Goal: Task Accomplishment & Management: Complete application form

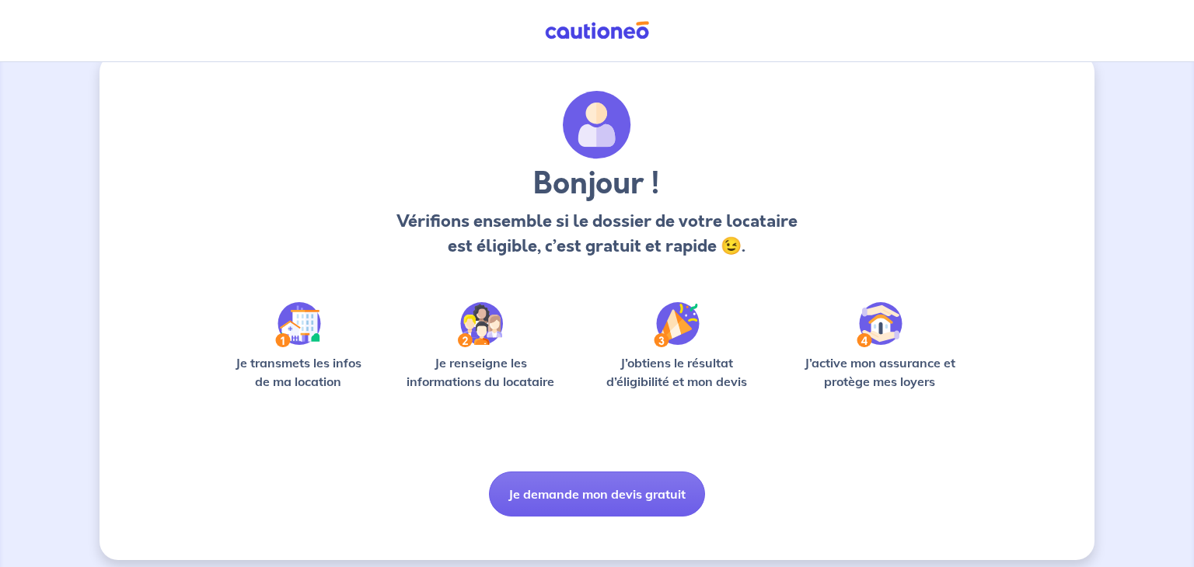
scroll to position [39, 0]
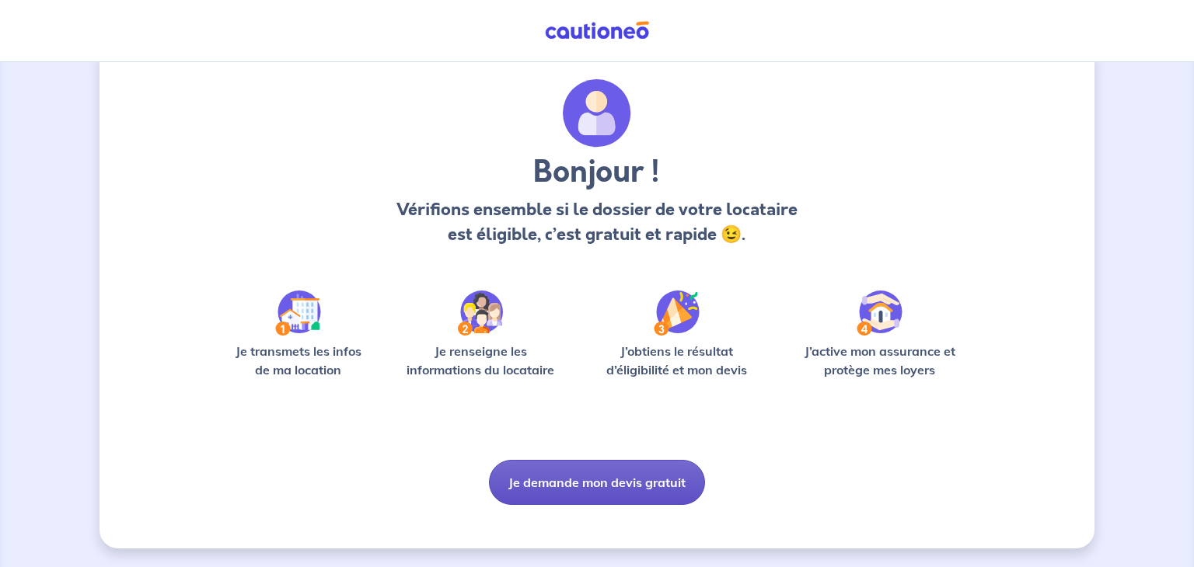
click at [559, 480] on button "Je demande mon devis gratuit" at bounding box center [597, 482] width 216 height 45
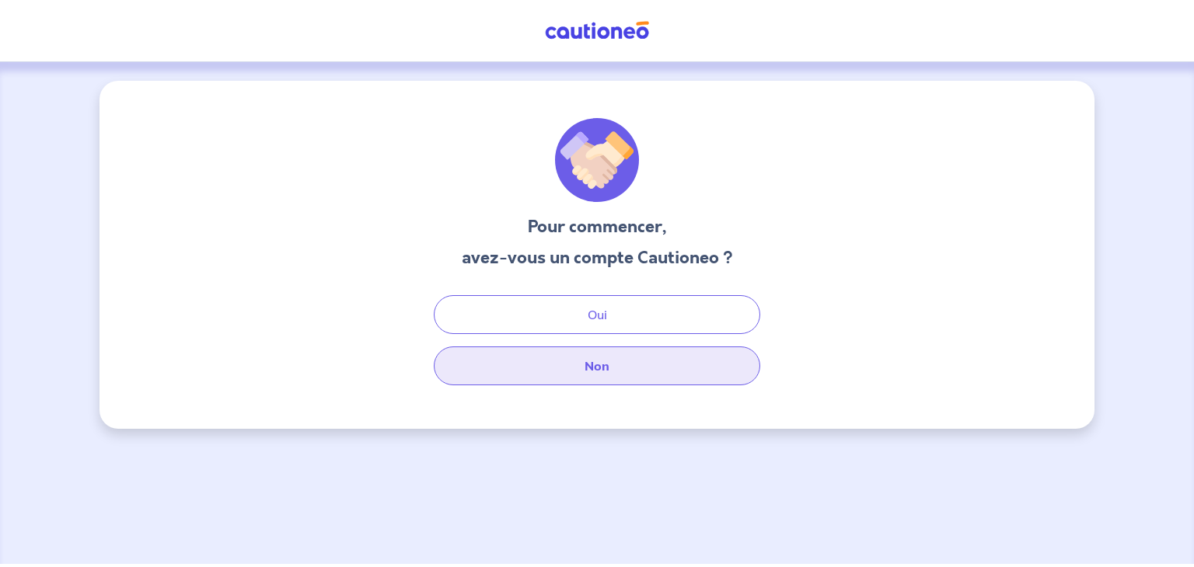
click at [634, 362] on button "Non" at bounding box center [597, 366] width 326 height 39
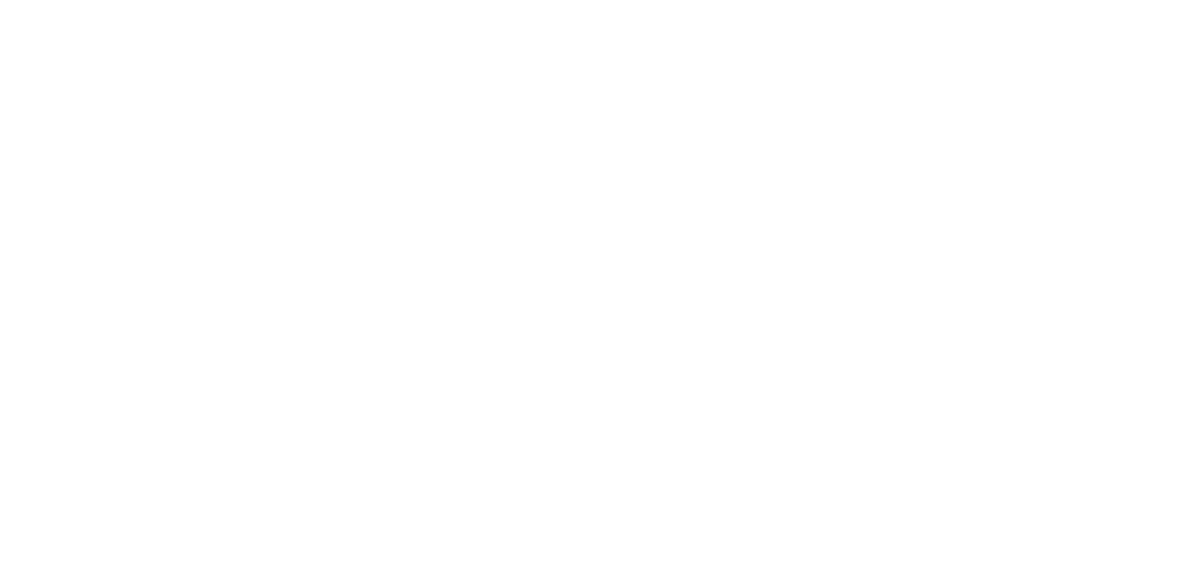
select select "FR"
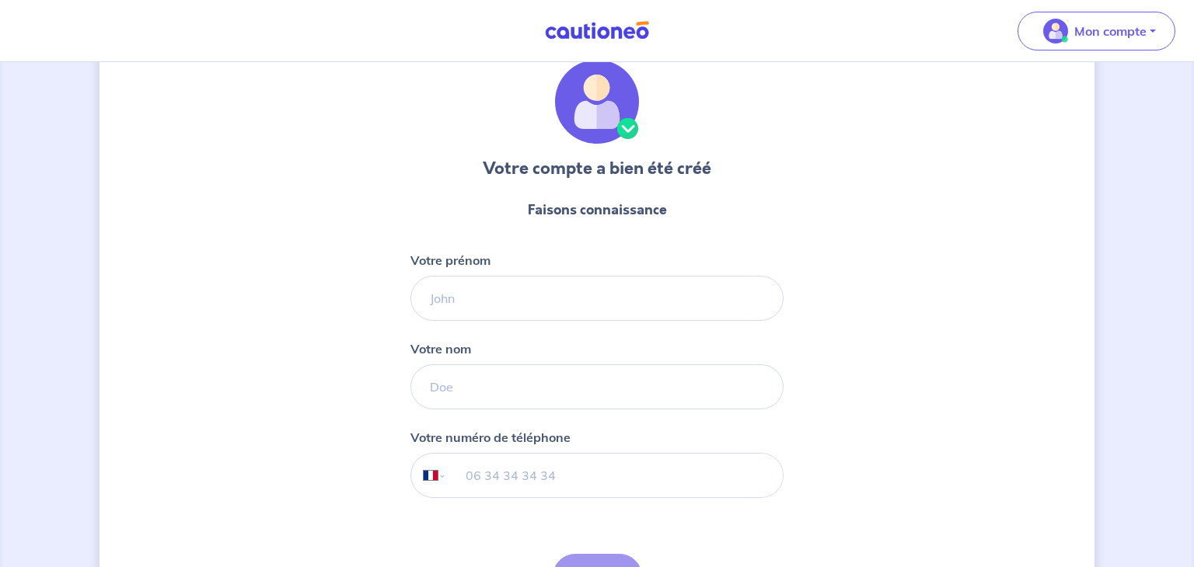
scroll to position [80, 0]
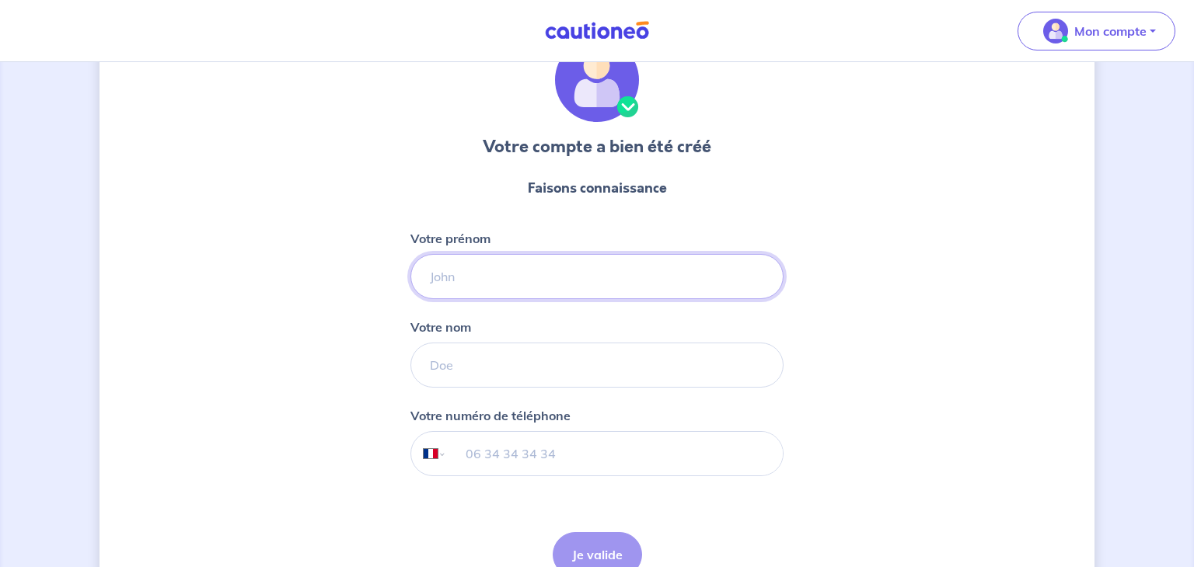
click at [581, 278] on input "Votre prénom" at bounding box center [596, 276] width 373 height 45
type input "[PERSON_NAME]"
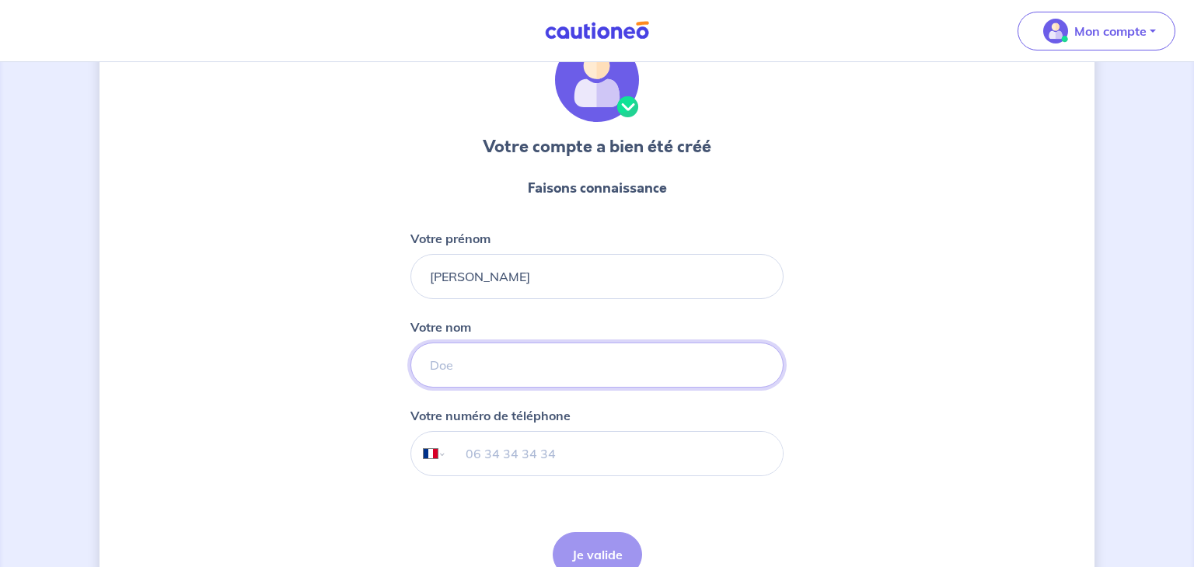
type input "[PERSON_NAME]"
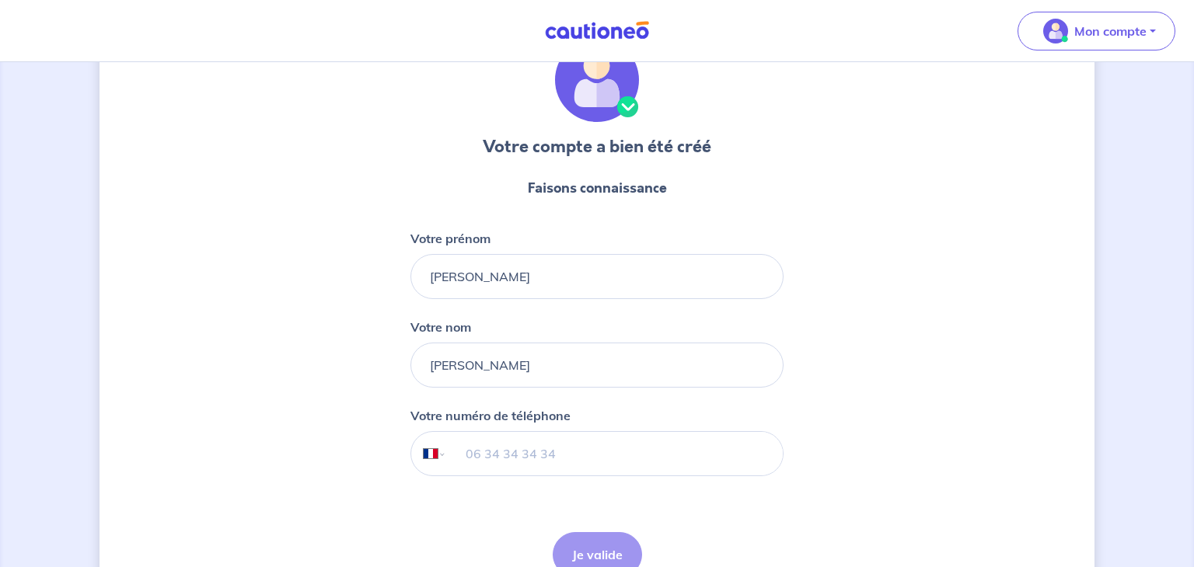
type input "06 16 11 03 24"
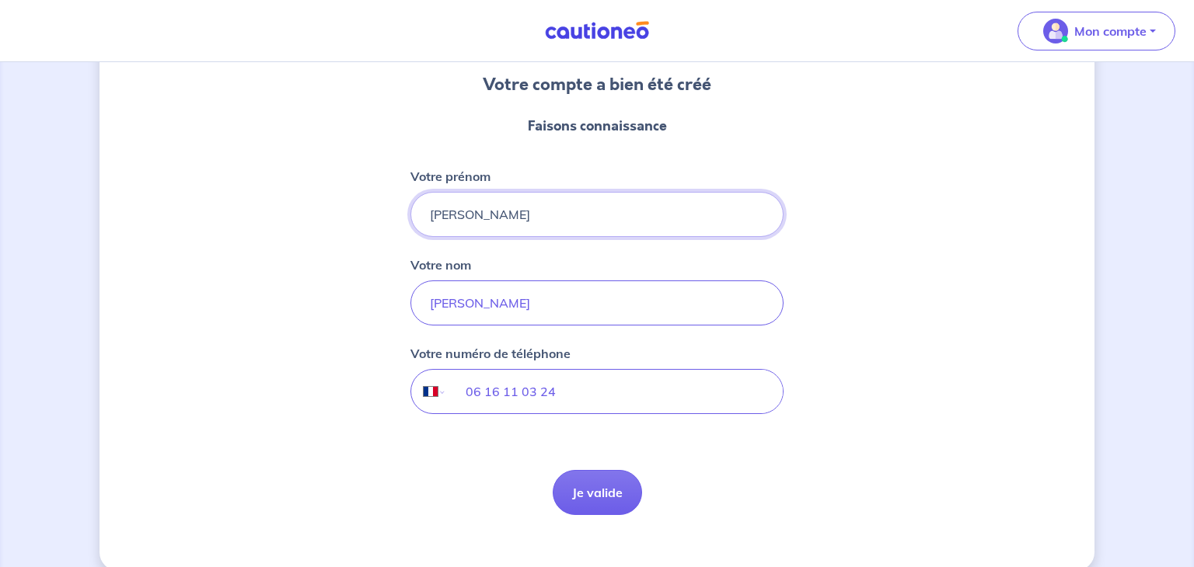
scroll to position [164, 0]
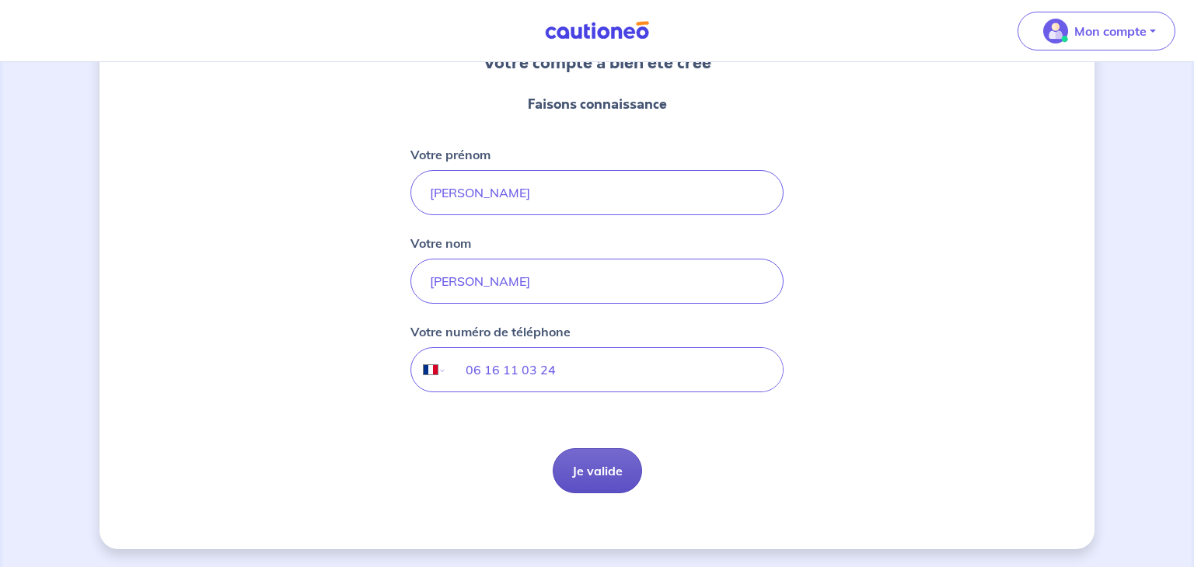
click at [589, 463] on button "Je valide" at bounding box center [597, 471] width 89 height 45
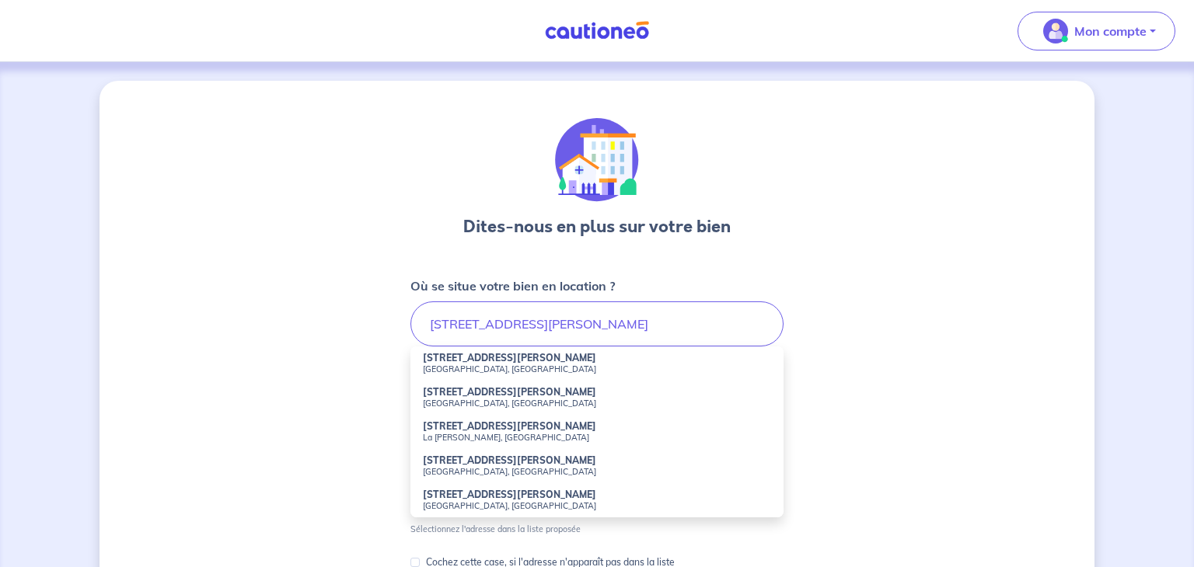
click at [519, 365] on small "[GEOGRAPHIC_DATA], [GEOGRAPHIC_DATA]" at bounding box center [597, 369] width 348 height 11
type input "[STREET_ADDRESS][PERSON_NAME]"
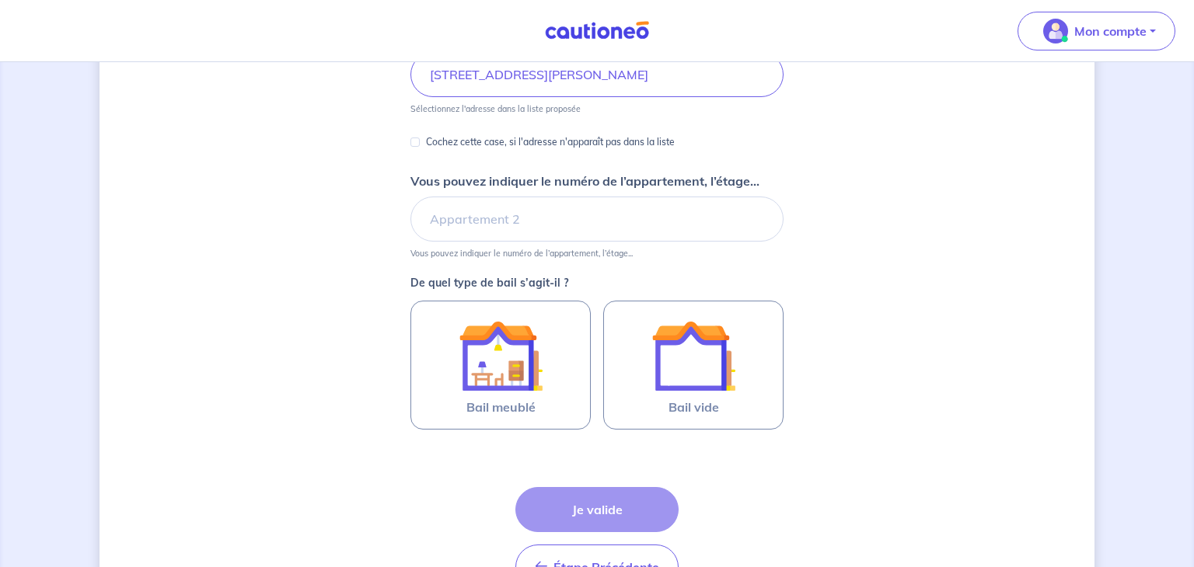
scroll to position [263, 0]
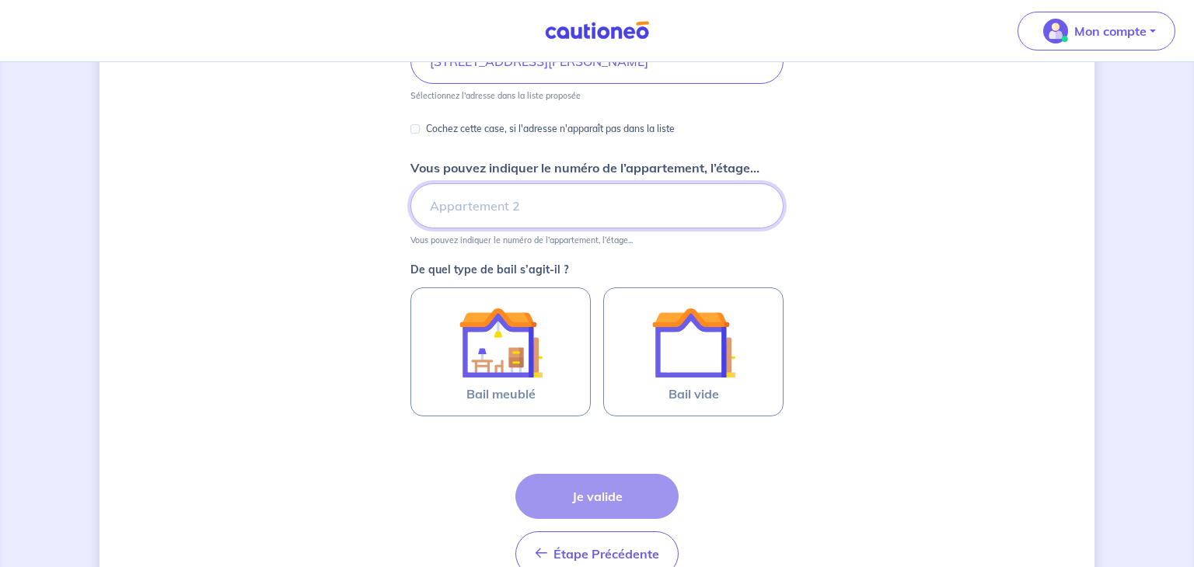
click at [555, 222] on input "Vous pouvez indiquer le numéro de l’appartement, l’étage..." at bounding box center [596, 205] width 373 height 45
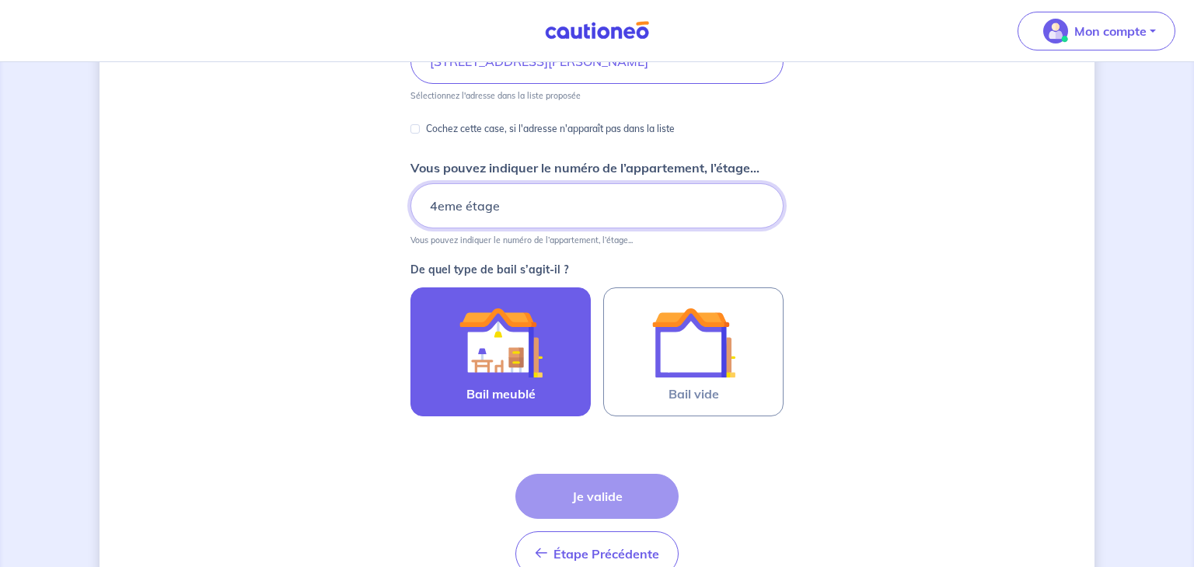
type input "4eme étage"
click at [509, 345] on img at bounding box center [501, 343] width 84 height 84
click at [0, 0] on input "Bail meublé" at bounding box center [0, 0] width 0 height 0
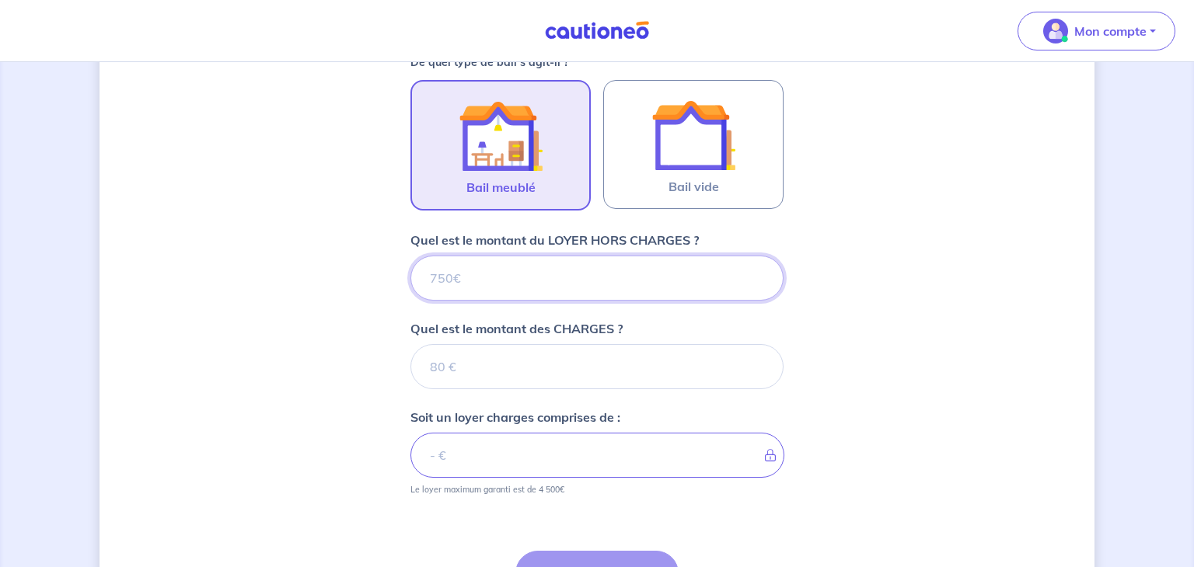
scroll to position [467, 0]
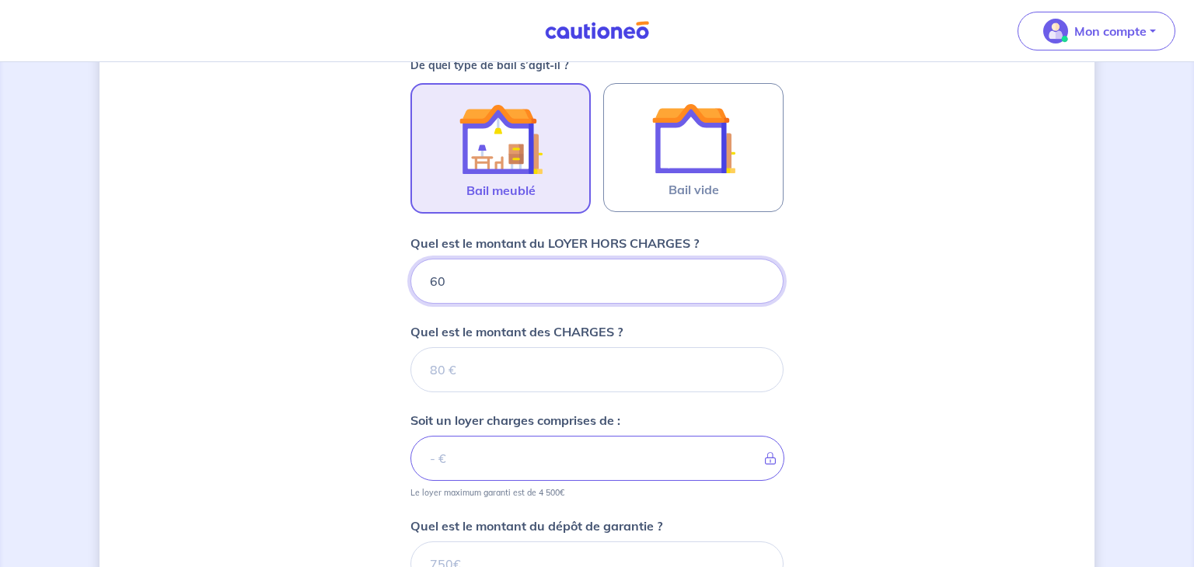
type input "600"
click at [522, 372] on input "Quel est le montant des CHARGES ?" at bounding box center [596, 369] width 373 height 45
type input "1"
type input "601"
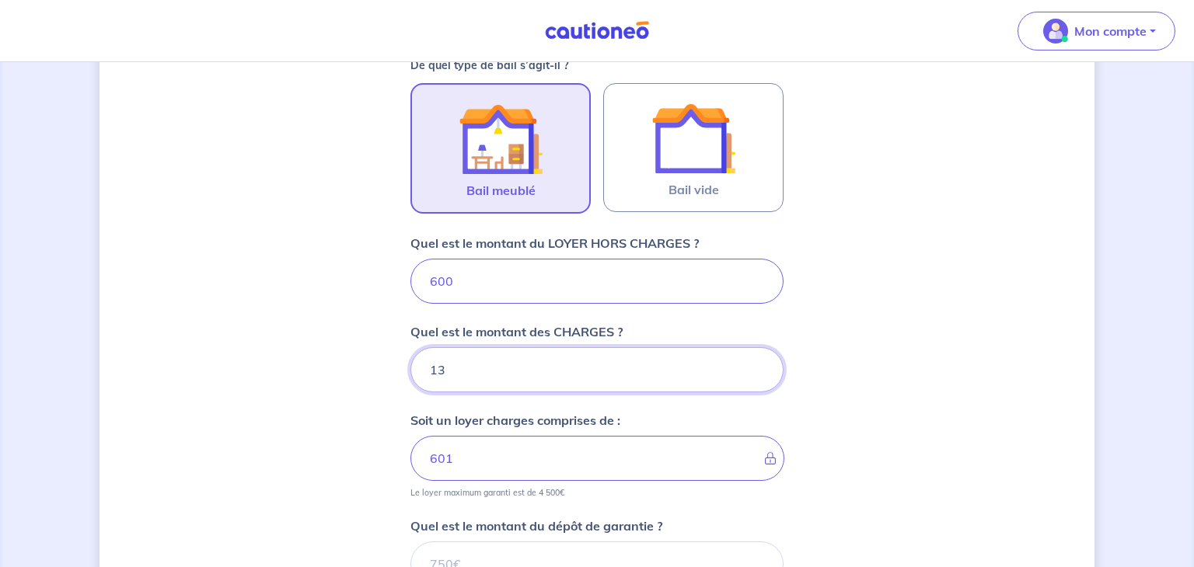
type input "135"
type input "735"
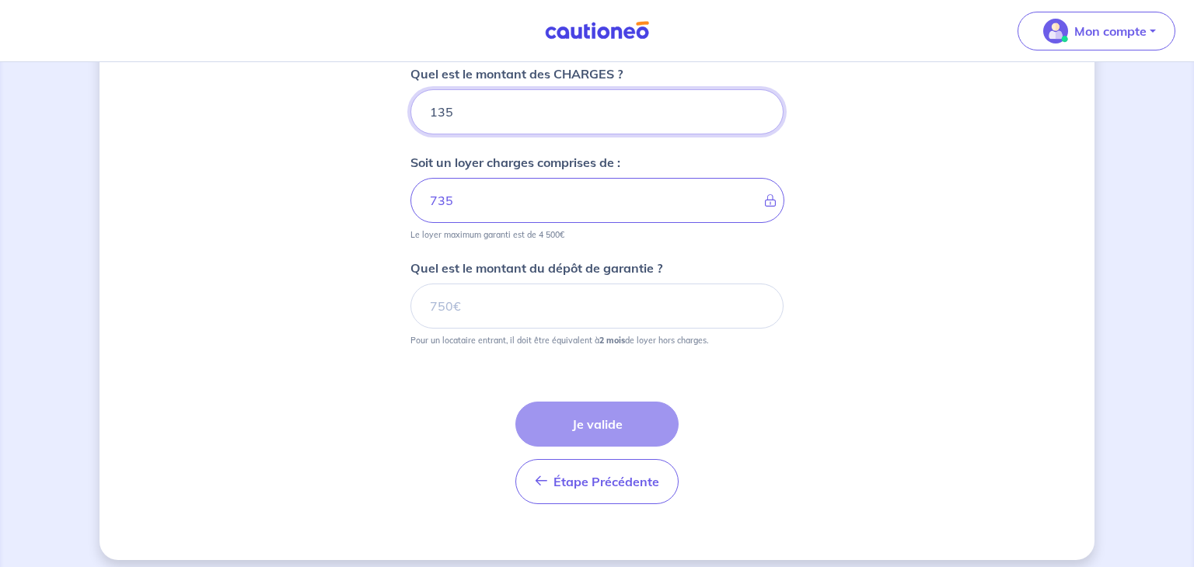
scroll to position [734, 0]
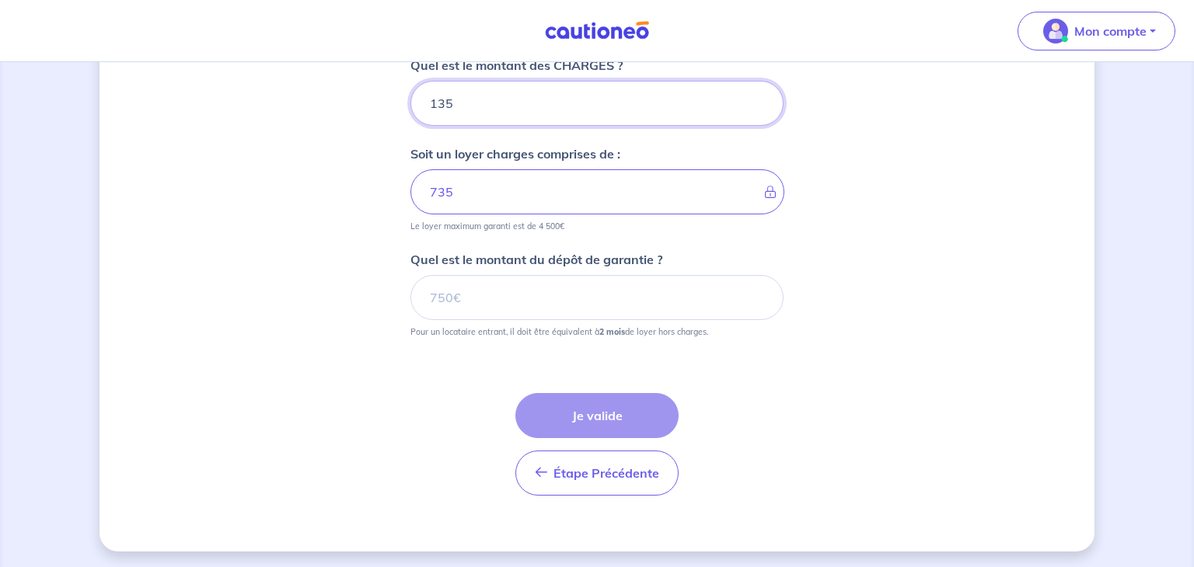
type input "135"
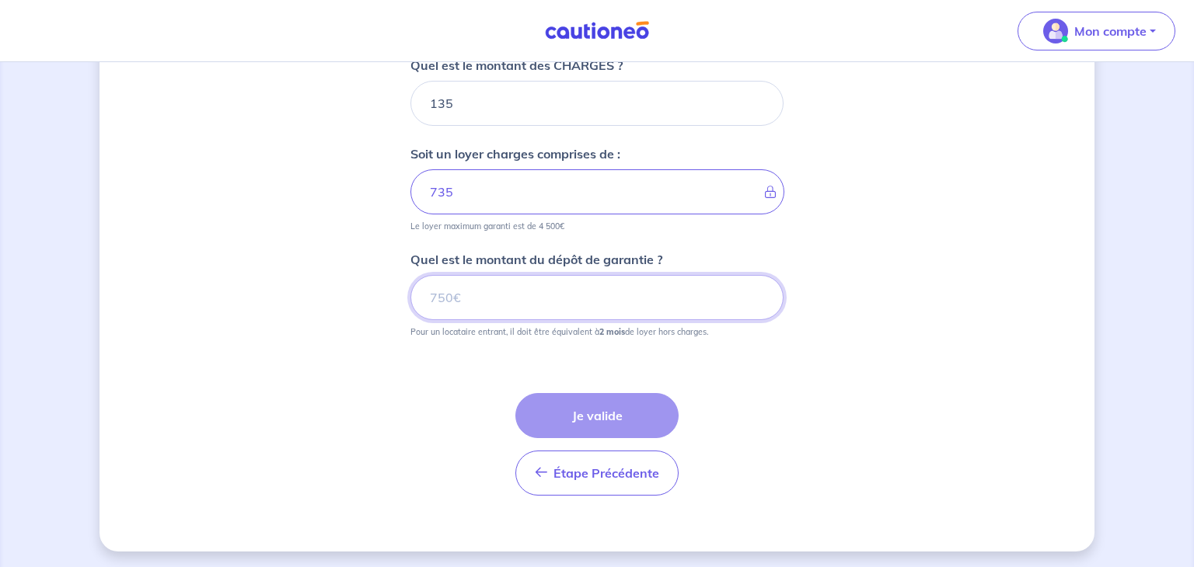
click at [527, 304] on input "Quel est le montant du dépôt de garantie ?" at bounding box center [596, 297] width 373 height 45
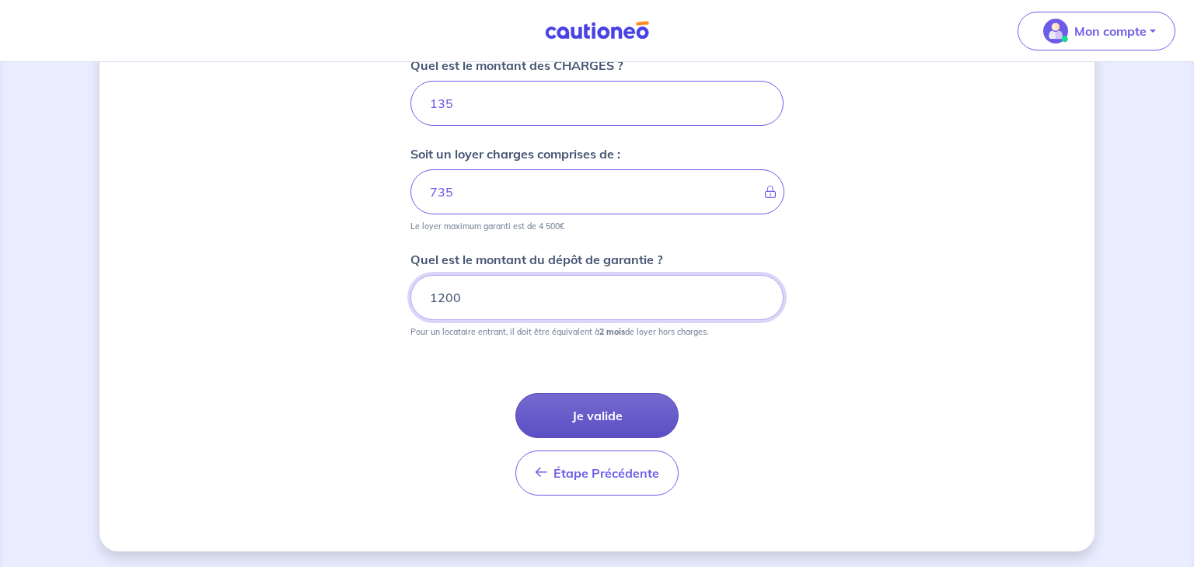
type input "1200"
click at [598, 405] on button "Je valide" at bounding box center [596, 415] width 163 height 45
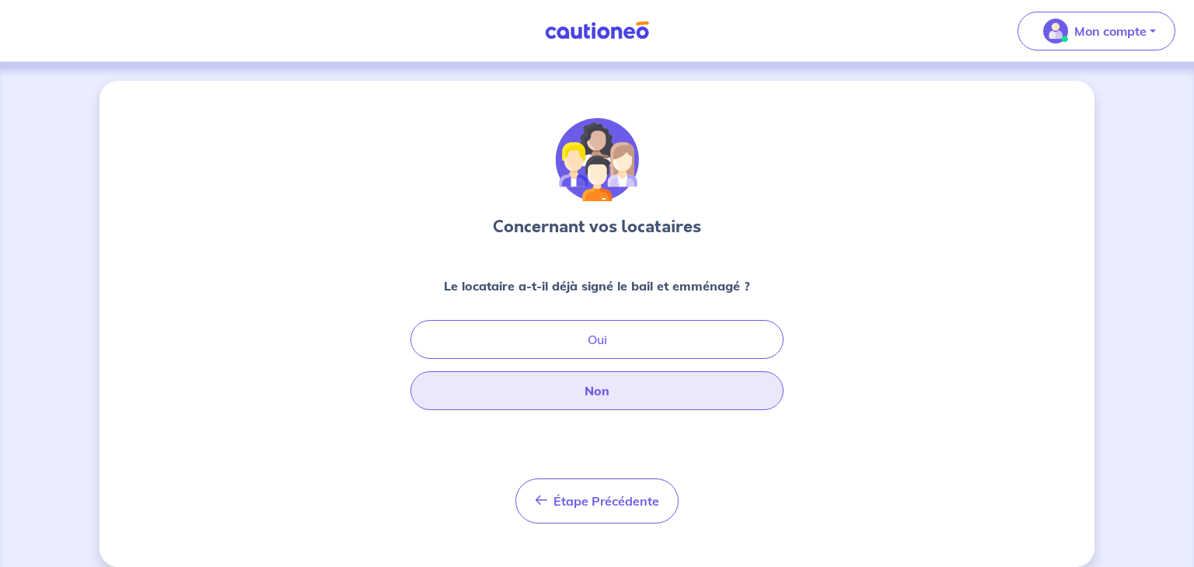
click at [604, 400] on button "Non" at bounding box center [596, 391] width 373 height 39
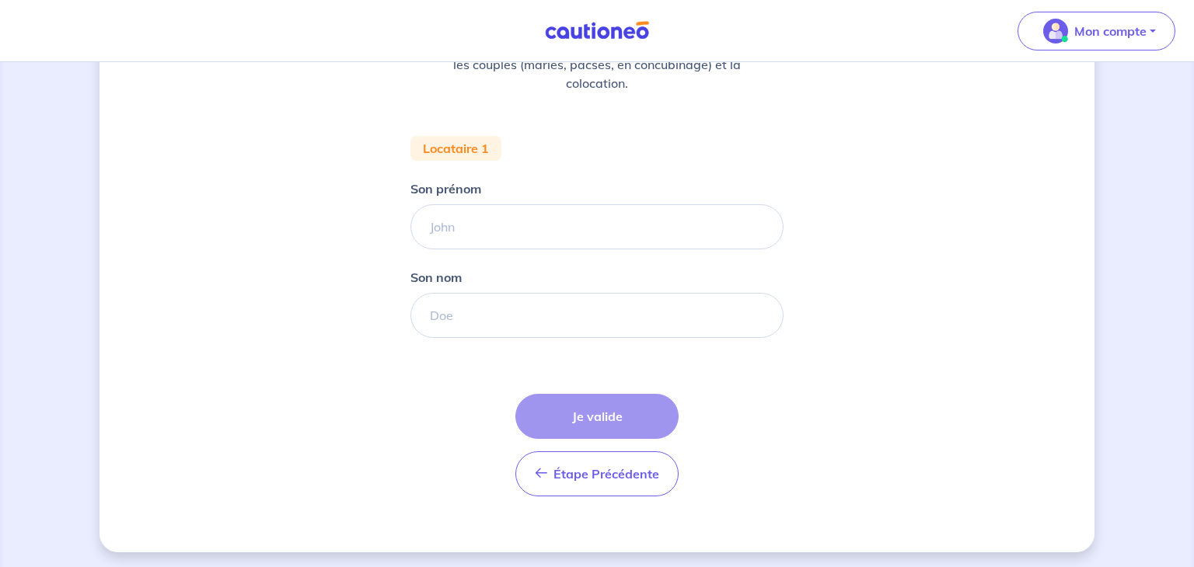
scroll to position [243, 0]
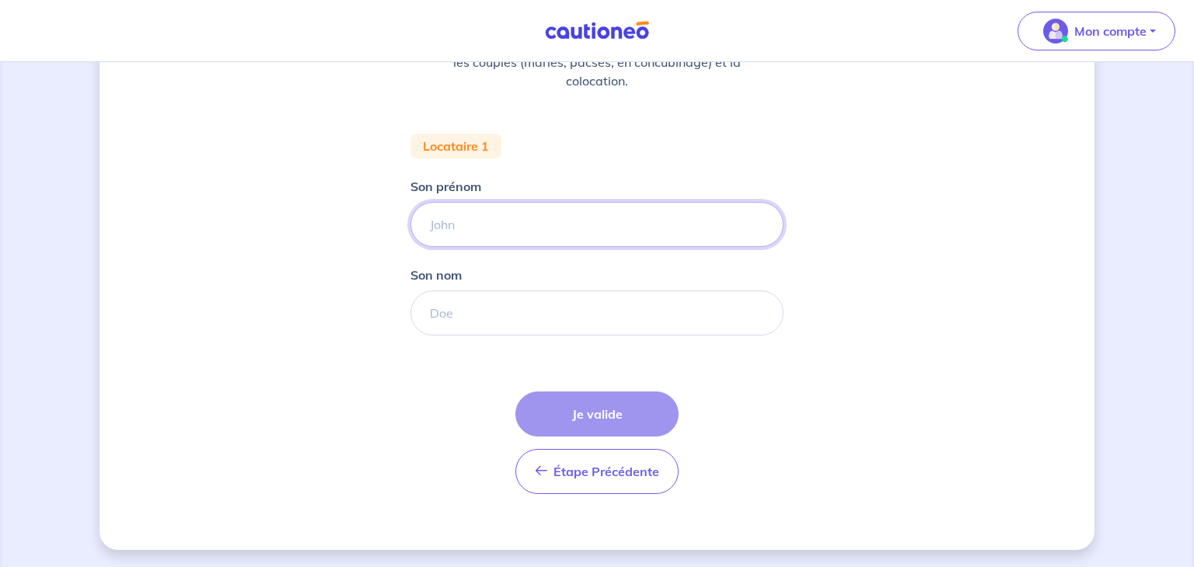
click at [577, 222] on input "Son prénom" at bounding box center [596, 224] width 373 height 45
type input "[PERSON_NAME]"
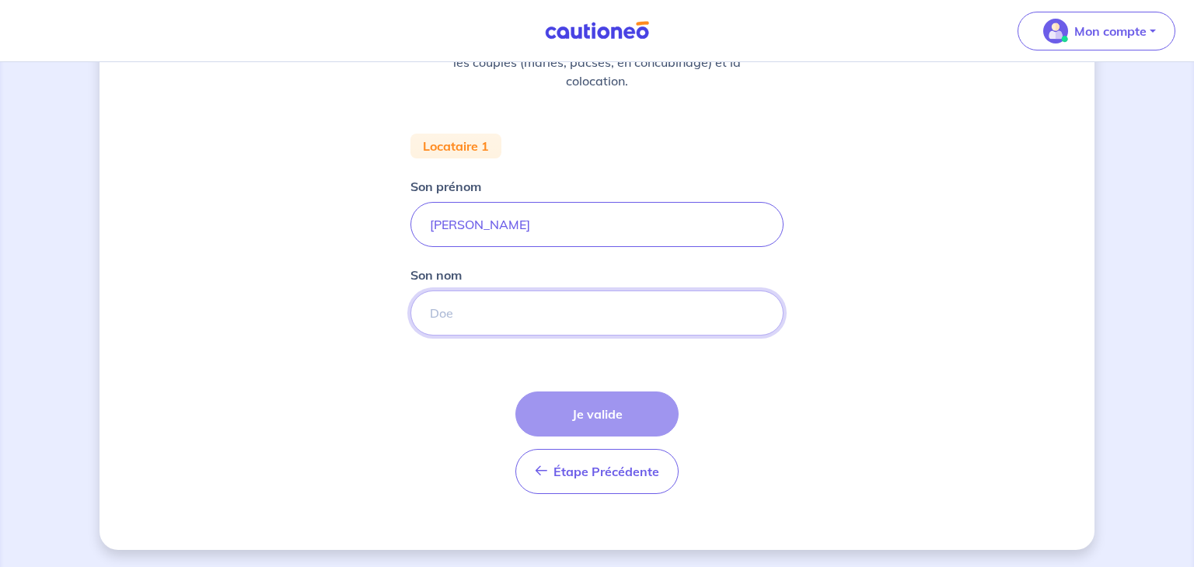
click at [514, 307] on input "Son nom" at bounding box center [596, 313] width 373 height 45
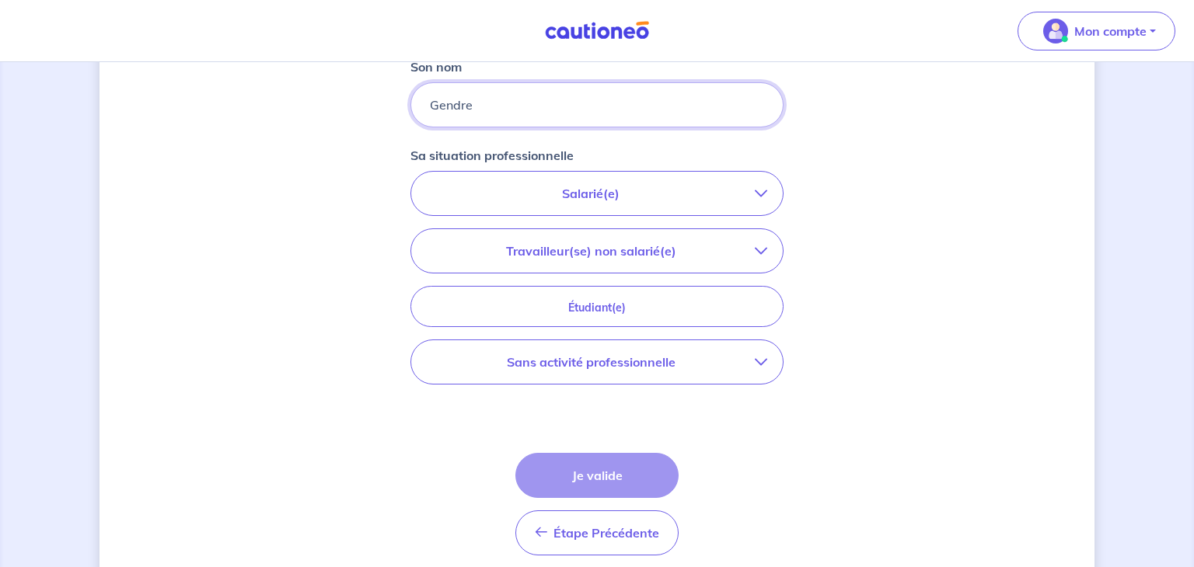
scroll to position [454, 0]
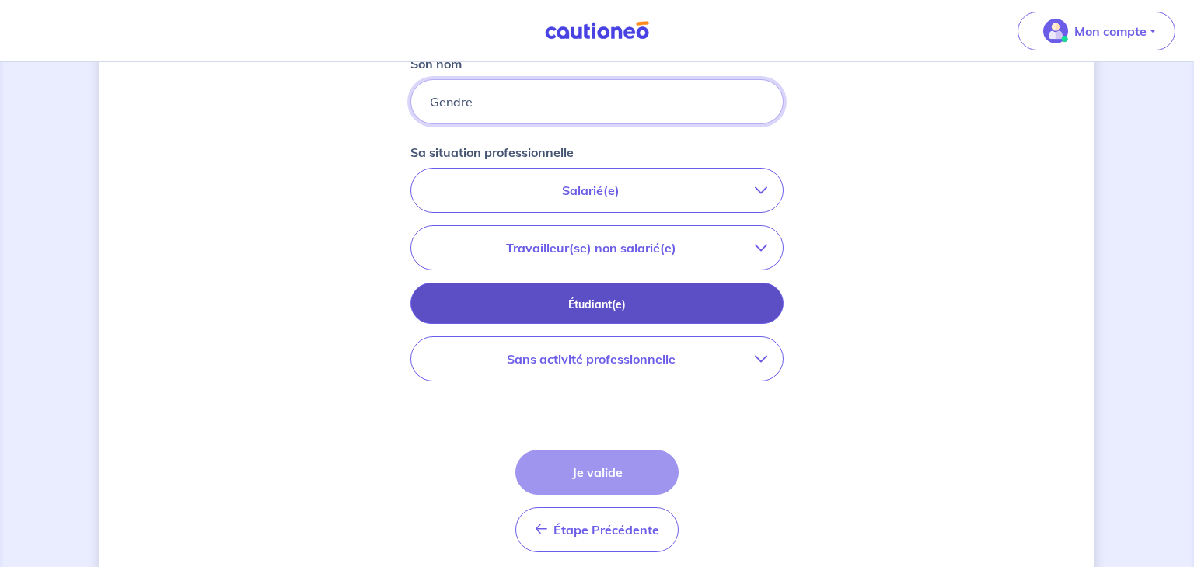
type input "Gendre"
click at [599, 314] on button "Étudiant(e)" at bounding box center [596, 303] width 373 height 41
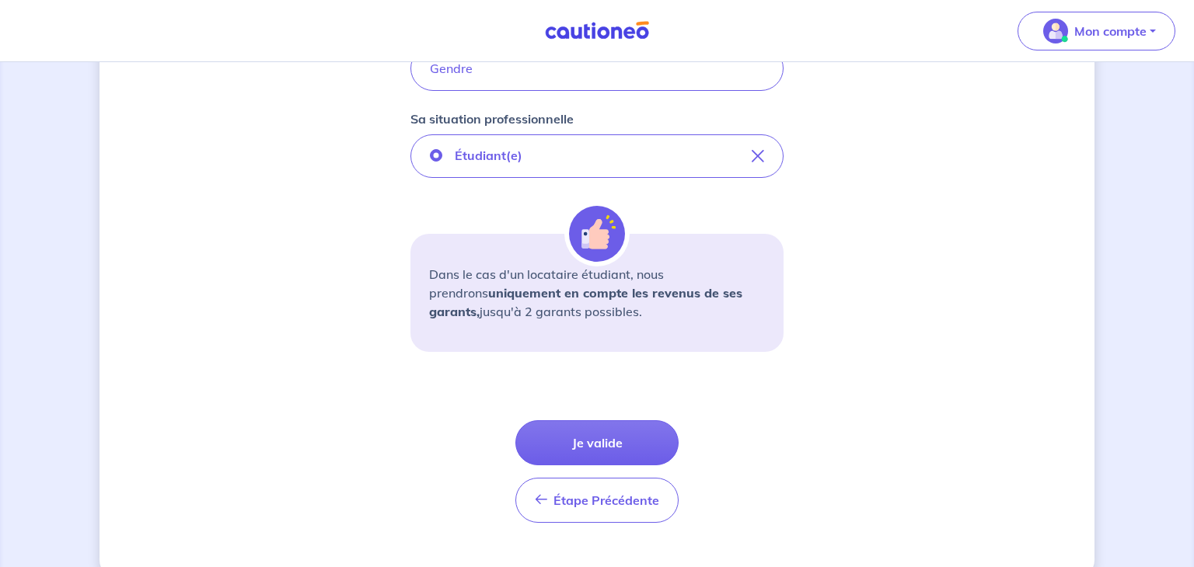
scroll to position [516, 0]
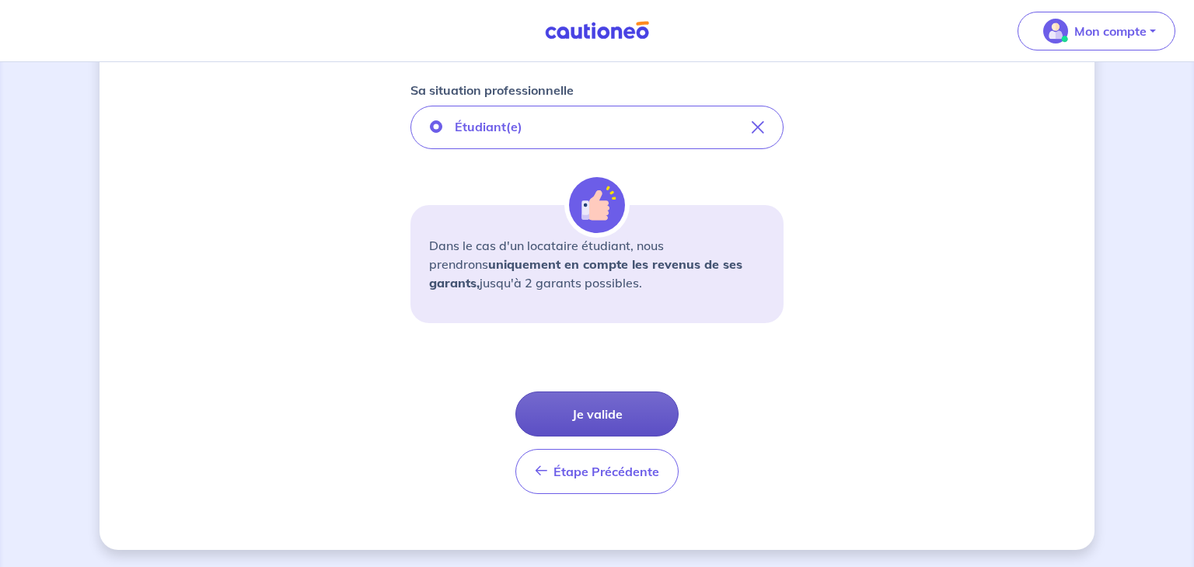
click at [618, 410] on button "Je valide" at bounding box center [596, 414] width 163 height 45
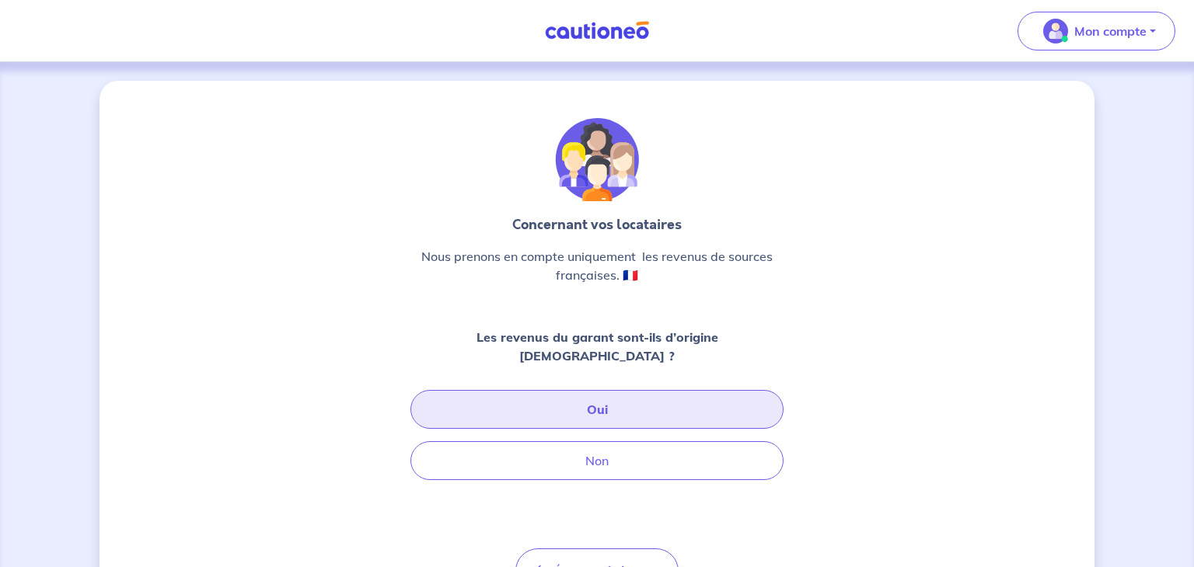
click at [616, 399] on button "Oui" at bounding box center [596, 409] width 373 height 39
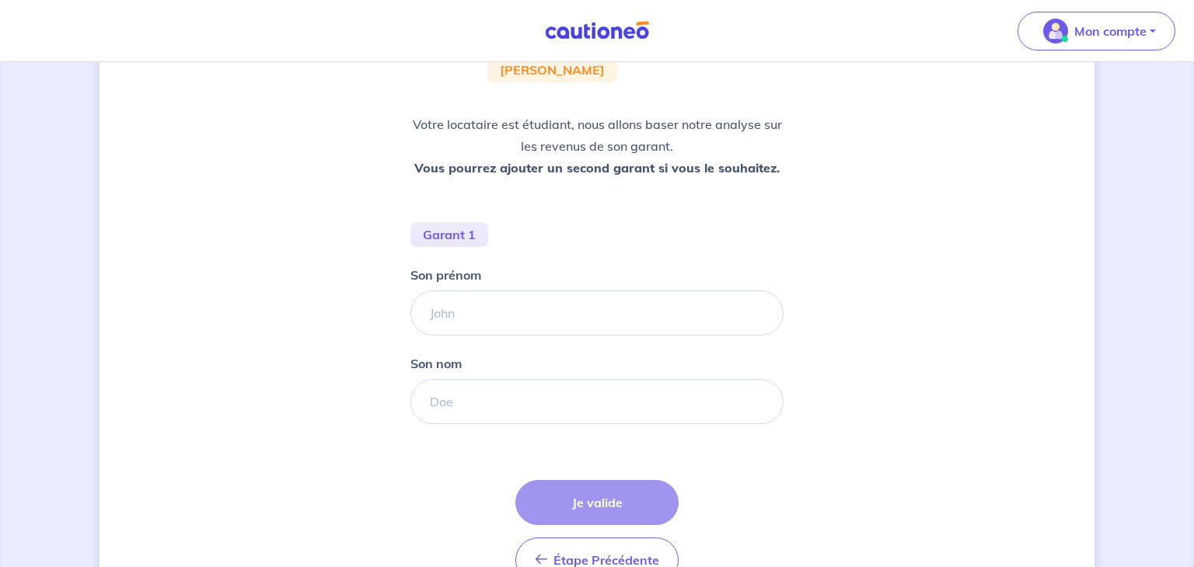
scroll to position [191, 0]
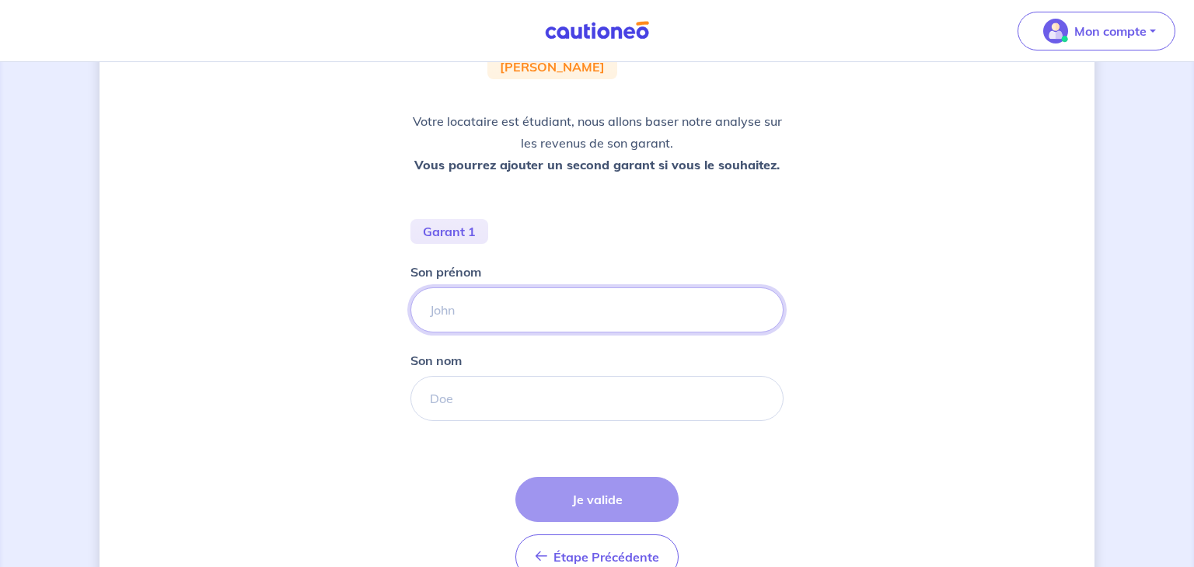
click at [491, 303] on input "Son prénom" at bounding box center [596, 310] width 373 height 45
click at [487, 307] on input "Son prénom" at bounding box center [596, 310] width 373 height 45
type input "[PERSON_NAME]"
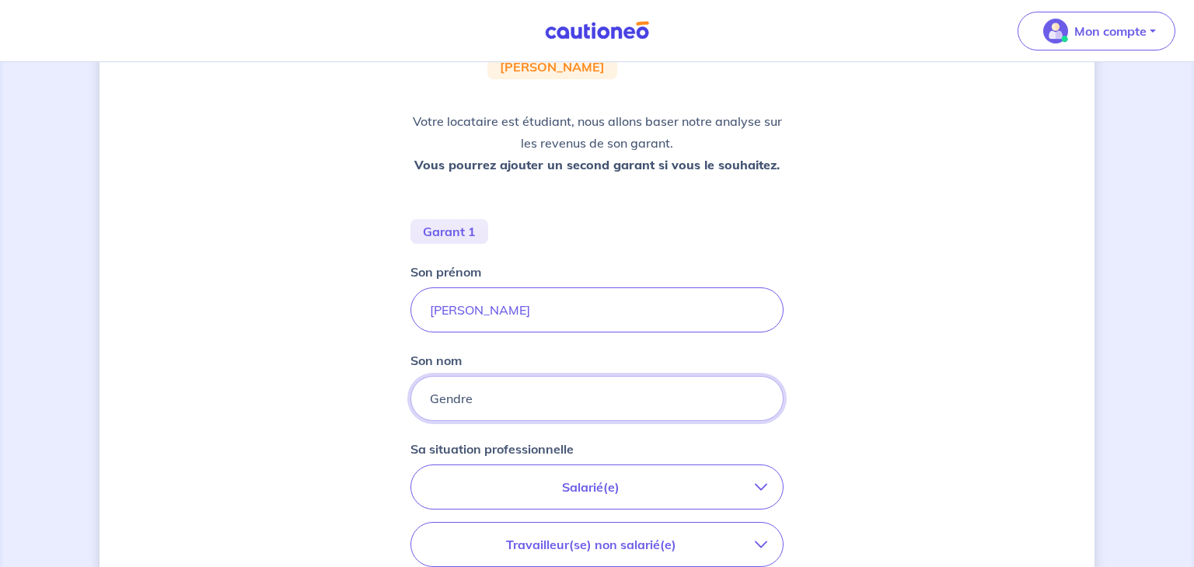
type input "Gendre"
click at [302, 486] on div "Concernant les garants de : [PERSON_NAME] Votre locataire est étudiant, nous al…" at bounding box center [597, 371] width 995 height 962
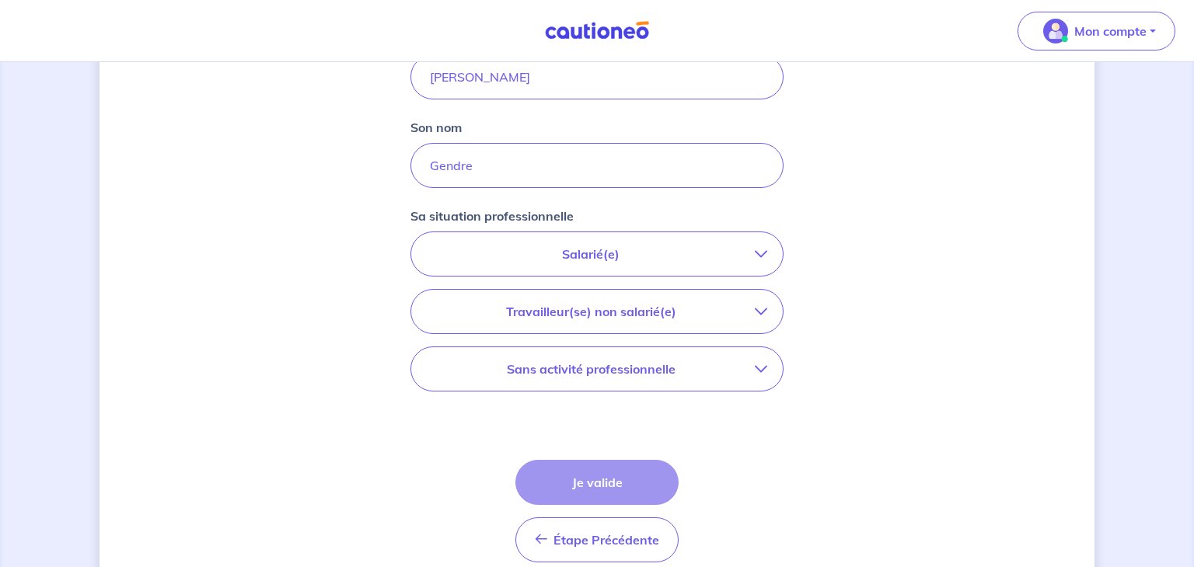
scroll to position [431, 0]
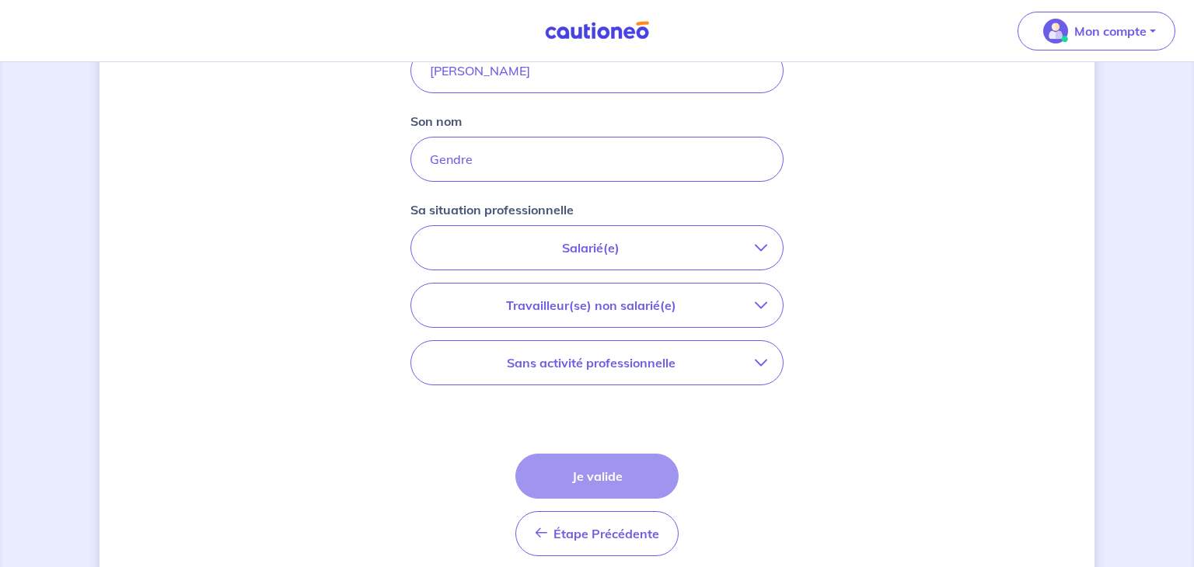
click at [741, 244] on p "Salarié(e)" at bounding box center [591, 248] width 328 height 19
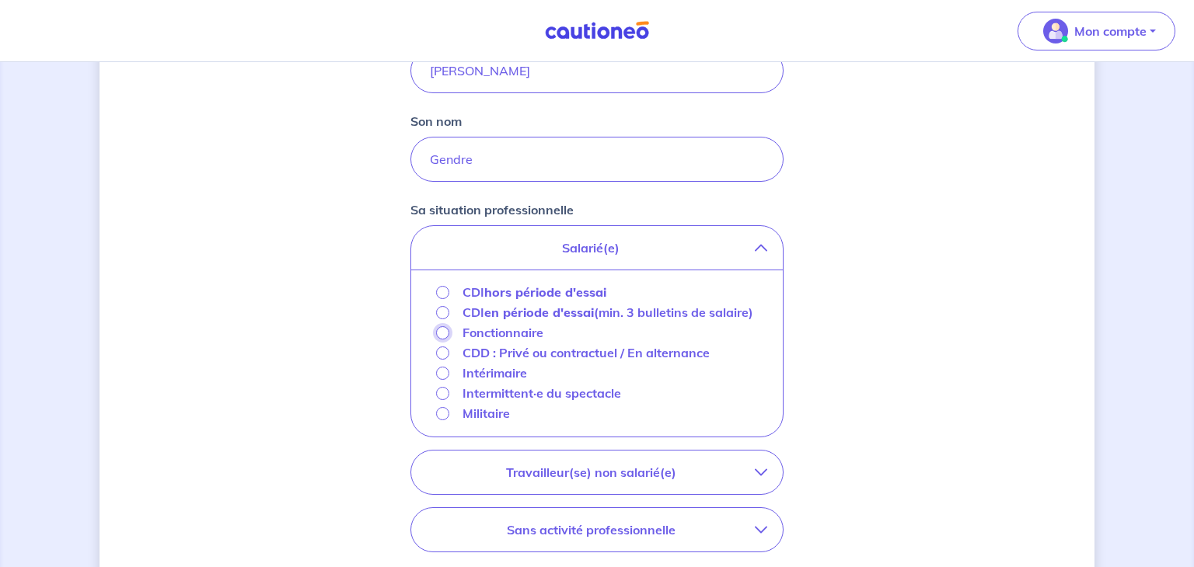
click at [443, 333] on input "Fonctionnaire" at bounding box center [442, 332] width 13 height 13
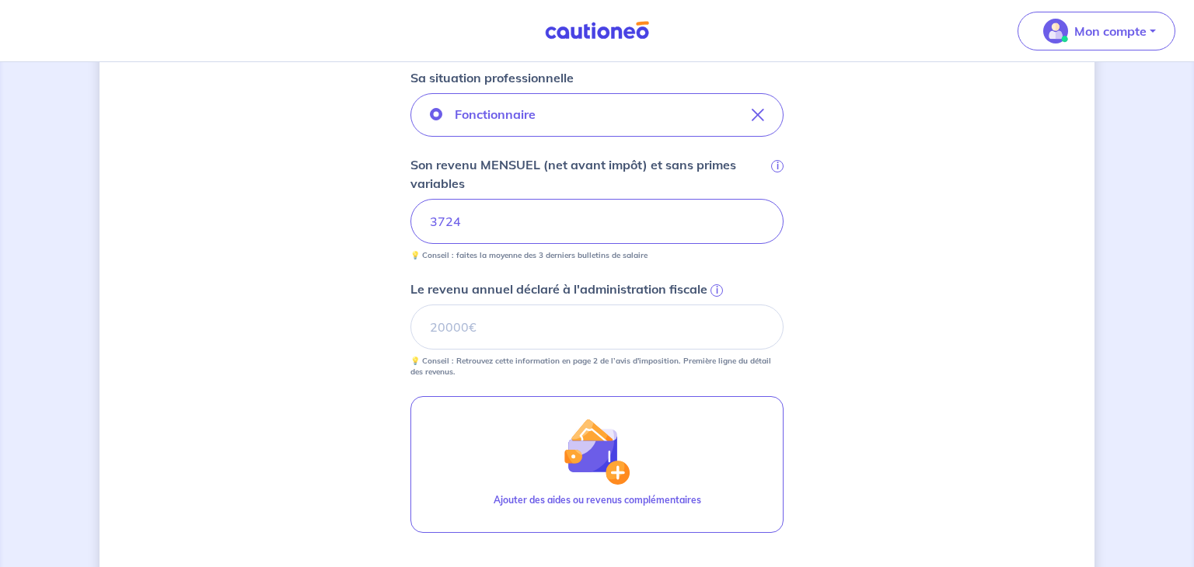
scroll to position [567, 0]
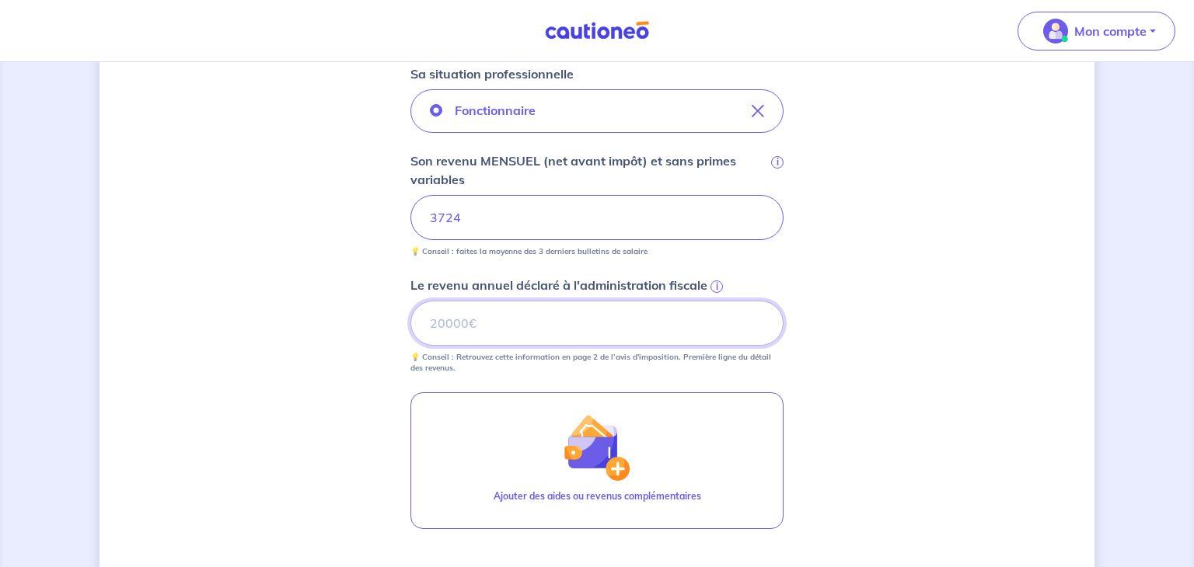
click at [627, 326] on input "Le revenu annuel déclaré à l'administration fiscale i" at bounding box center [596, 323] width 373 height 45
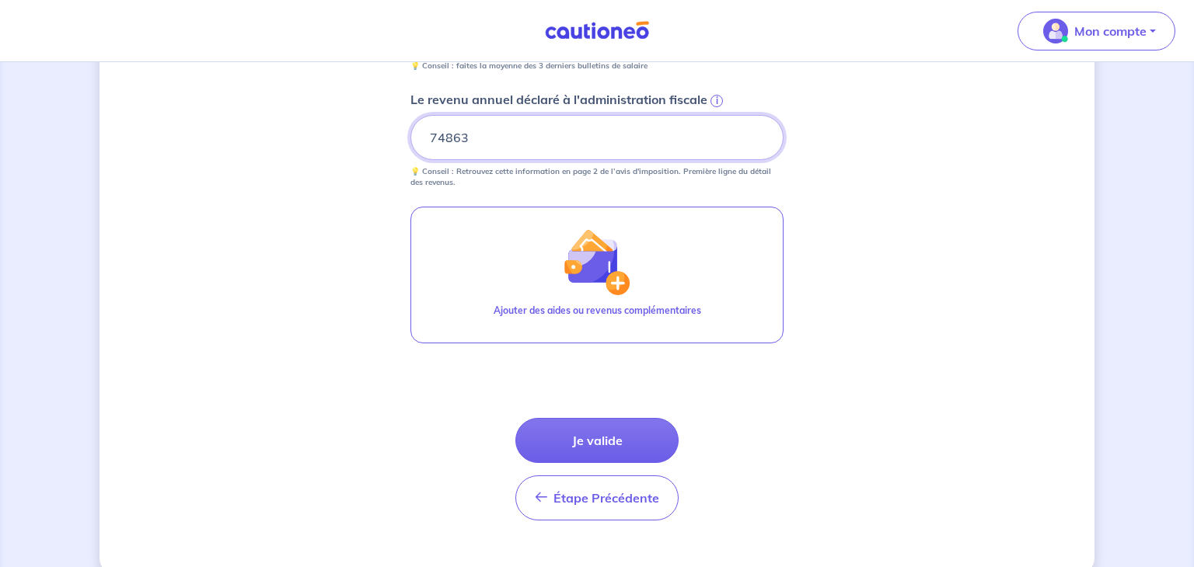
scroll to position [778, 0]
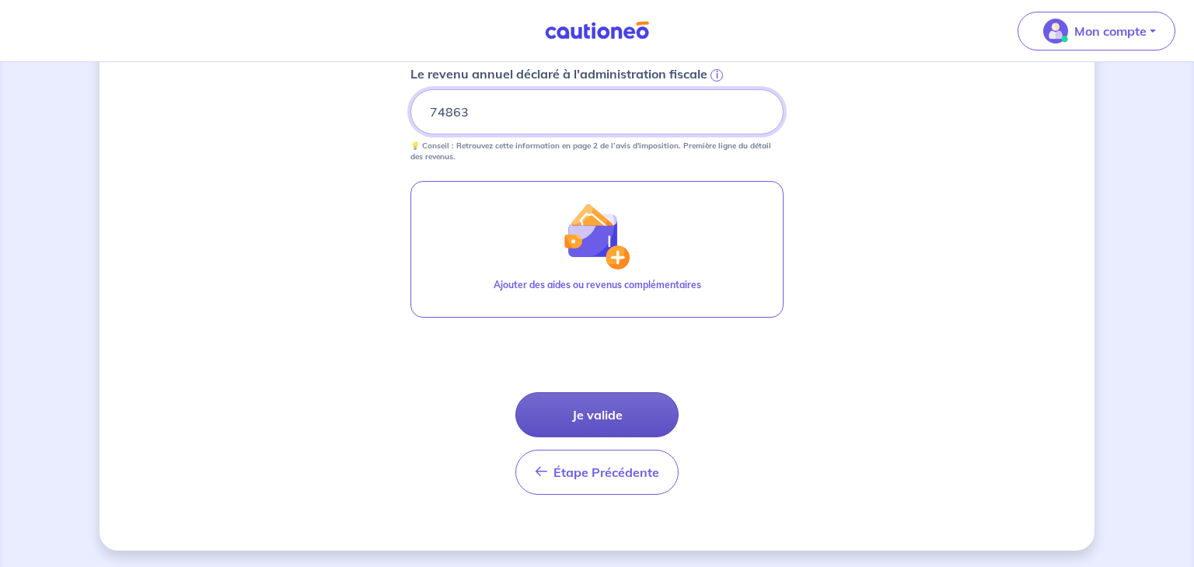
type input "74863"
click at [595, 410] on button "Je valide" at bounding box center [596, 415] width 163 height 45
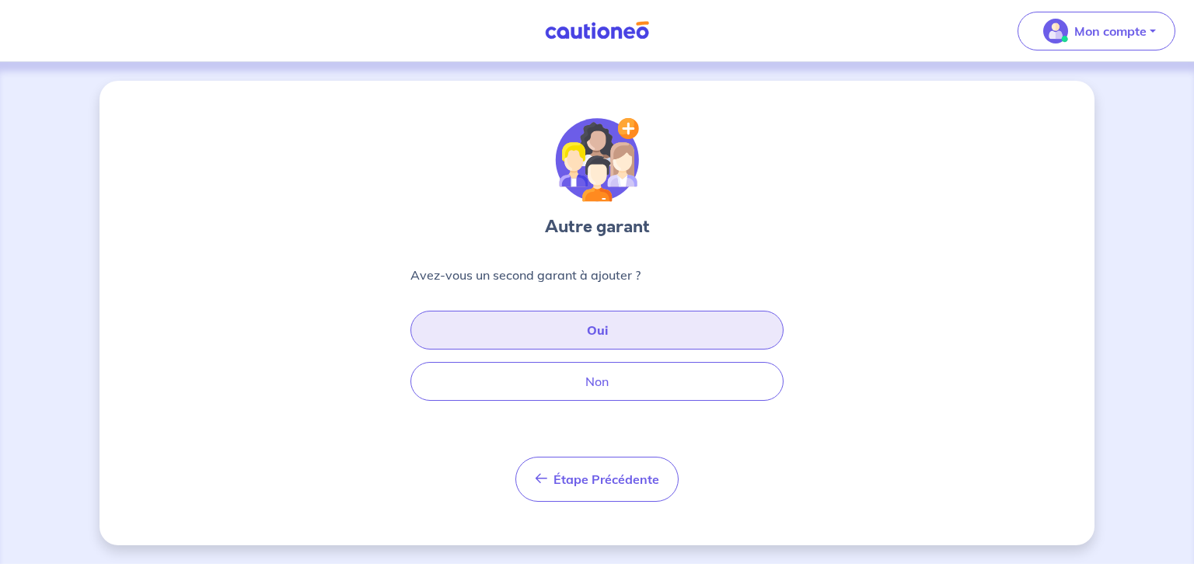
click at [607, 316] on button "Oui" at bounding box center [596, 330] width 373 height 39
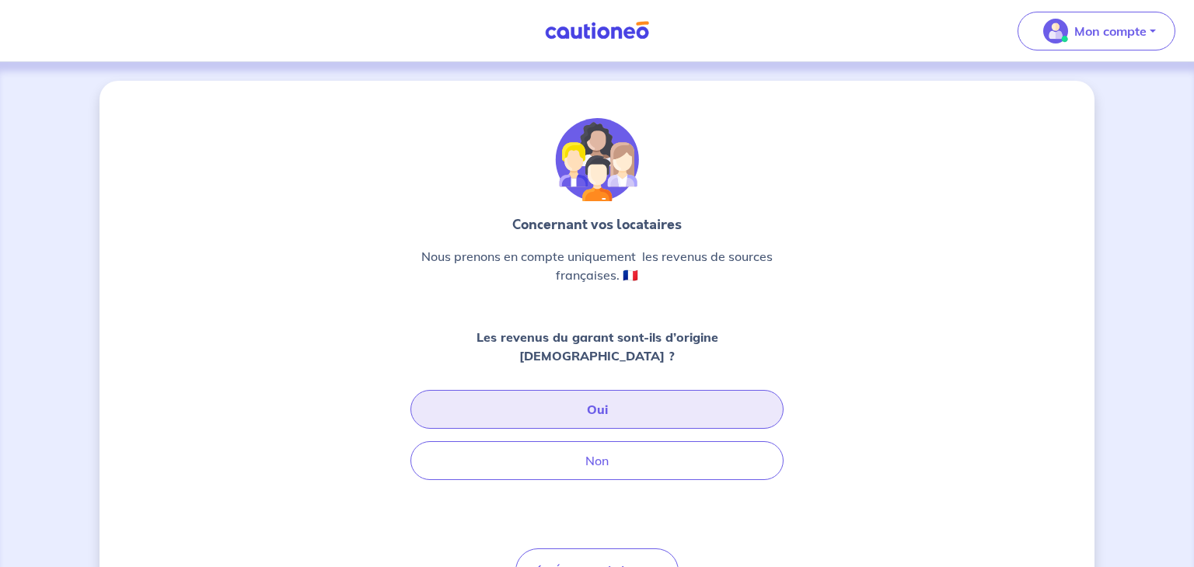
click at [582, 390] on button "Oui" at bounding box center [596, 409] width 373 height 39
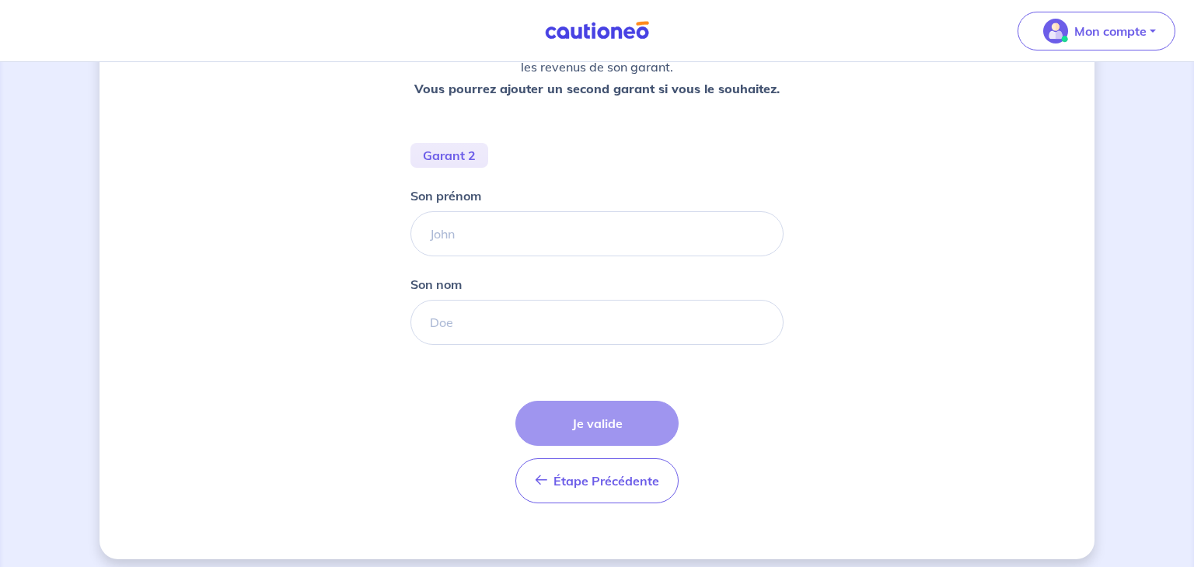
scroll to position [272, 0]
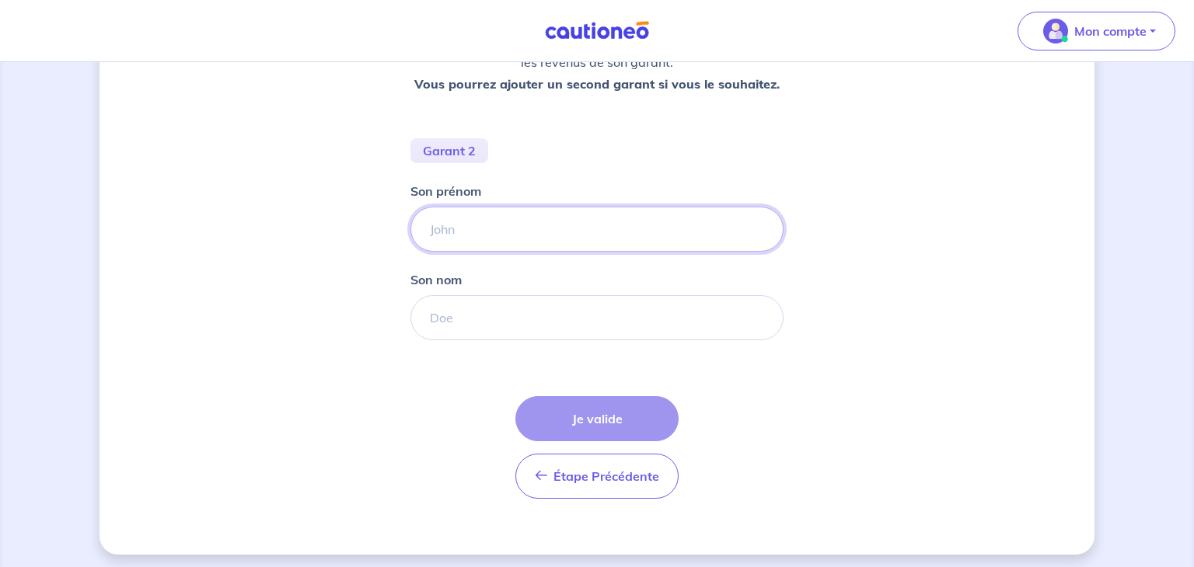
click at [516, 226] on input "Son prénom" at bounding box center [596, 229] width 373 height 45
type input "[PERSON_NAME]"
click at [480, 308] on input "Son nom" at bounding box center [596, 317] width 373 height 45
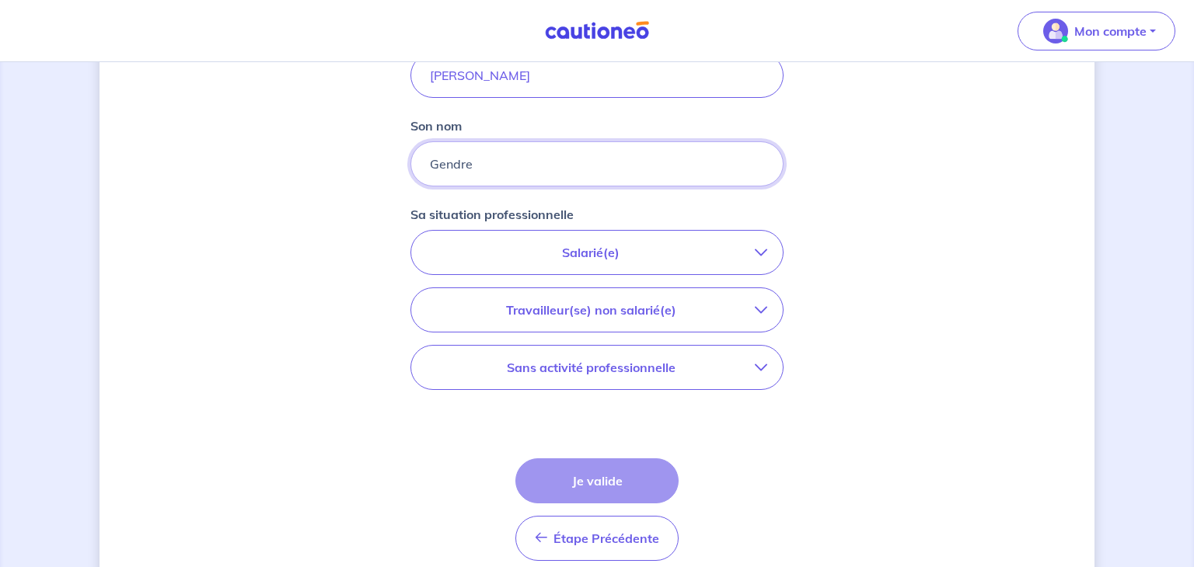
scroll to position [428, 0]
type input "Gendre"
click at [755, 306] on icon "button" at bounding box center [761, 308] width 12 height 12
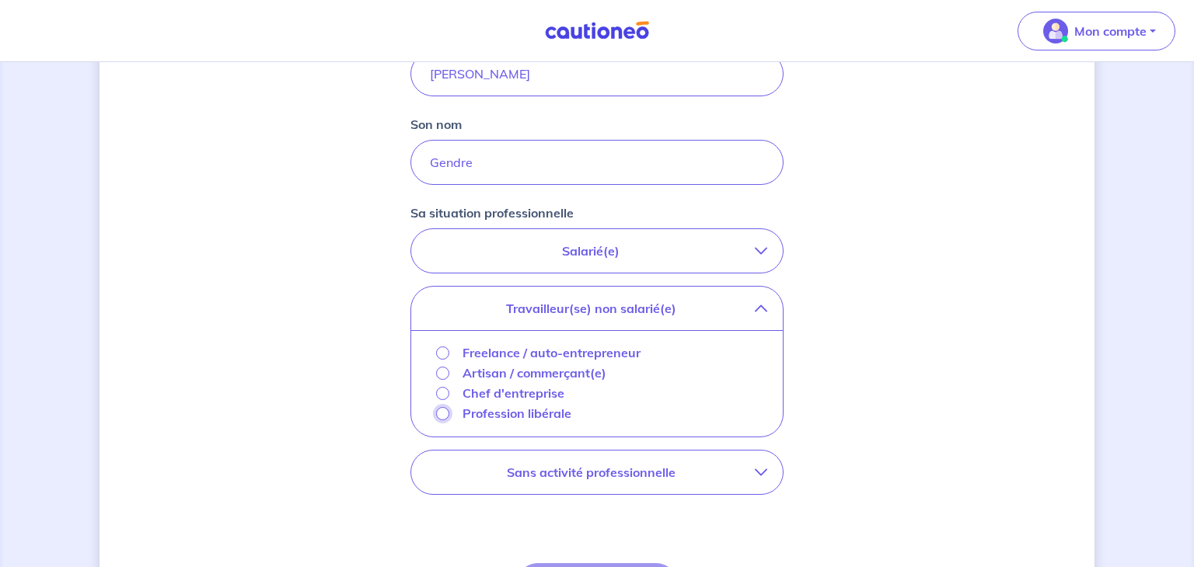
click at [437, 414] on input "Profession libérale" at bounding box center [442, 413] width 13 height 13
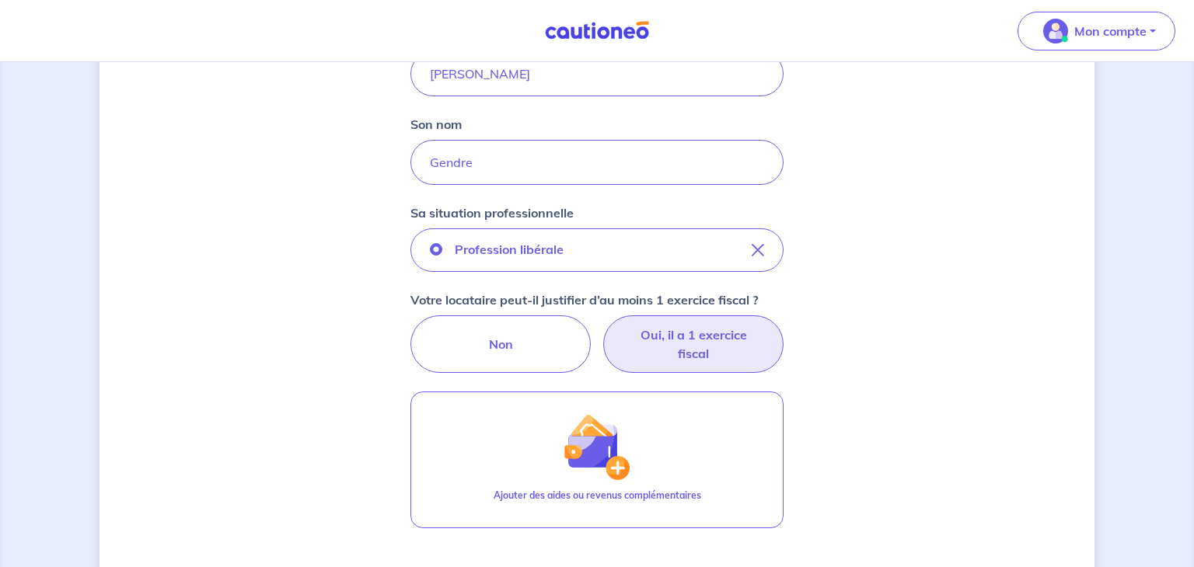
click at [702, 338] on label "Oui, il a 1 exercice fiscal" at bounding box center [693, 345] width 180 height 58
click at [602, 326] on input "Oui, il a 1 exercice fiscal" at bounding box center [597, 321] width 10 height 10
radio input "true"
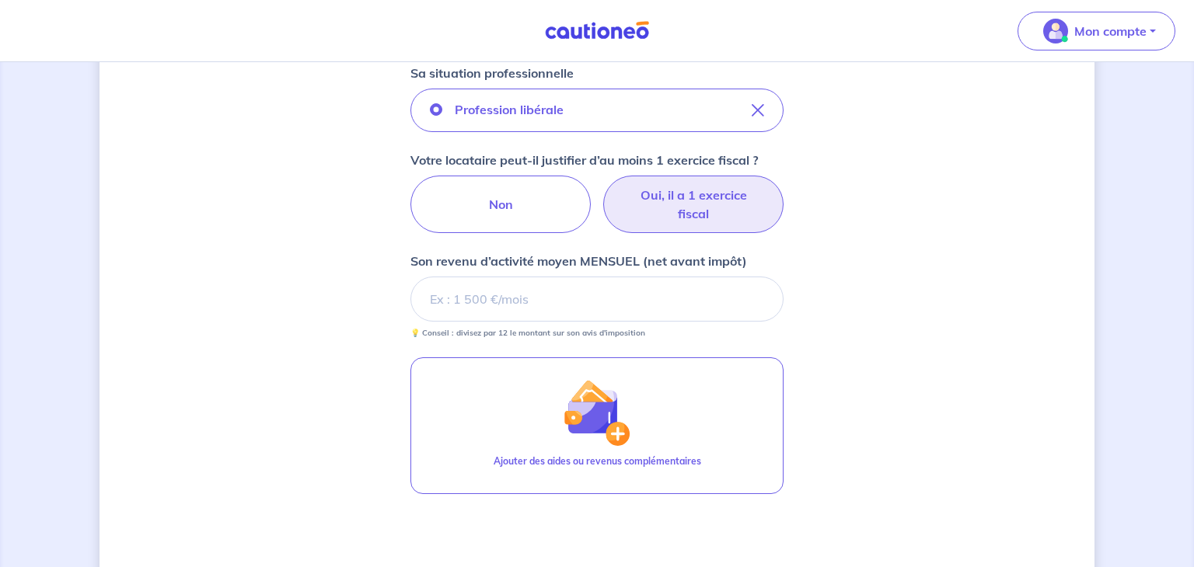
scroll to position [575, 0]
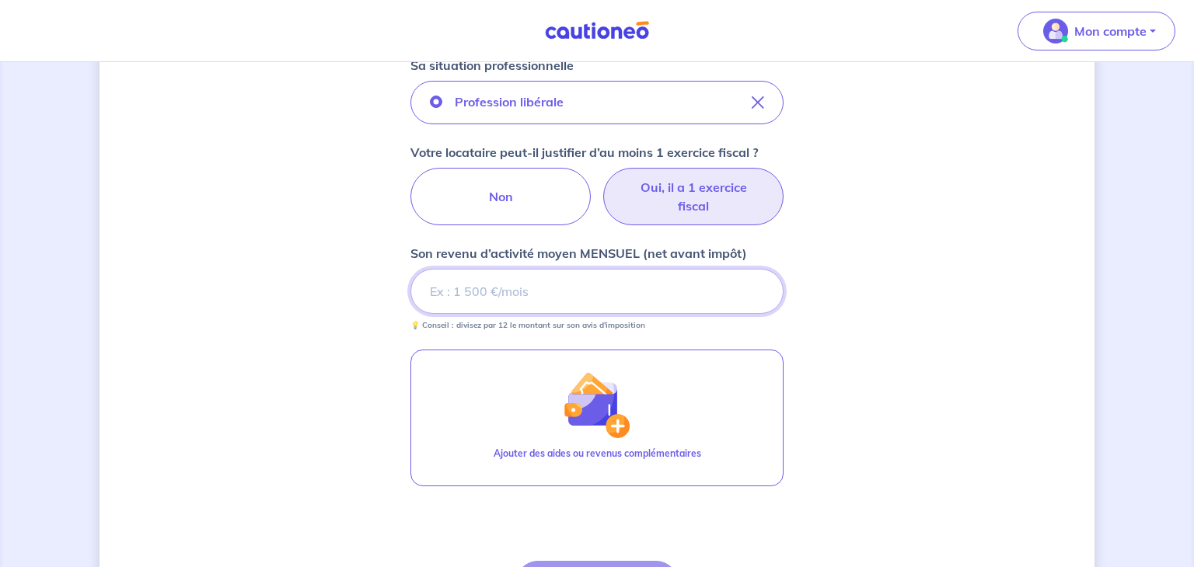
click at [521, 297] on input "Son revenu d’activité moyen MENSUEL (net avant impôt)" at bounding box center [596, 291] width 373 height 45
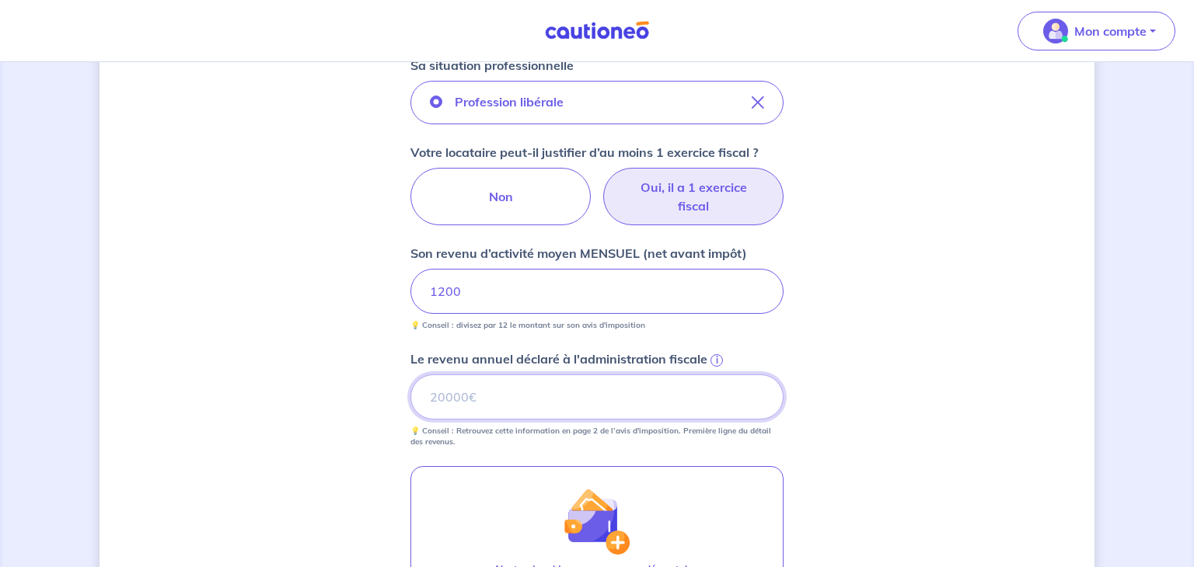
click at [564, 391] on input "Le revenu annuel déclaré à l'administration fiscale i" at bounding box center [596, 397] width 373 height 45
type input "7"
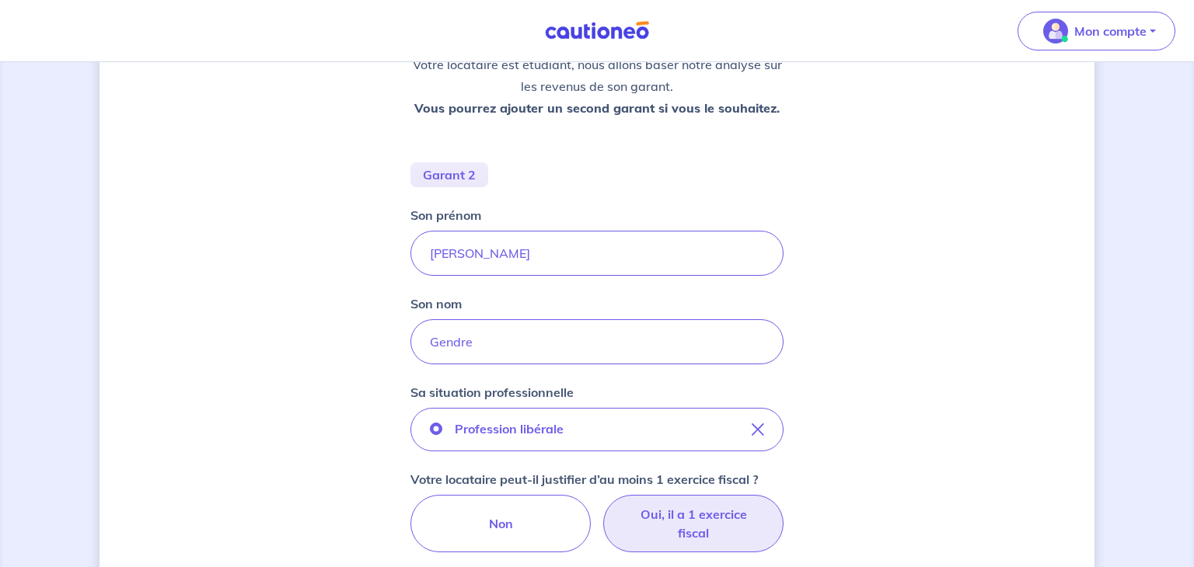
click at [962, 459] on div "Concernant les garants de : [PERSON_NAME] Votre locataire est étudiant, nous al…" at bounding box center [597, 498] width 995 height 1331
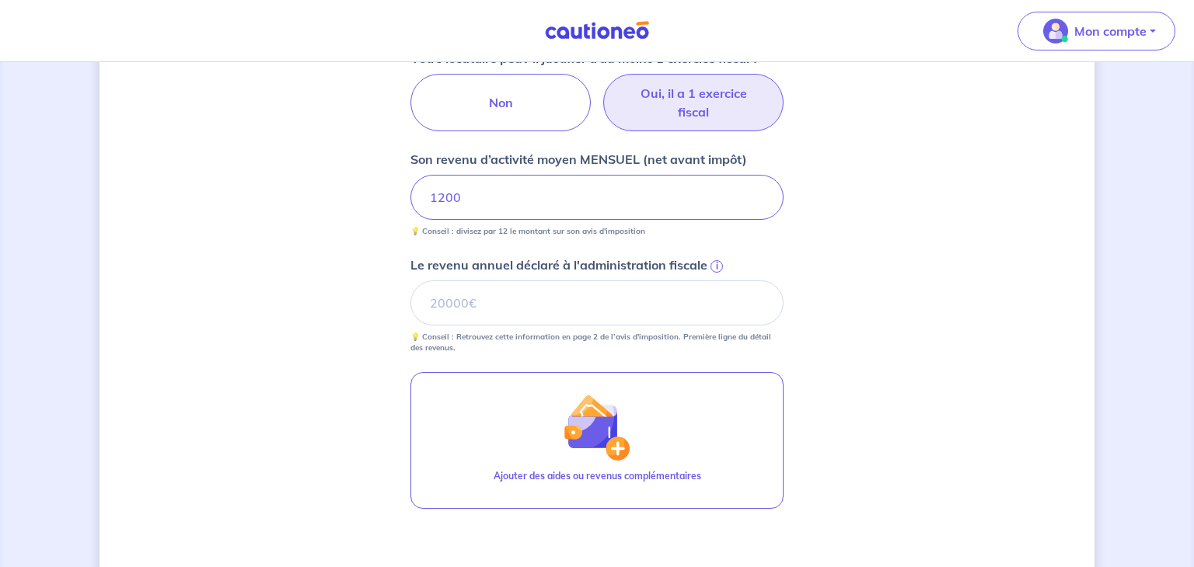
scroll to position [672, 0]
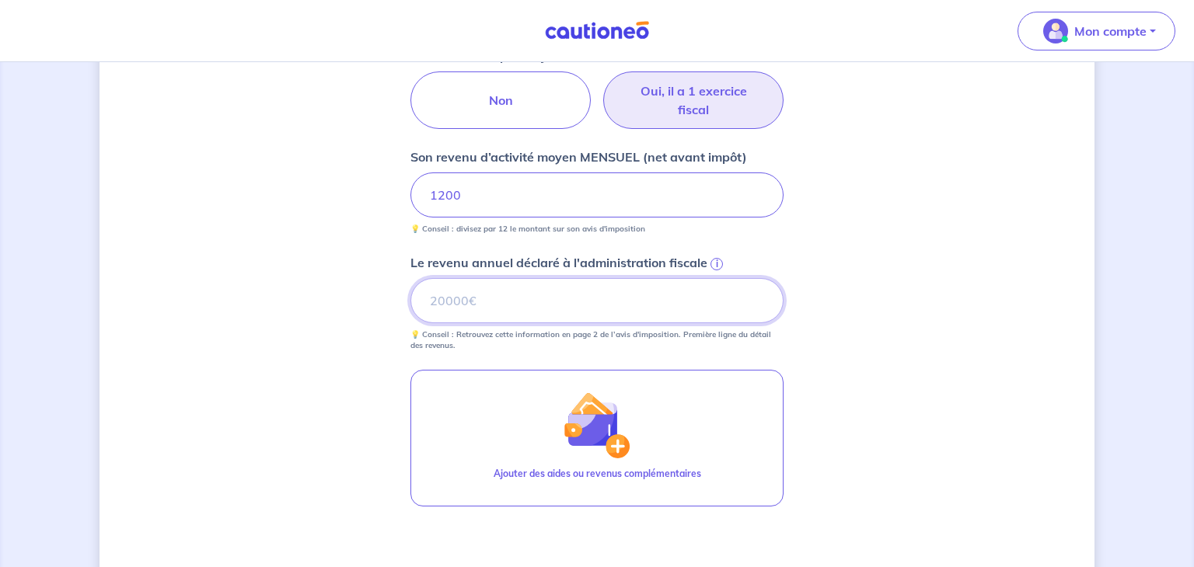
click at [557, 283] on input "Le revenu annuel déclaré à l'administration fiscale i" at bounding box center [596, 300] width 373 height 45
type input "15371"
click at [512, 193] on input "1200" at bounding box center [596, 195] width 373 height 45
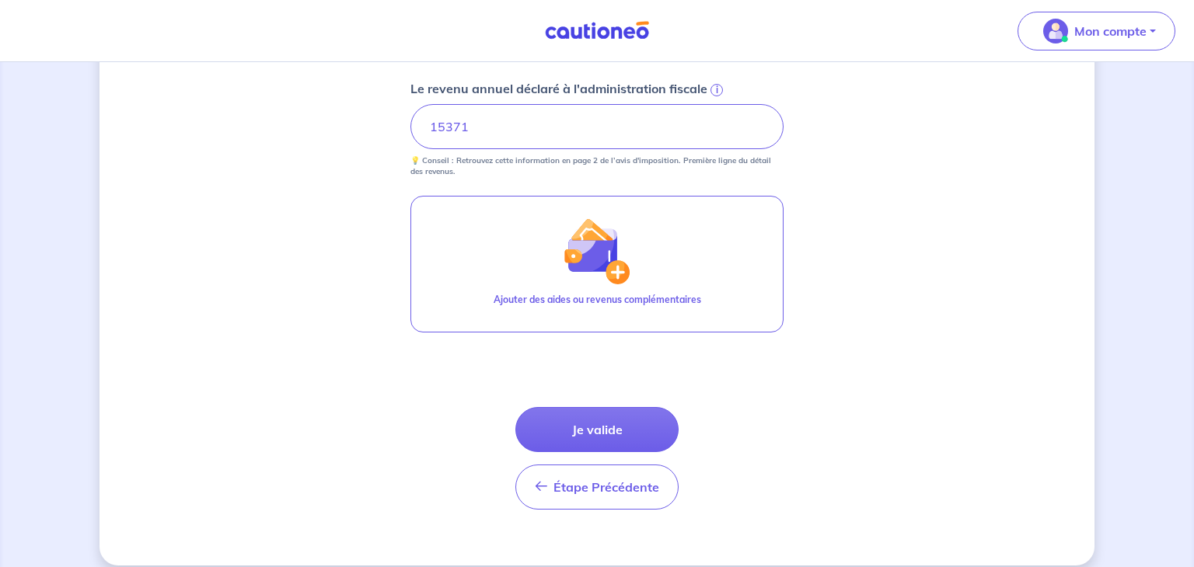
scroll to position [861, 0]
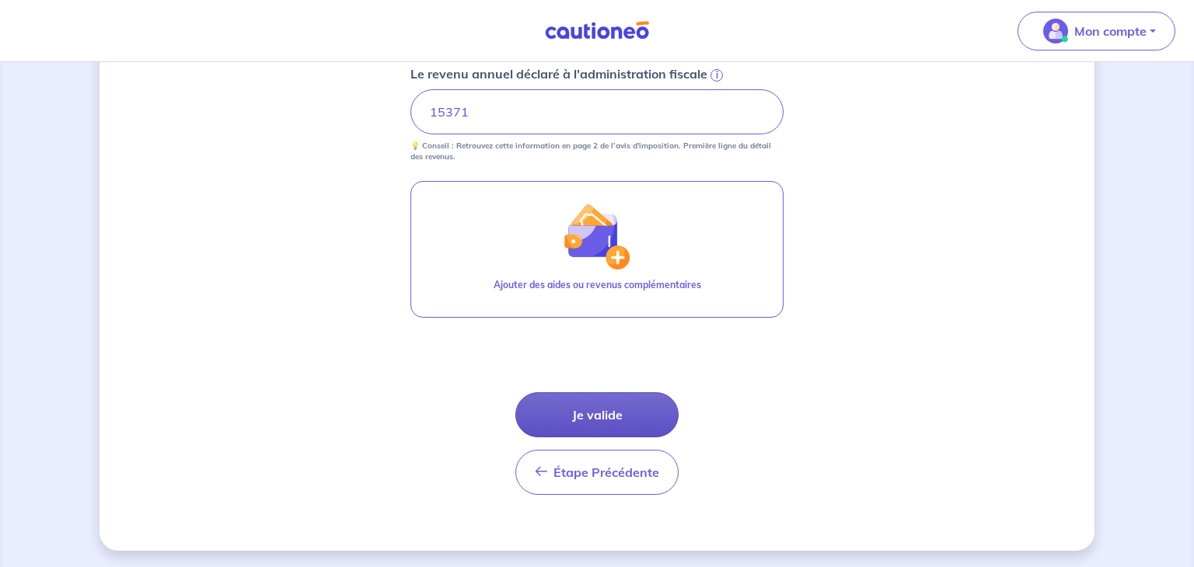
click at [589, 414] on button "Je valide" at bounding box center [596, 415] width 163 height 45
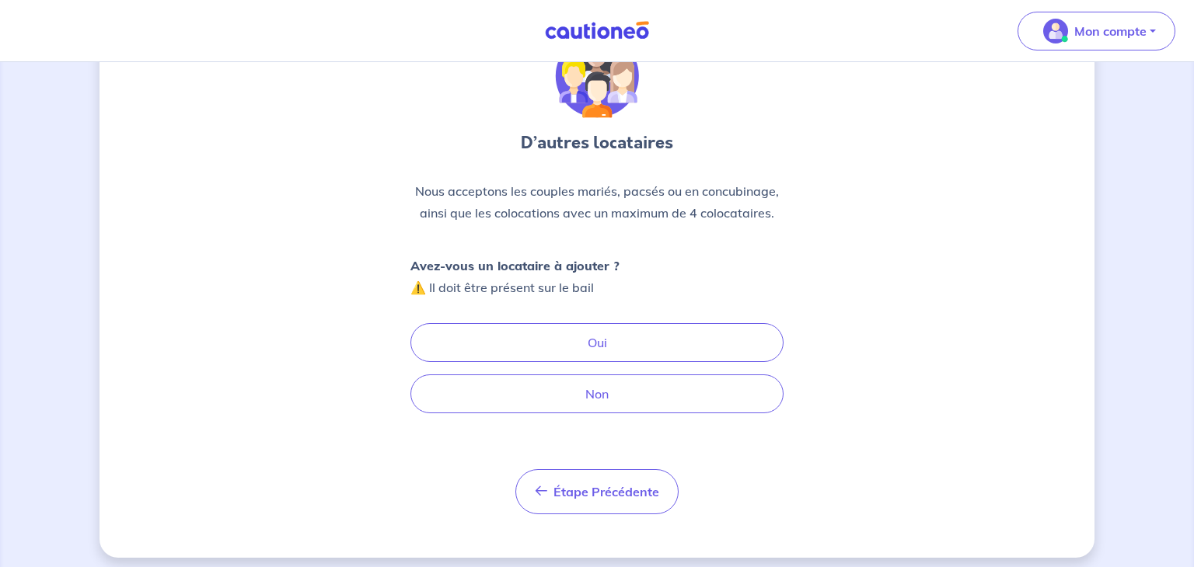
scroll to position [93, 0]
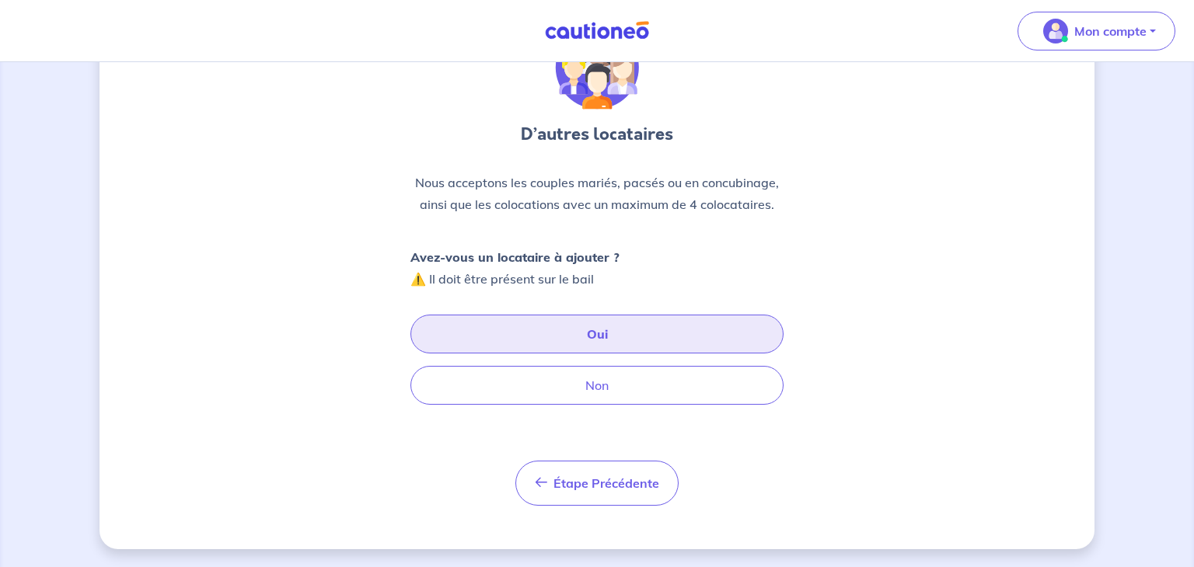
click at [593, 332] on button "Oui" at bounding box center [596, 334] width 373 height 39
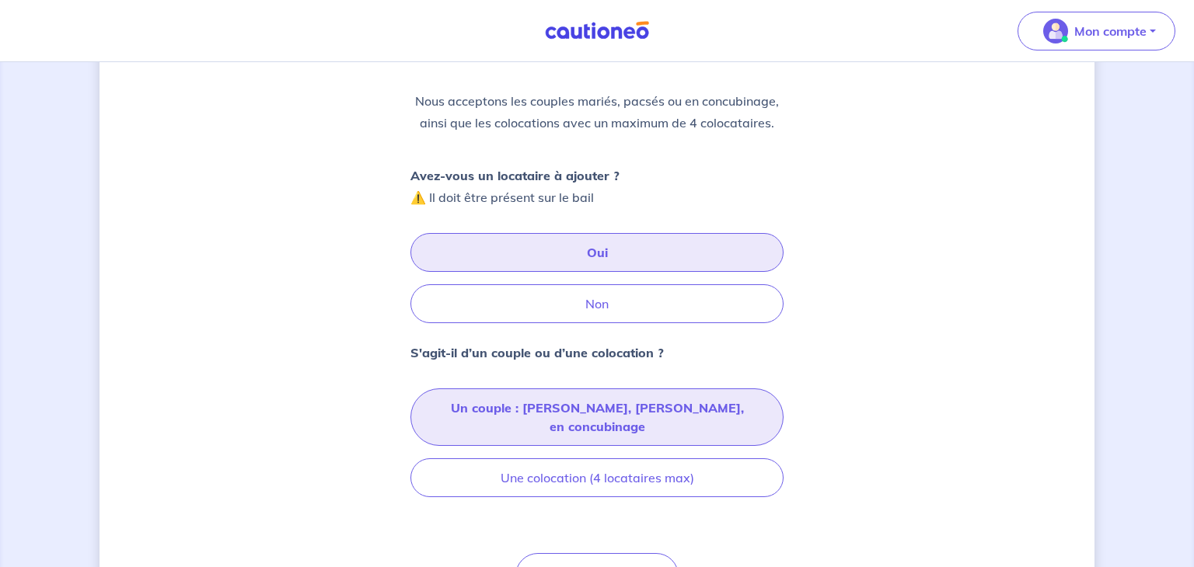
scroll to position [175, 0]
click at [612, 407] on button "Un couple : [PERSON_NAME], [PERSON_NAME], en concubinage" at bounding box center [596, 417] width 373 height 58
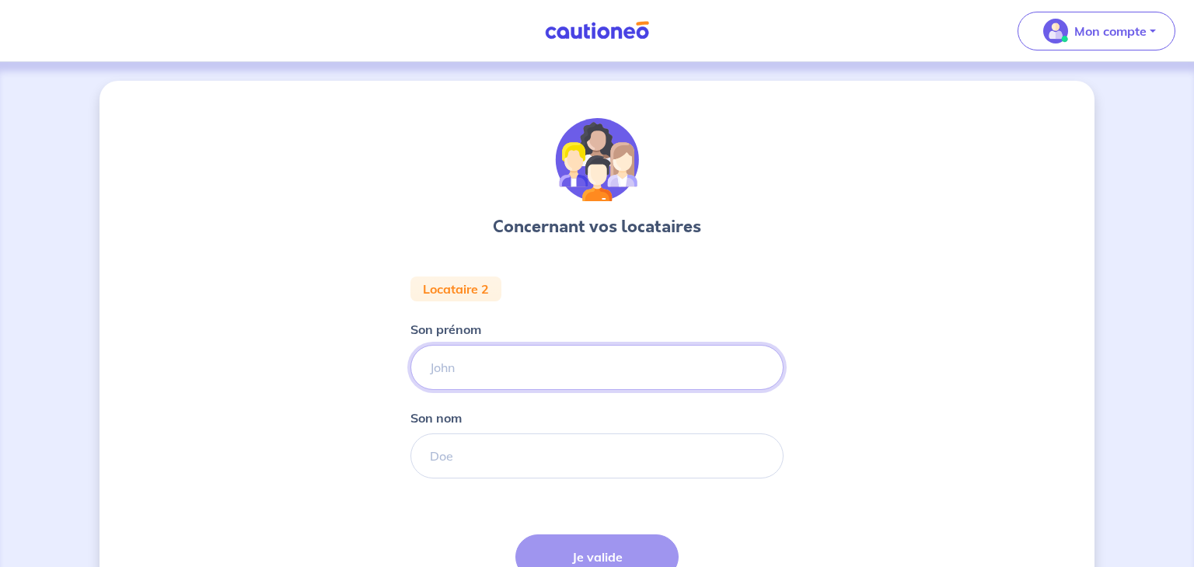
click at [577, 375] on input "Son prénom" at bounding box center [596, 367] width 373 height 45
type input "Kahina"
click at [544, 463] on input "Son nom" at bounding box center [596, 456] width 373 height 45
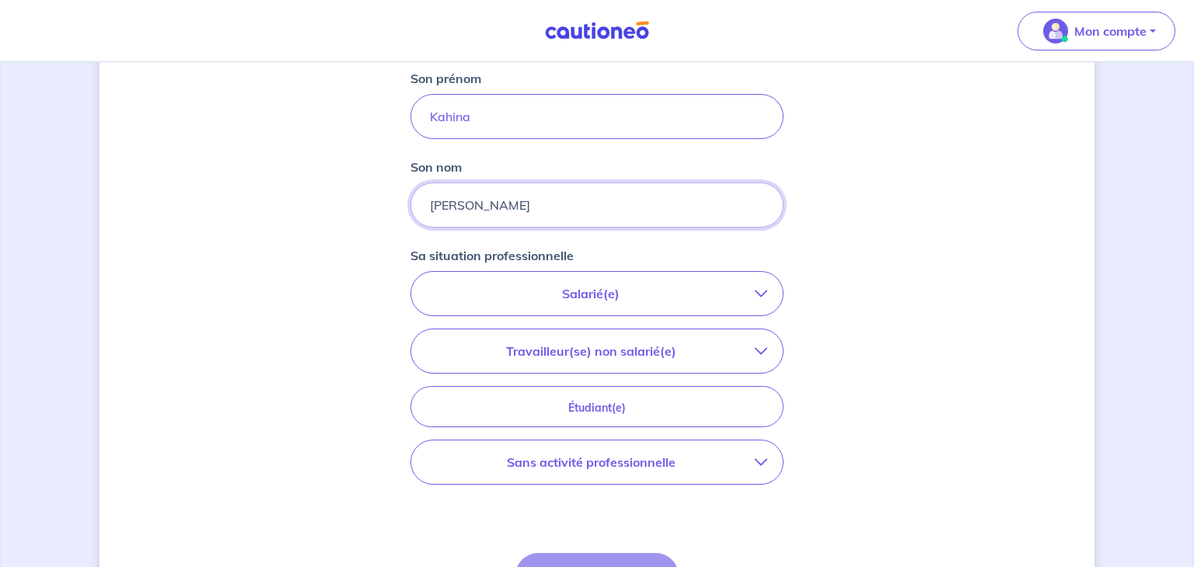
scroll to position [252, 0]
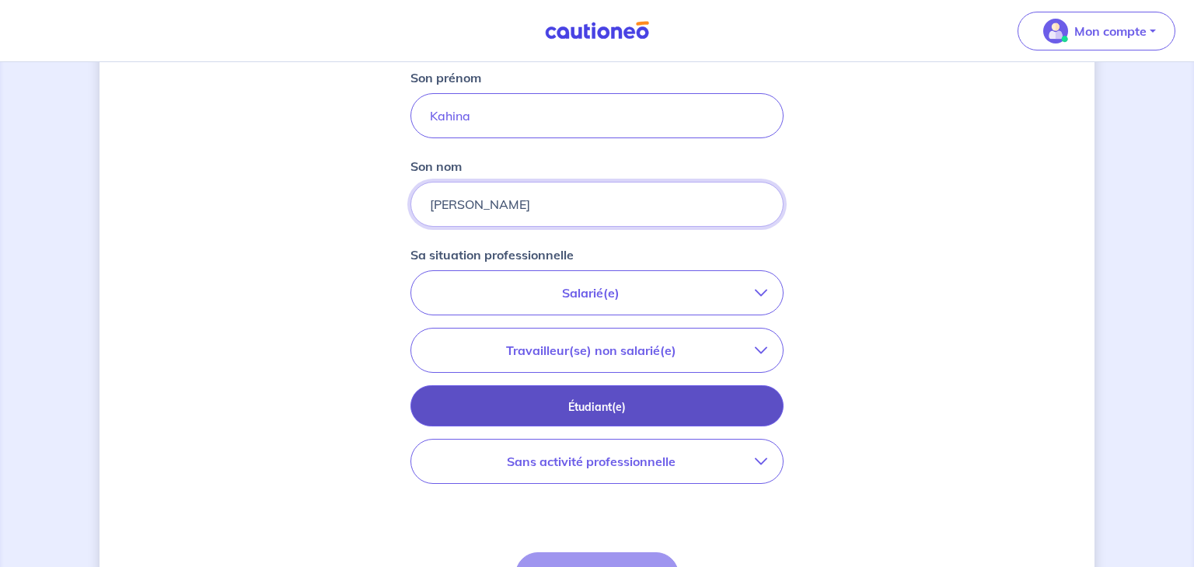
type input "[PERSON_NAME]"
click at [613, 399] on p "Étudiant(e)" at bounding box center [597, 407] width 334 height 17
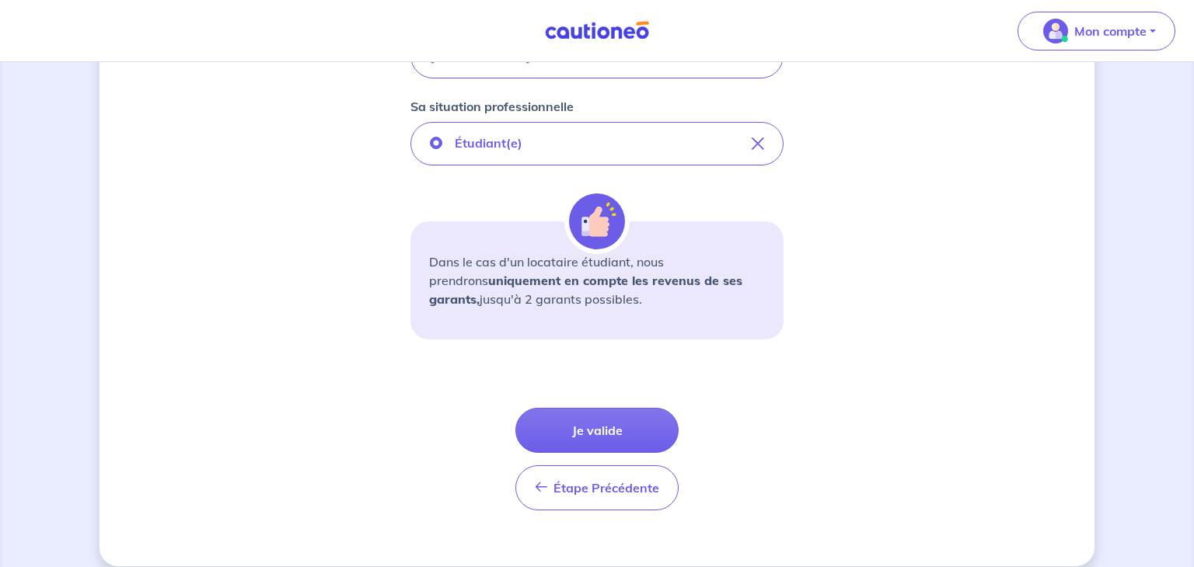
scroll to position [401, 0]
click at [624, 428] on button "Je valide" at bounding box center [596, 429] width 163 height 45
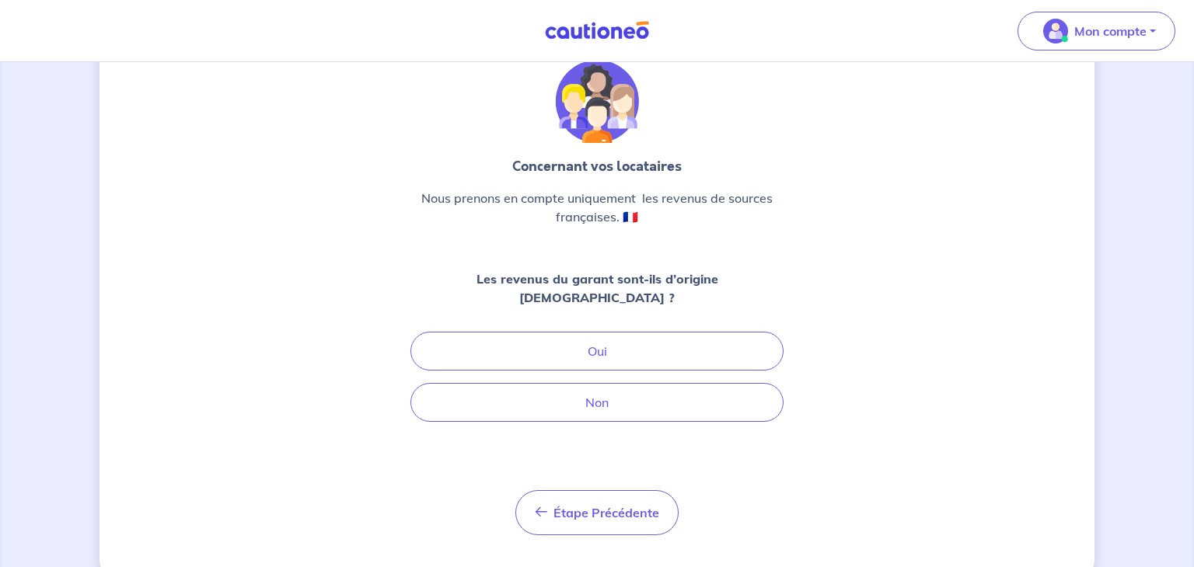
scroll to position [69, 0]
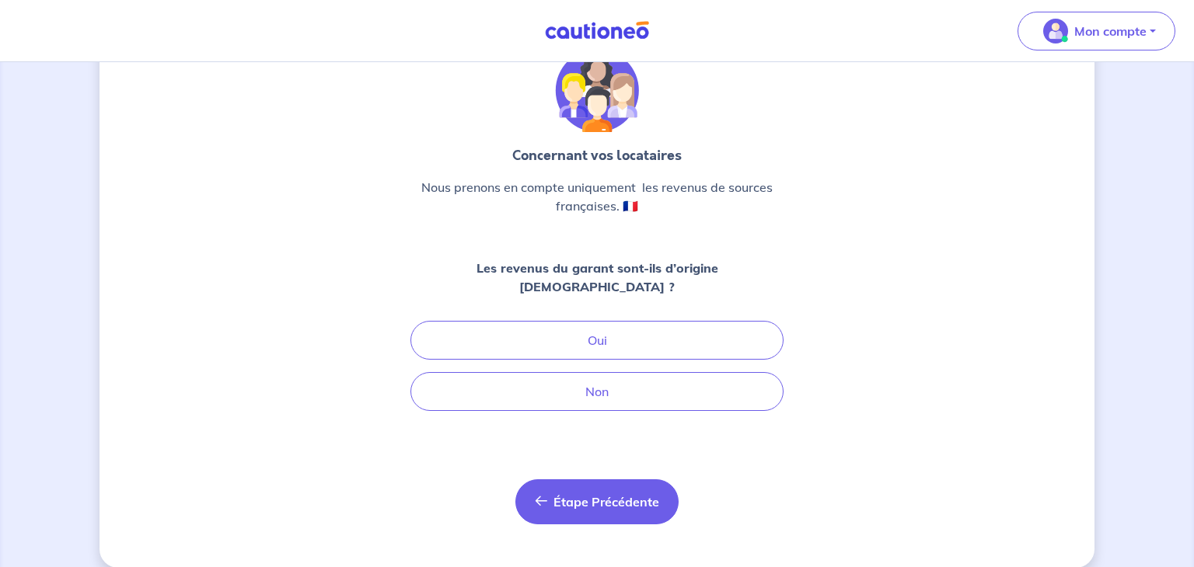
click at [598, 494] on span "Étape Précédente" at bounding box center [606, 502] width 106 height 16
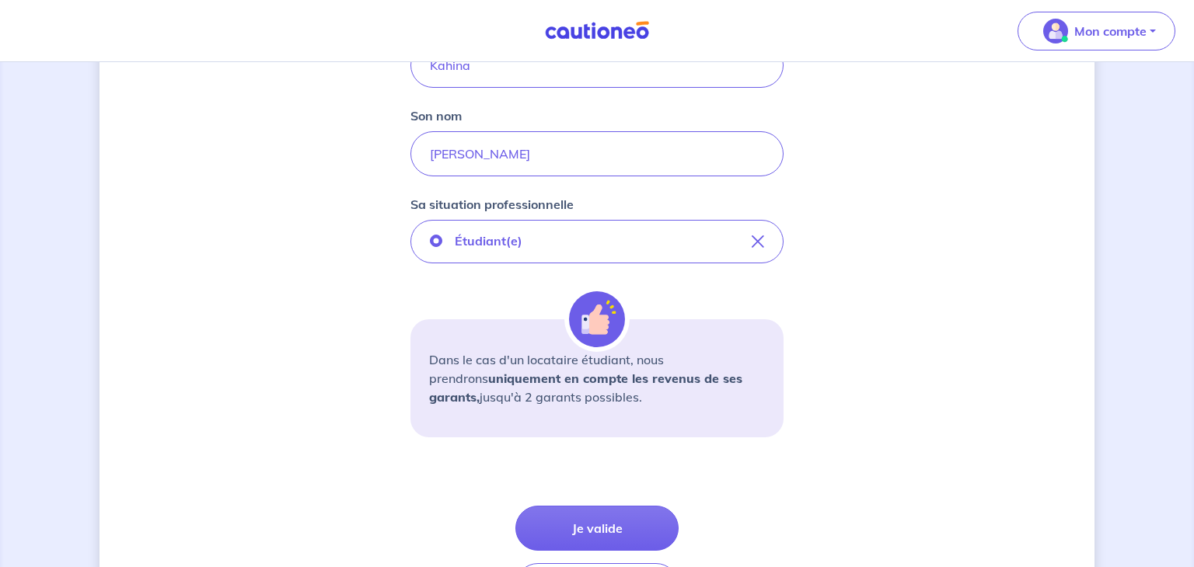
scroll to position [304, 0]
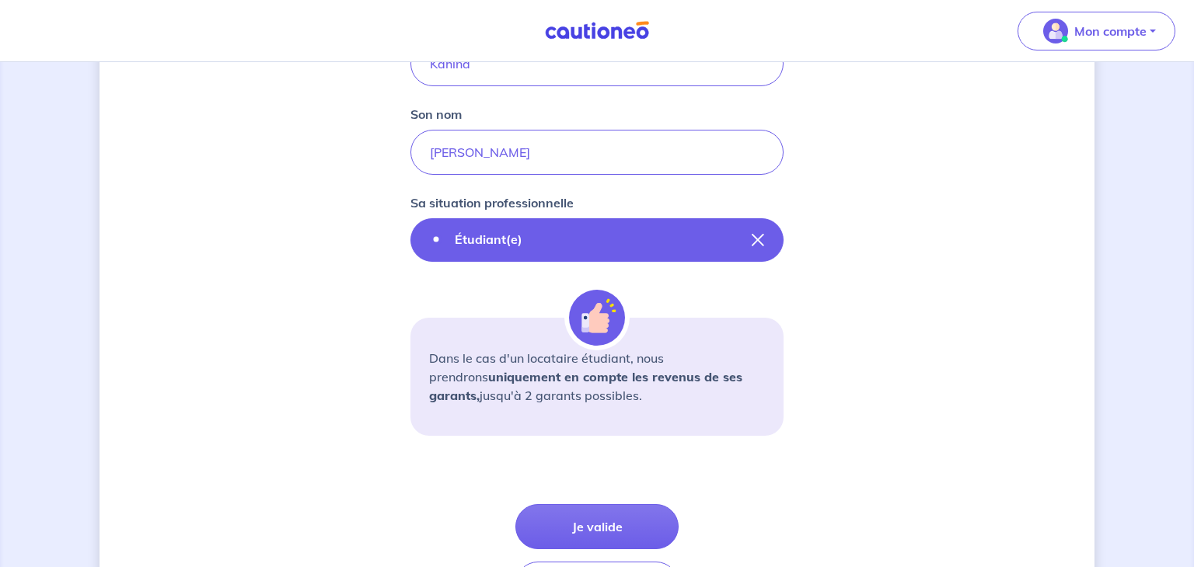
click at [765, 245] on button "Étudiant(e)" at bounding box center [596, 240] width 373 height 44
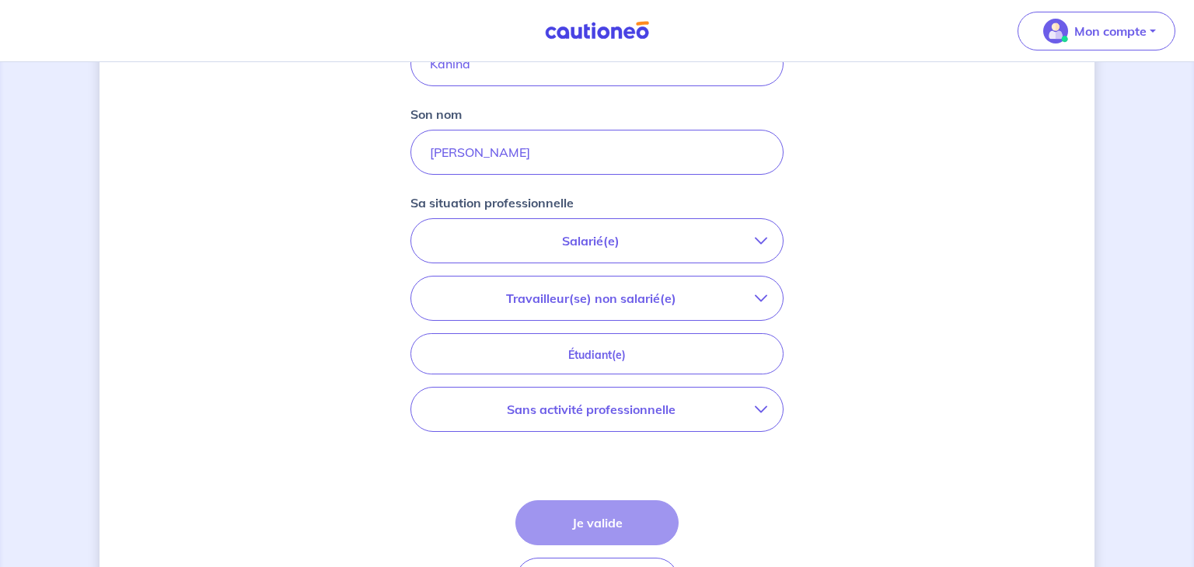
click at [702, 248] on p "Salarié(e)" at bounding box center [591, 241] width 328 height 19
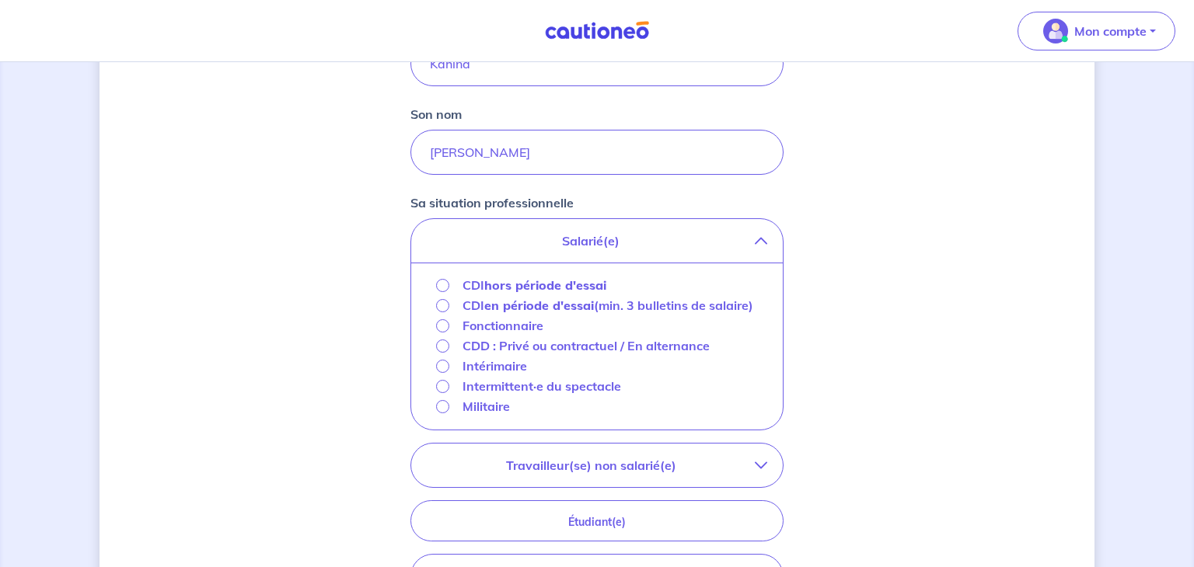
click at [822, 357] on div "Concernant vos locataires Locataire 2 Son prénom [PERSON_NAME] Son nom [PERSON_…" at bounding box center [597, 301] width 995 height 1049
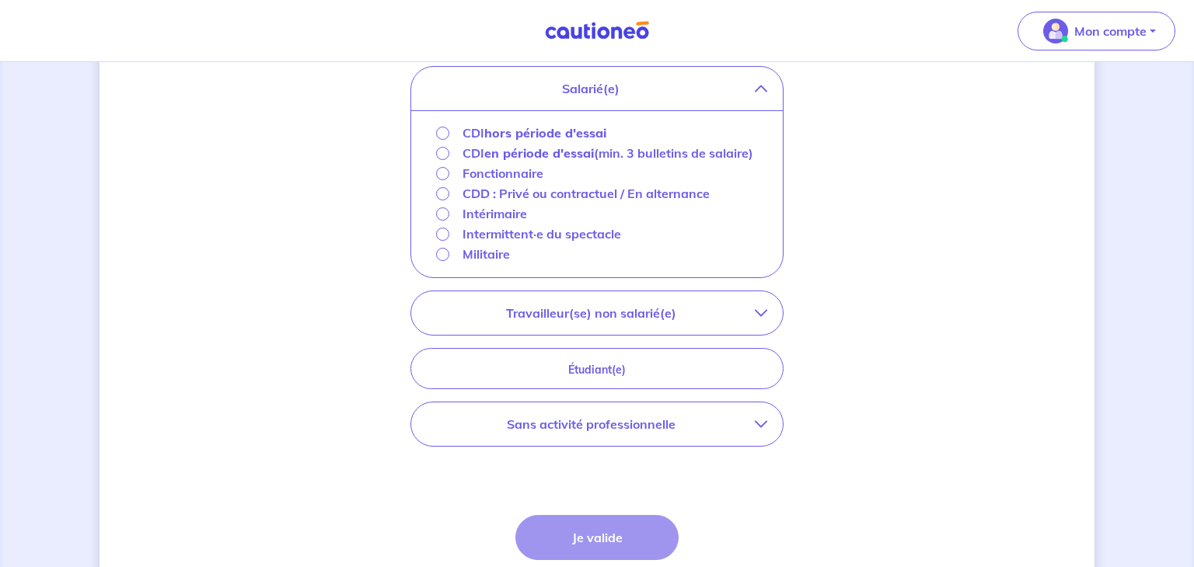
scroll to position [459, 0]
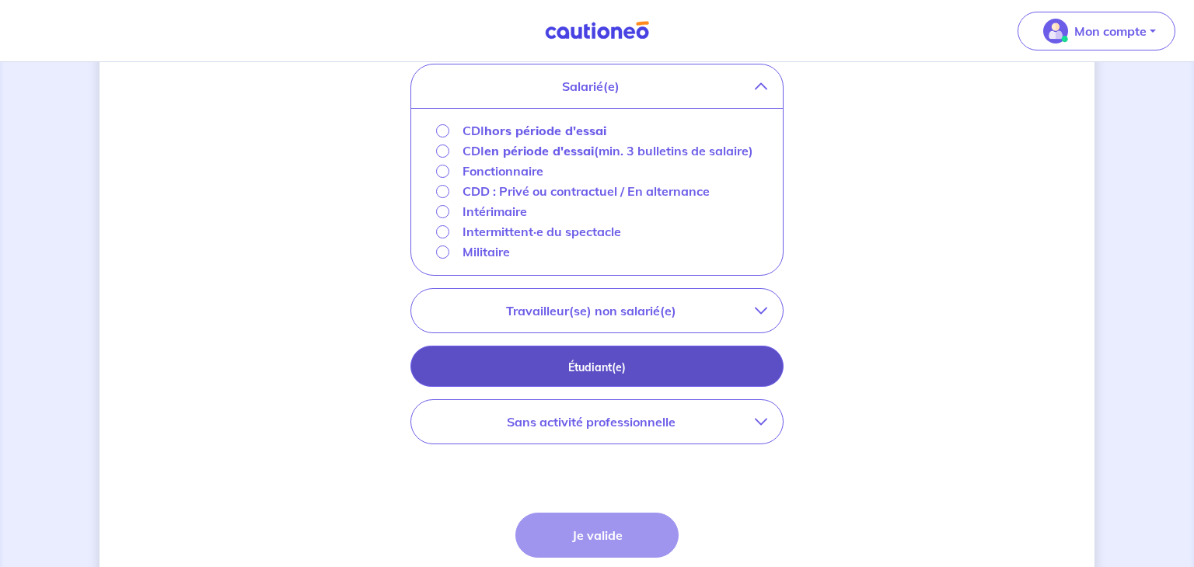
click at [736, 375] on button "Étudiant(e)" at bounding box center [596, 366] width 373 height 41
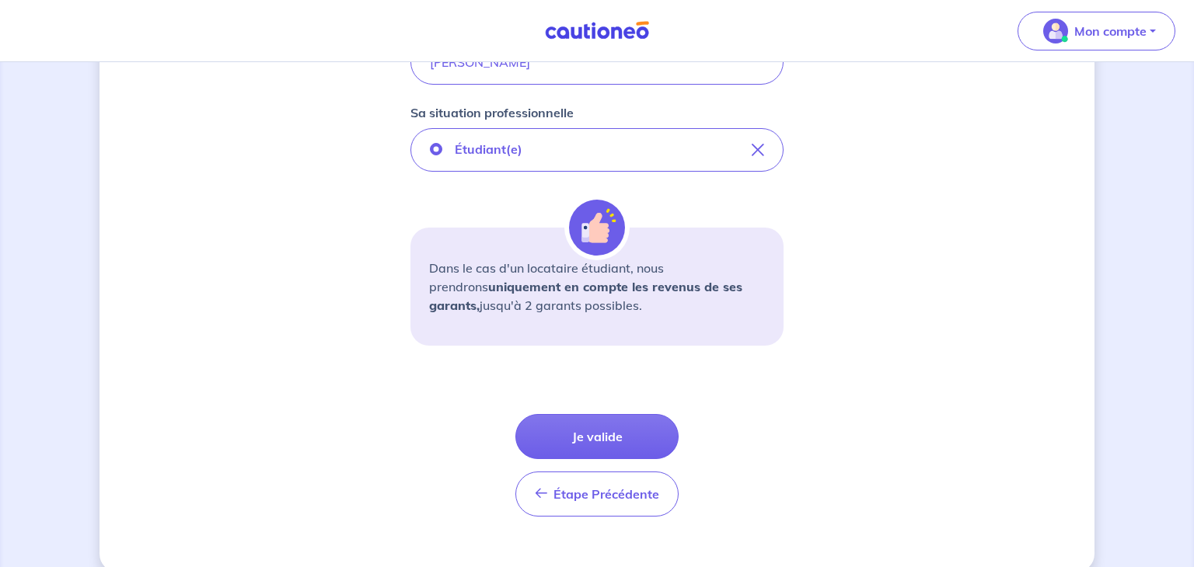
scroll to position [400, 0]
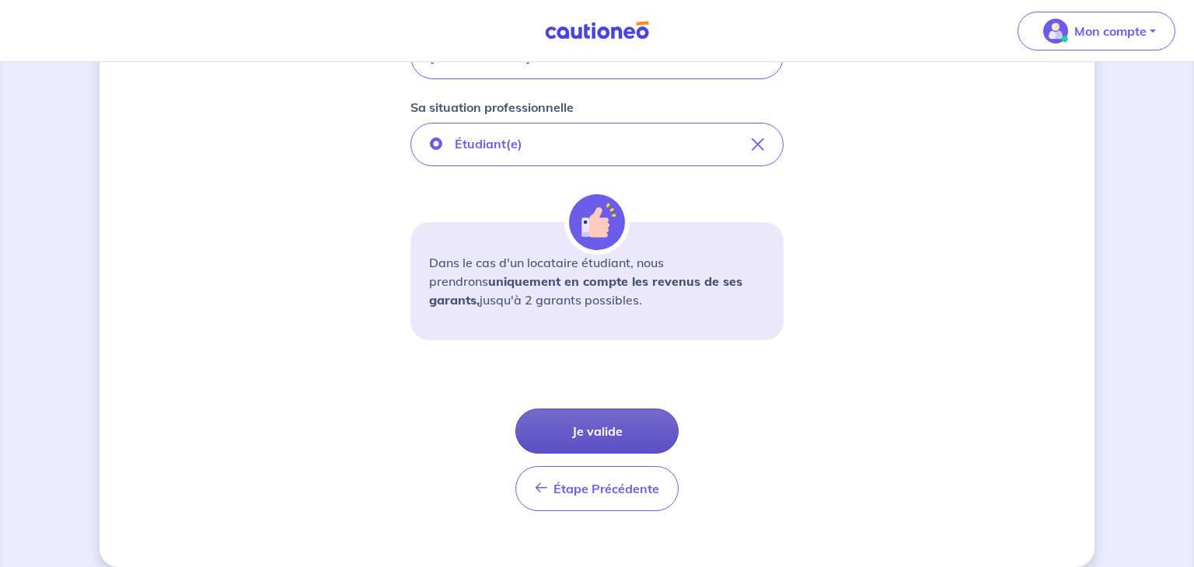
click at [610, 421] on button "Je valide" at bounding box center [596, 431] width 163 height 45
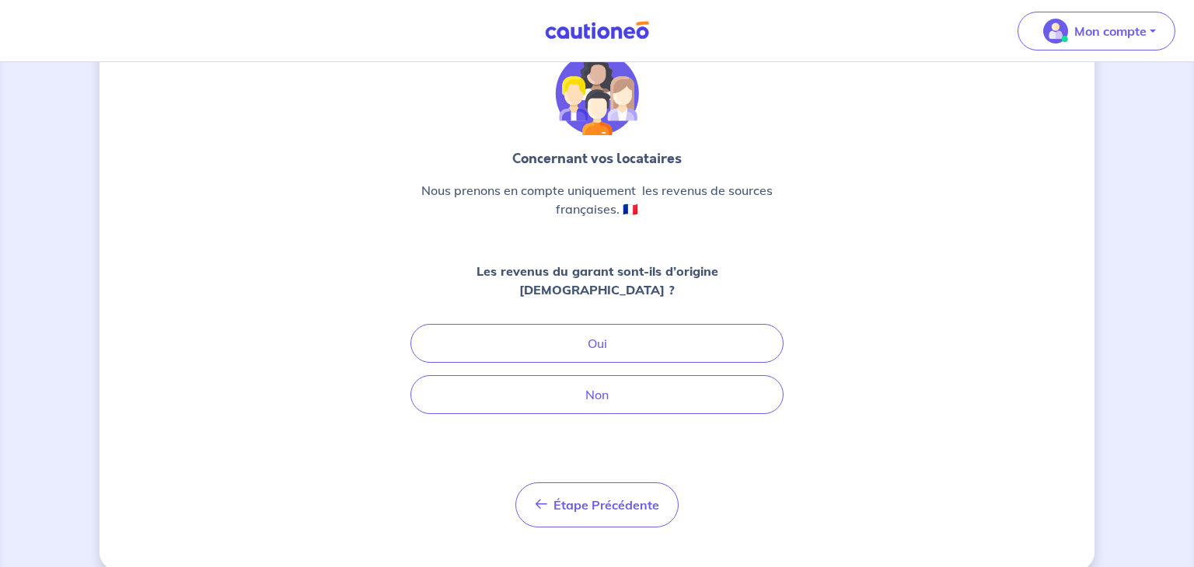
scroll to position [68, 0]
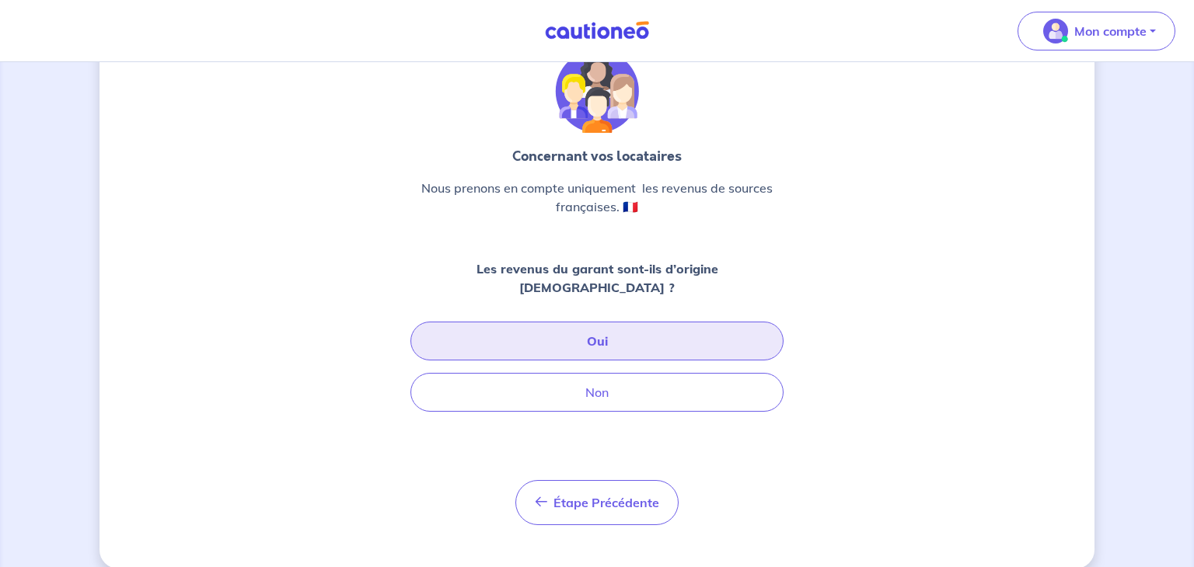
click at [627, 336] on button "Oui" at bounding box center [596, 341] width 373 height 39
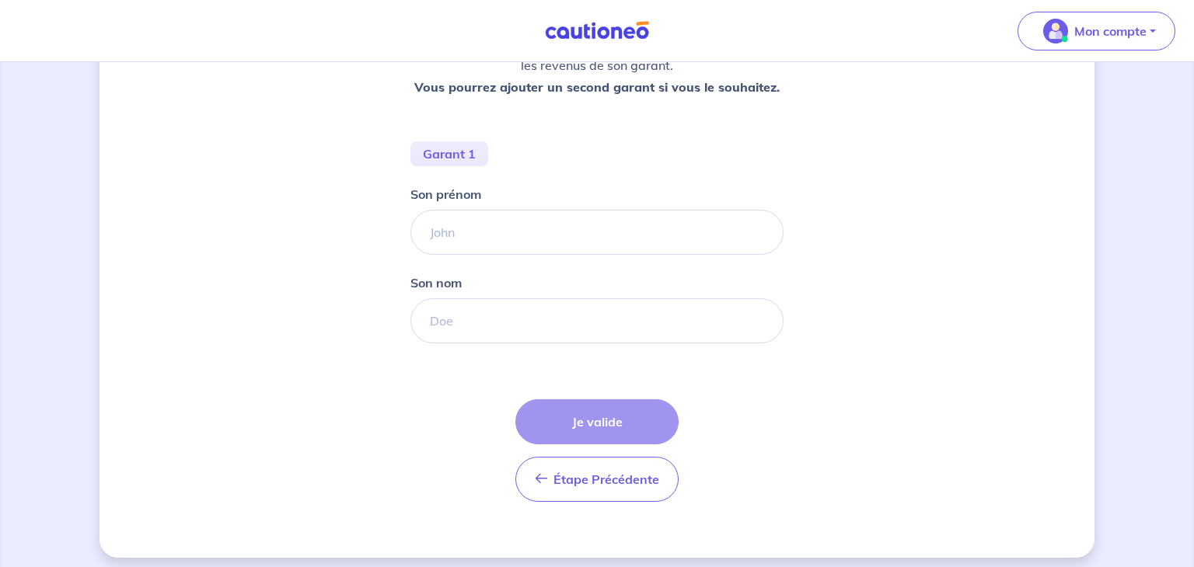
scroll to position [273, 0]
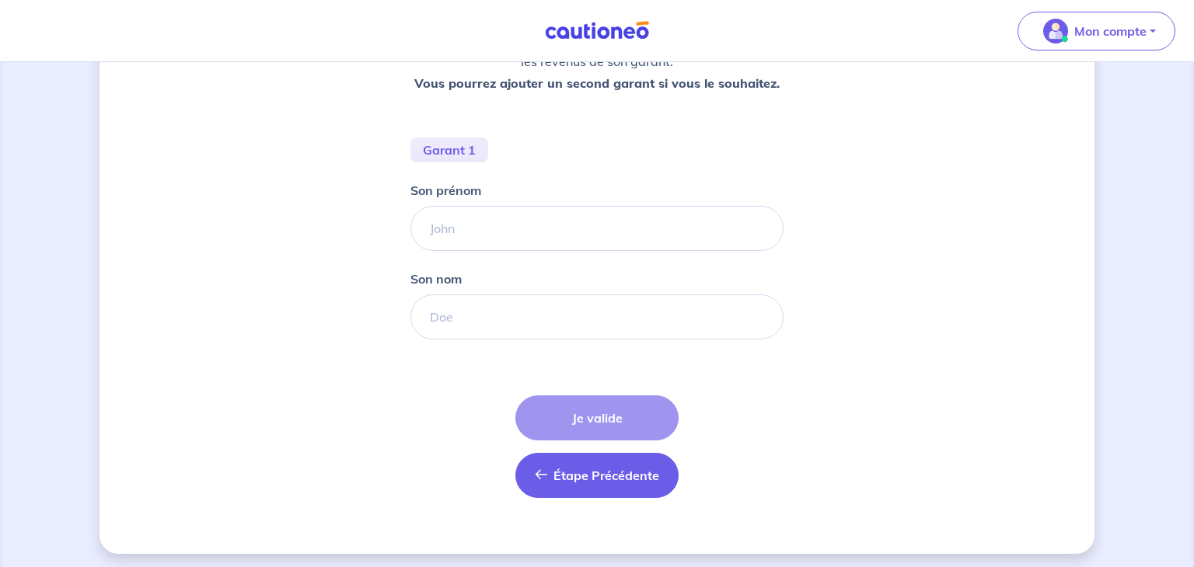
click at [584, 468] on span "Étape Précédente" at bounding box center [606, 476] width 106 height 16
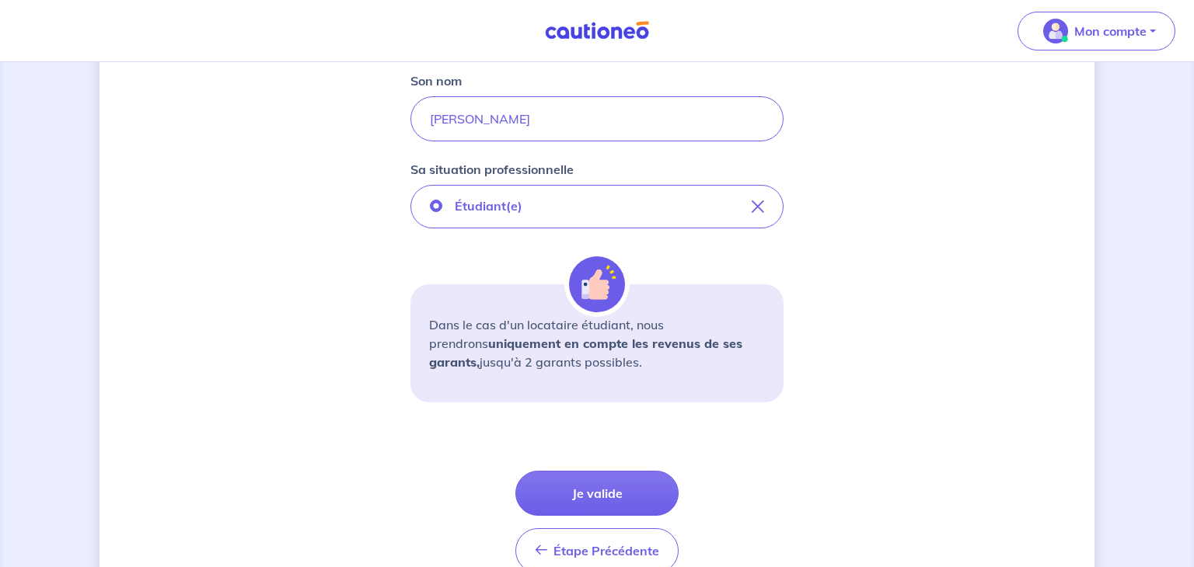
scroll to position [338, 0]
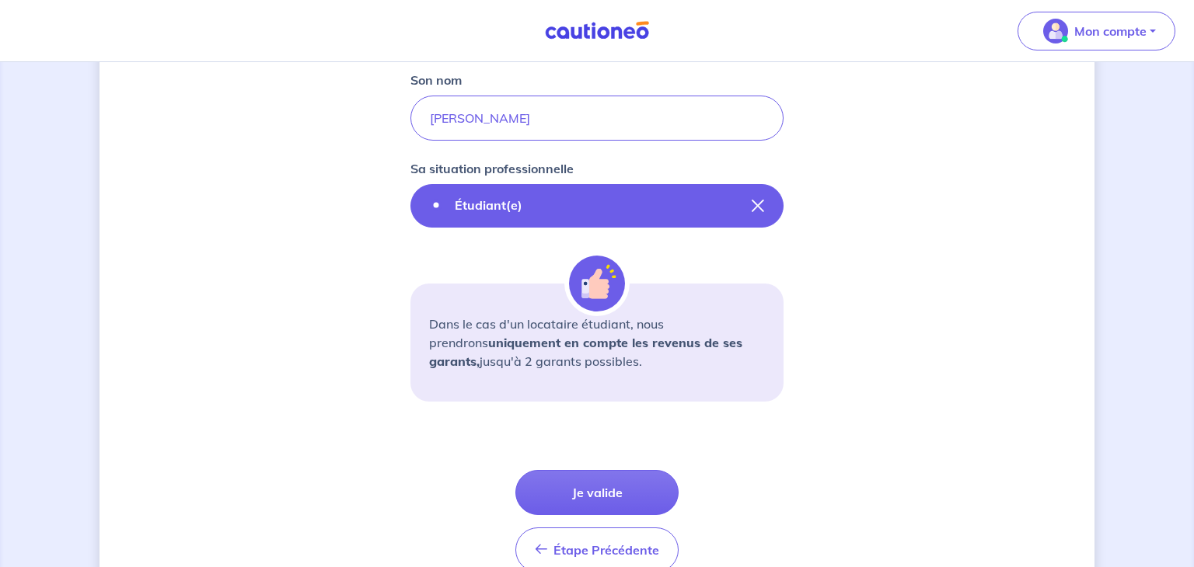
click at [759, 207] on icon "button" at bounding box center [758, 206] width 12 height 12
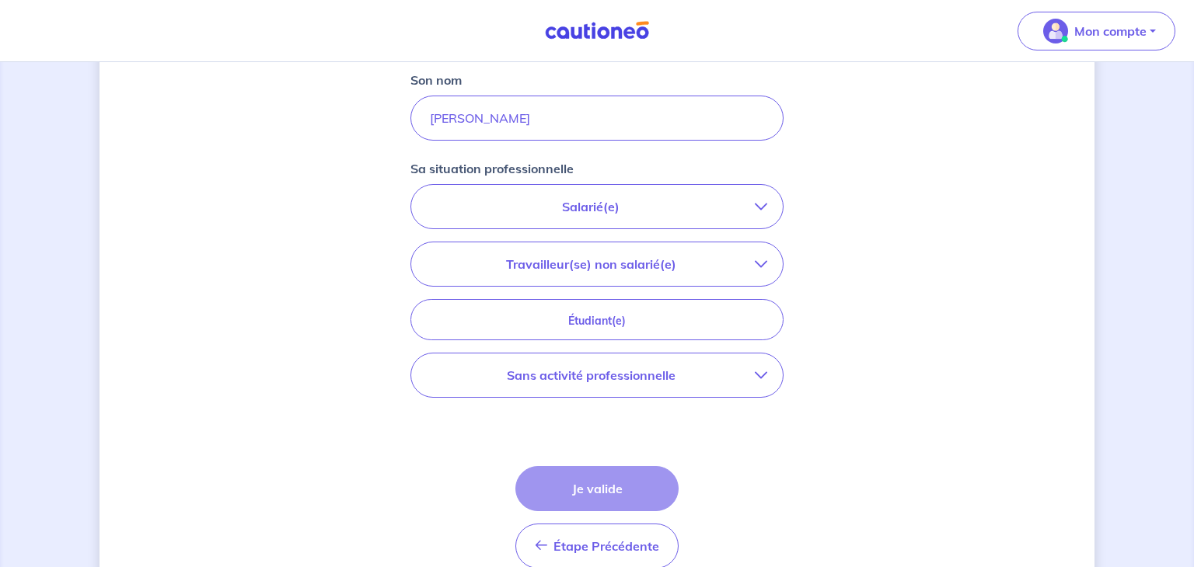
click at [664, 212] on p "Salarié(e)" at bounding box center [591, 206] width 328 height 19
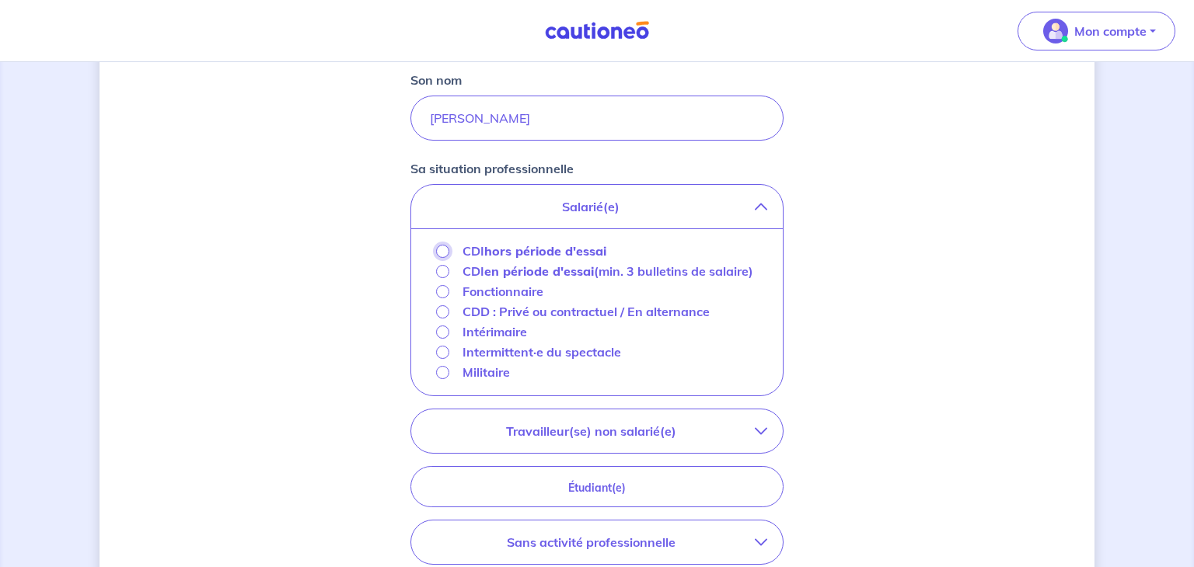
click at [448, 251] on input "CDI hors période d'essai" at bounding box center [442, 251] width 13 height 13
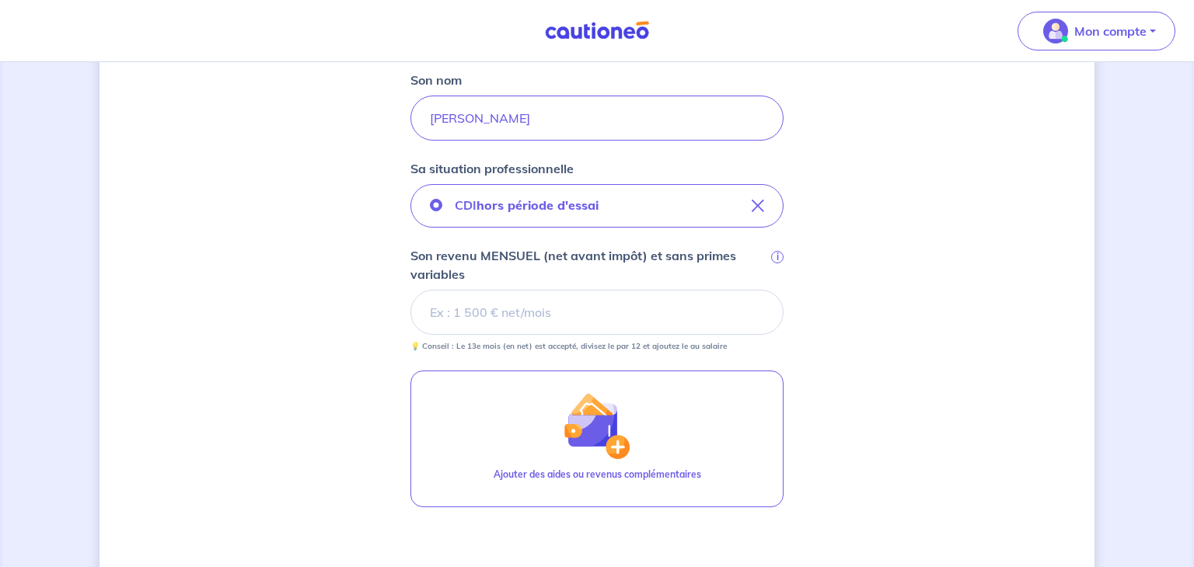
click at [481, 313] on input "Son revenu MENSUEL (net avant impôt) et sans primes variables i" at bounding box center [596, 312] width 373 height 45
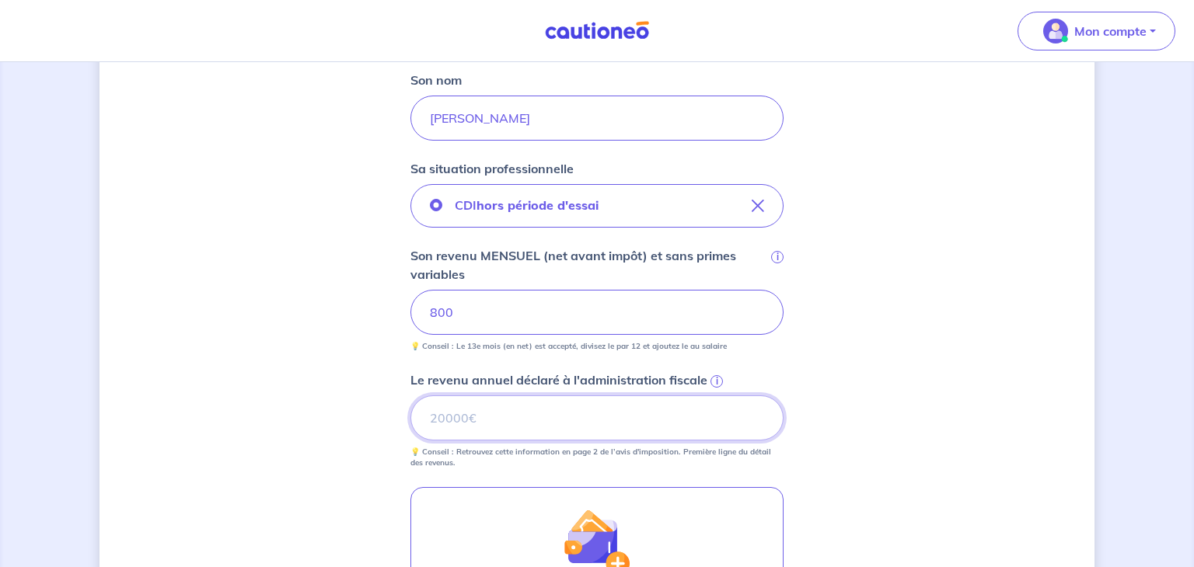
click at [480, 407] on input "Le revenu annuel déclaré à l'administration fiscale i" at bounding box center [596, 418] width 373 height 45
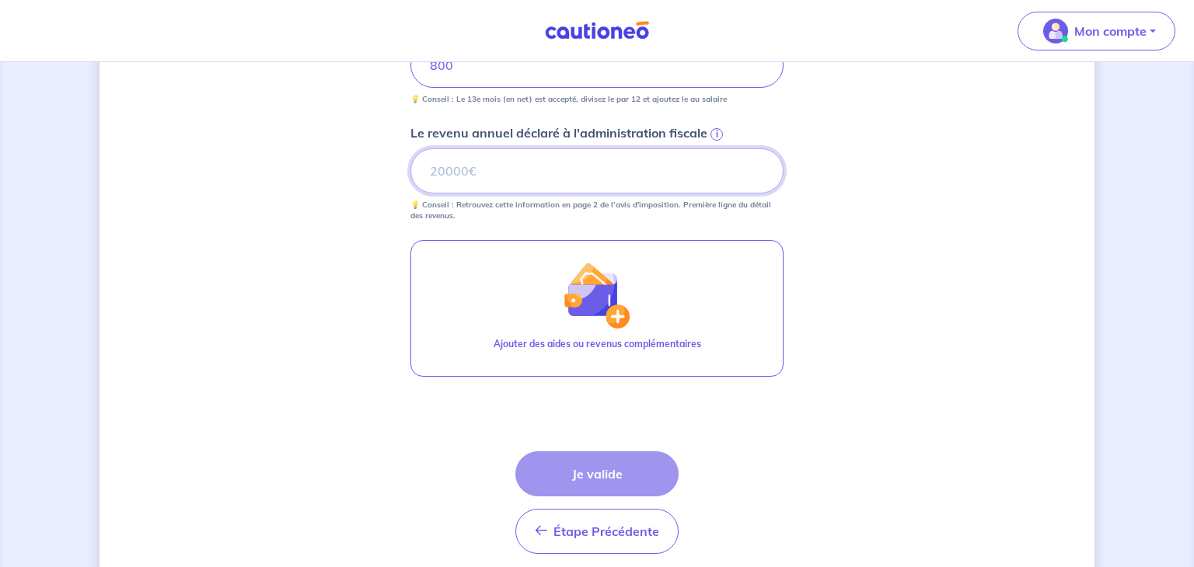
scroll to position [587, 0]
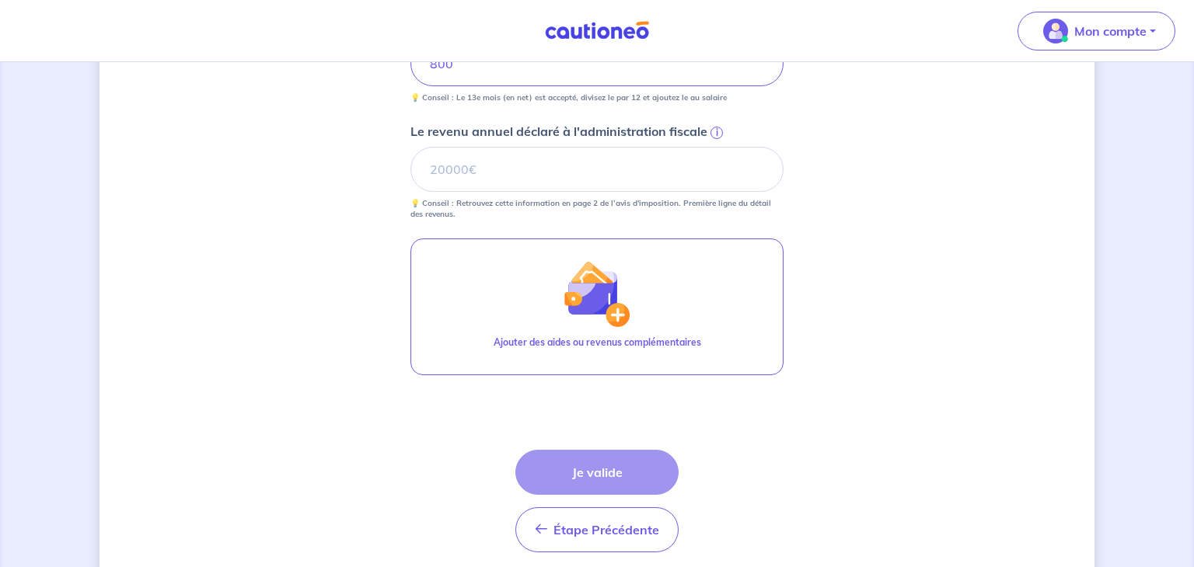
click at [587, 471] on div "Étape Précédente Précédent Je valide Je valide" at bounding box center [596, 501] width 163 height 103
click at [553, 183] on input "Le revenu annuel déclaré à l'administration fiscale i" at bounding box center [596, 169] width 373 height 45
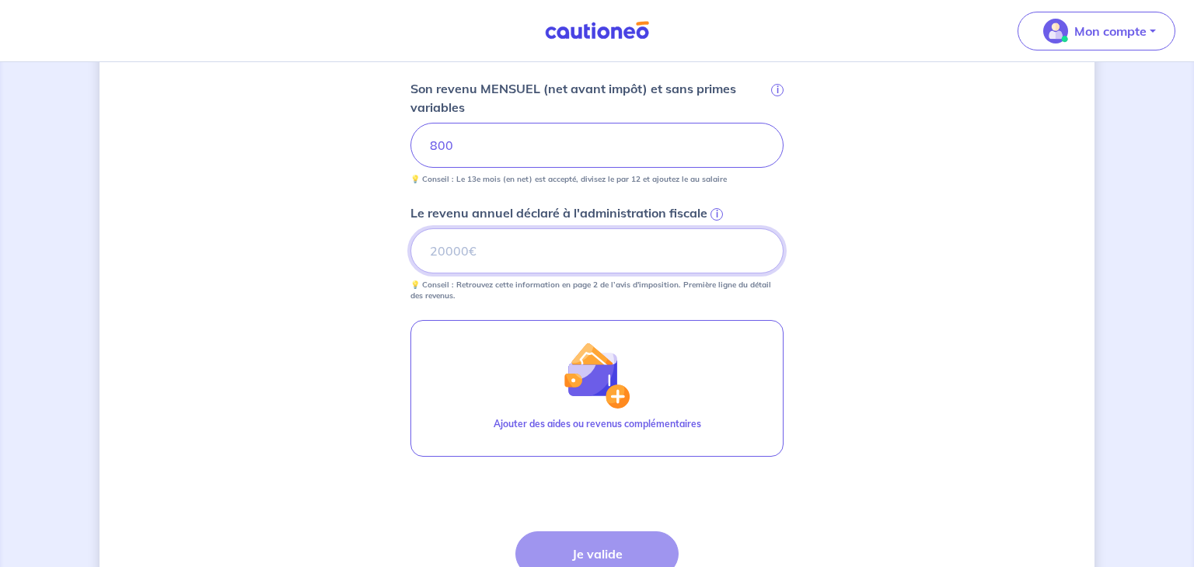
scroll to position [508, 0]
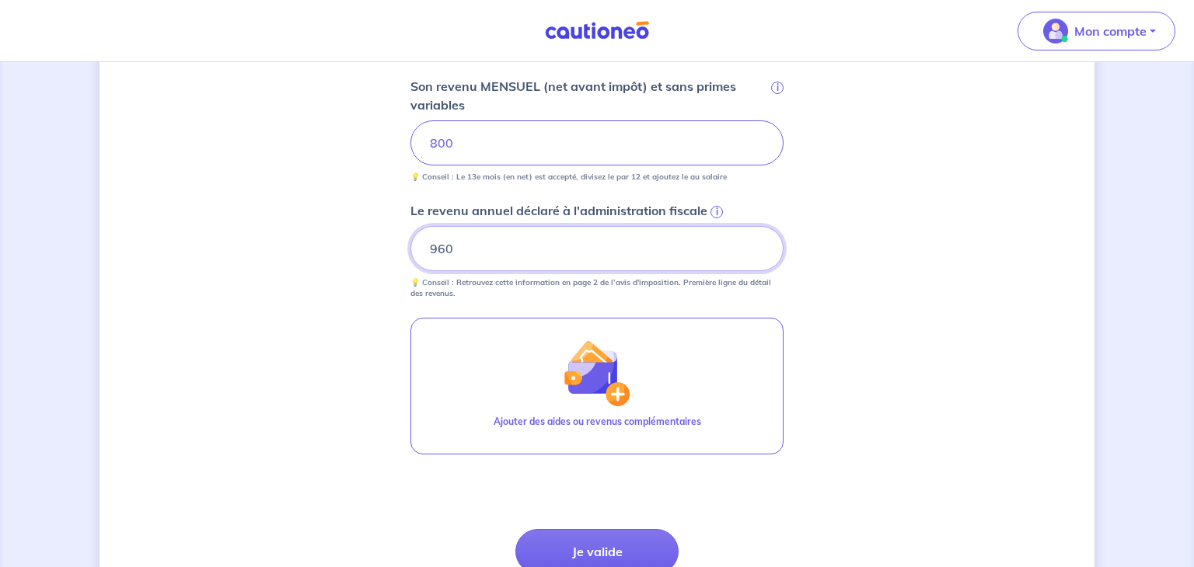
type input "9600"
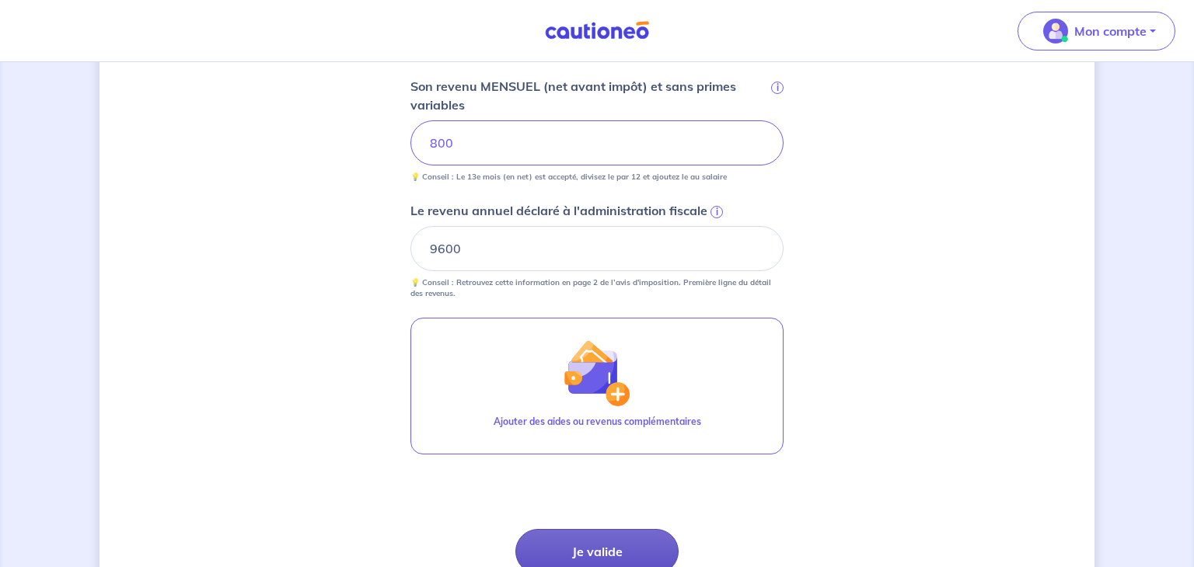
click at [609, 546] on button "Je valide" at bounding box center [596, 551] width 163 height 45
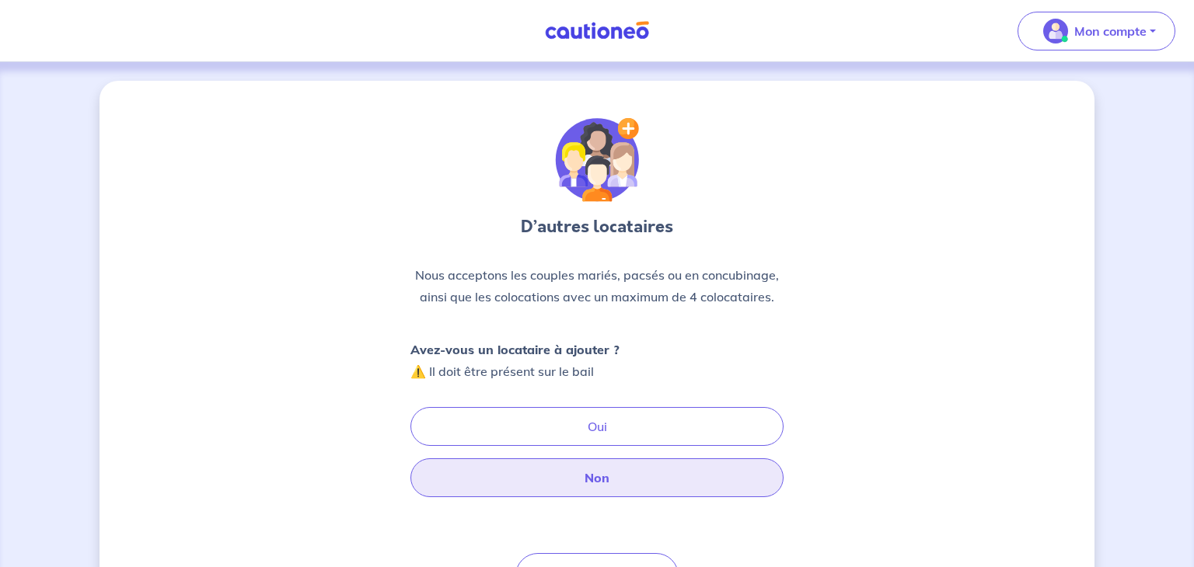
click at [614, 466] on button "Non" at bounding box center [596, 478] width 373 height 39
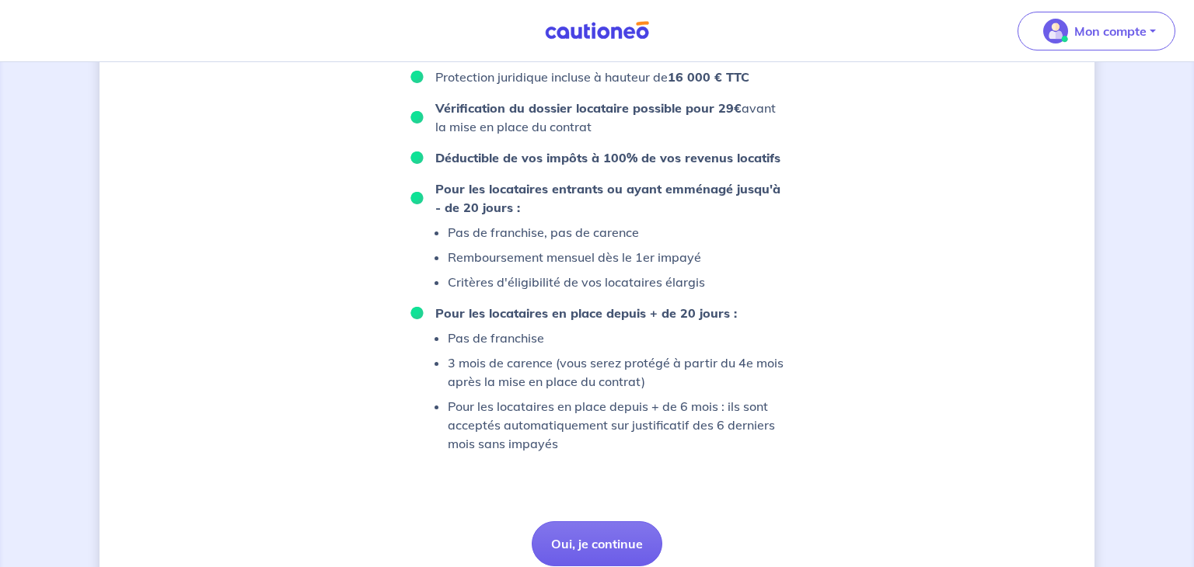
scroll to position [998, 0]
click at [594, 551] on button "Oui, je continue" at bounding box center [597, 544] width 131 height 45
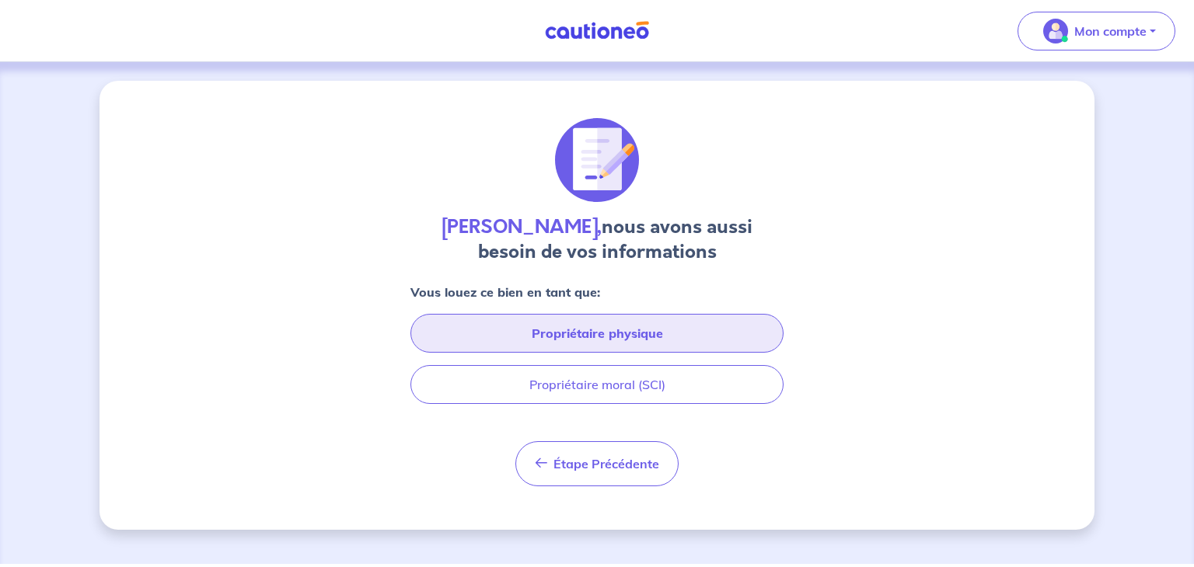
click at [640, 343] on button "Propriétaire physique" at bounding box center [596, 333] width 373 height 39
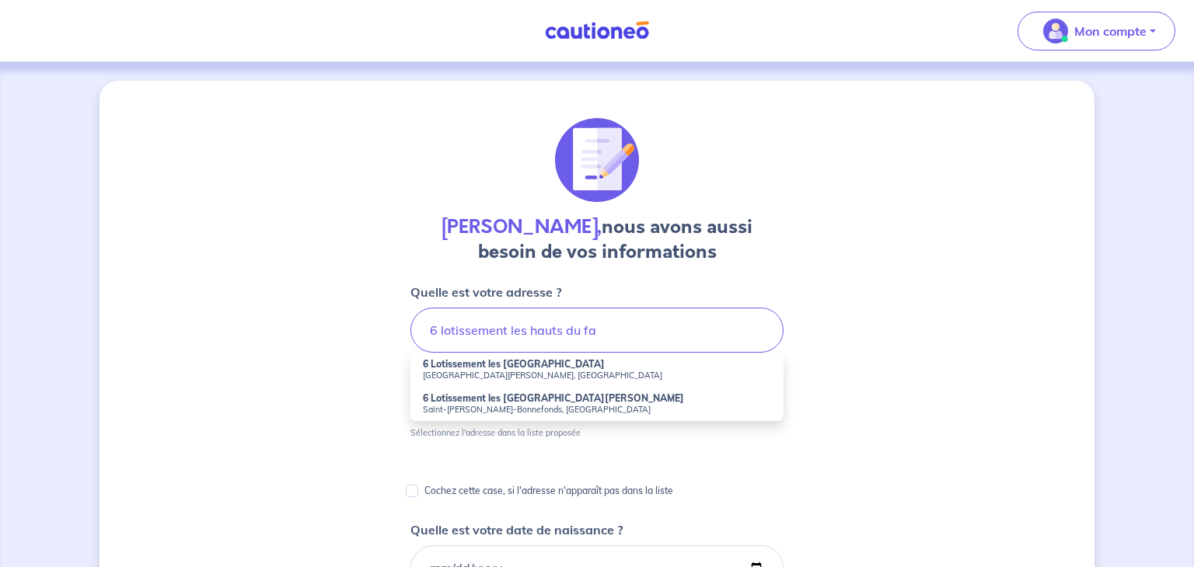
click at [553, 403] on strong "6 Lotissement les [GEOGRAPHIC_DATA][PERSON_NAME]" at bounding box center [553, 399] width 261 height 12
type input "6 Lotissement les [GEOGRAPHIC_DATA][PERSON_NAME], [GEOGRAPHIC_DATA][PERSON_NAME…"
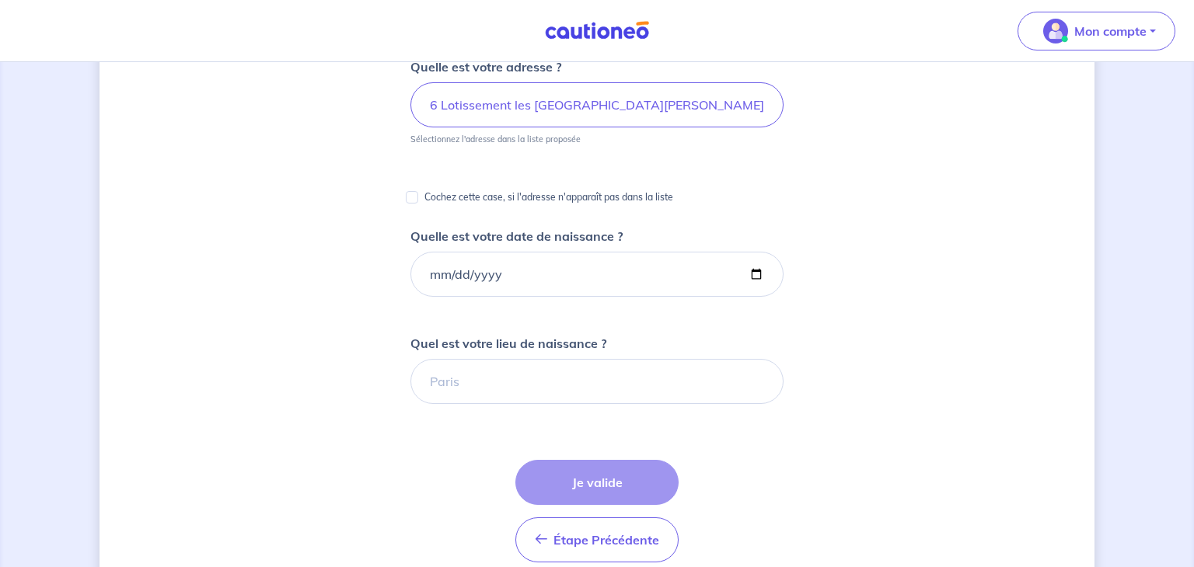
scroll to position [229, 0]
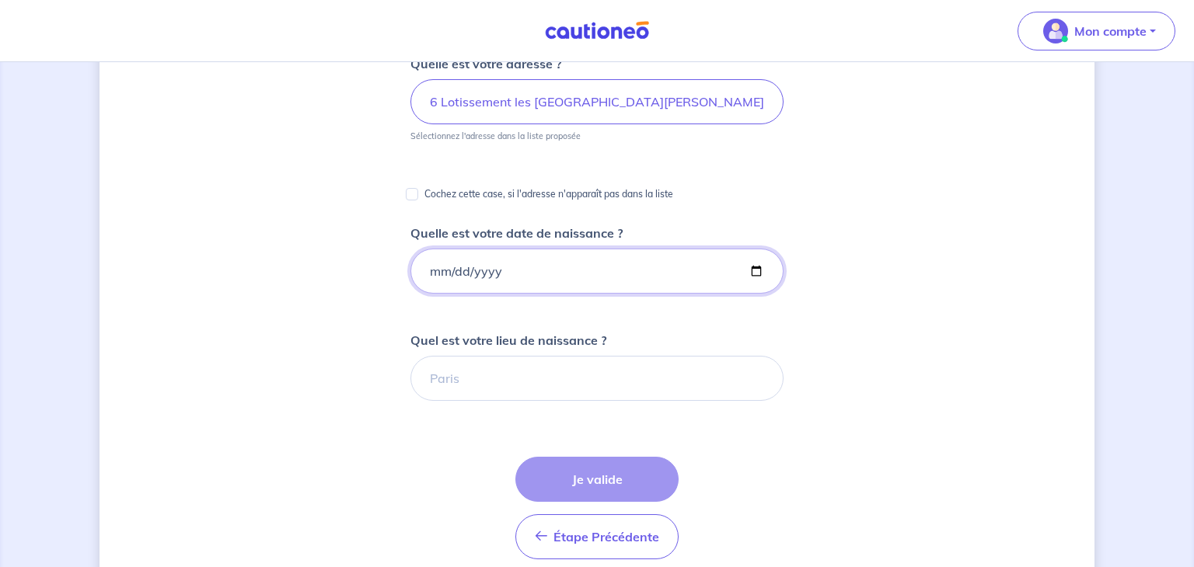
click at [435, 267] on input "Quelle est votre date de naissance ?" at bounding box center [596, 271] width 373 height 45
type input "[DATE]"
click at [449, 375] on input "Quel est votre lieu de naissance ?" at bounding box center [596, 378] width 373 height 45
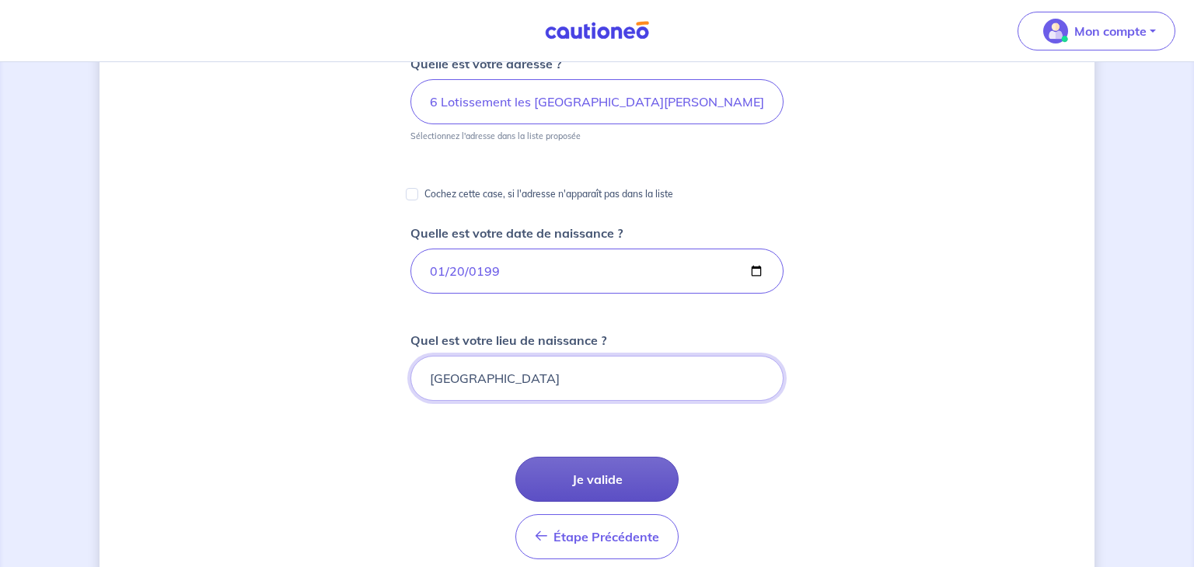
type input "[GEOGRAPHIC_DATA]"
click at [577, 470] on button "Je valide" at bounding box center [596, 479] width 163 height 45
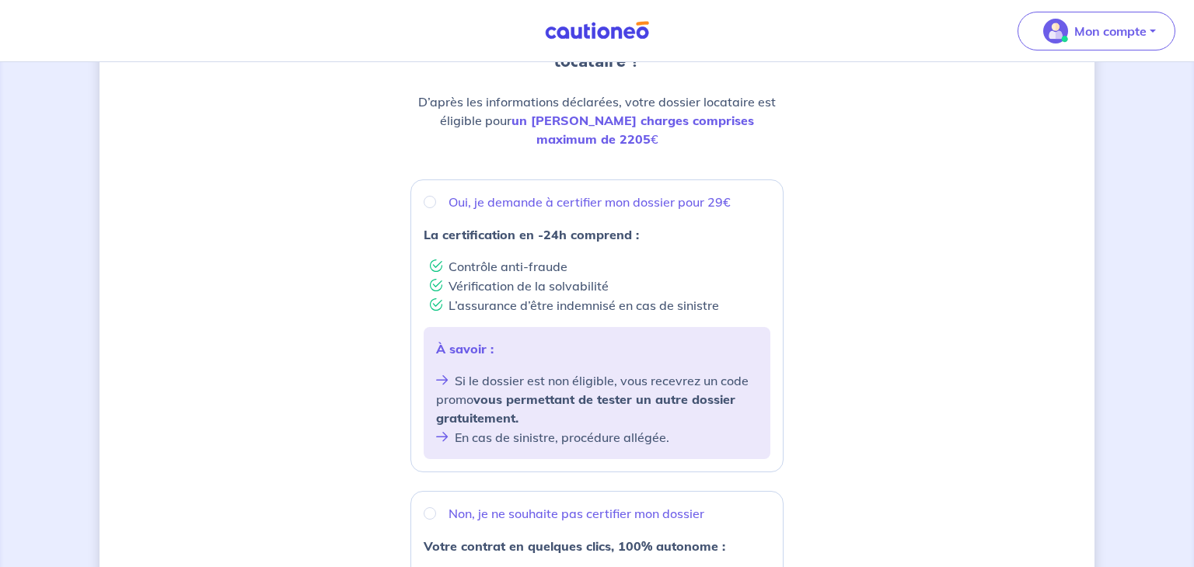
scroll to position [134, 0]
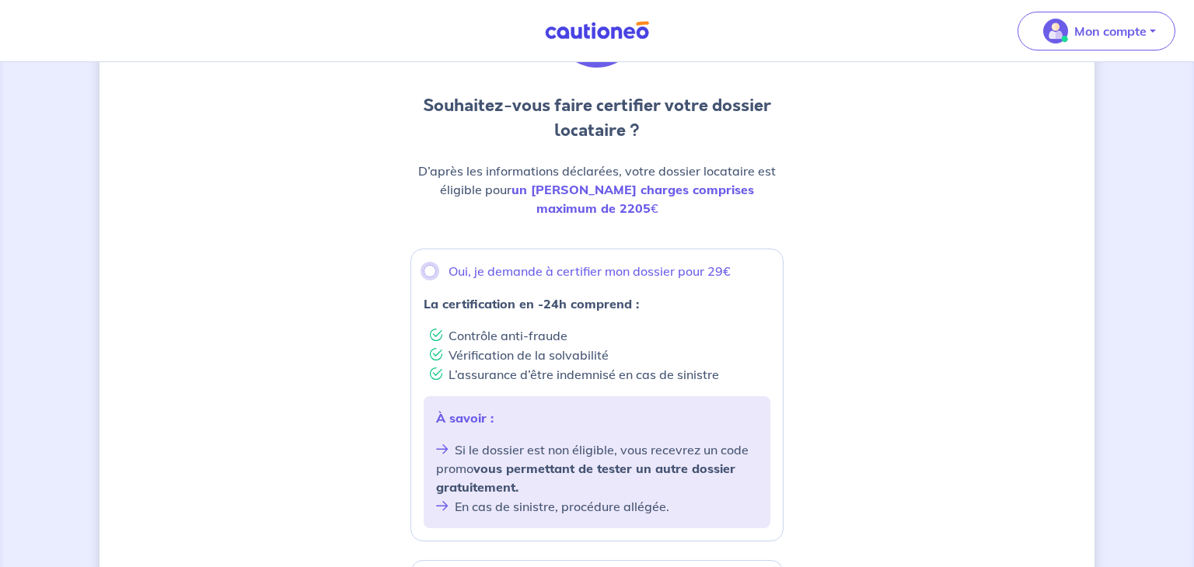
click at [426, 265] on input "Oui, je demande à certifier mon dossier pour 29€" at bounding box center [430, 271] width 12 height 12
radio input "true"
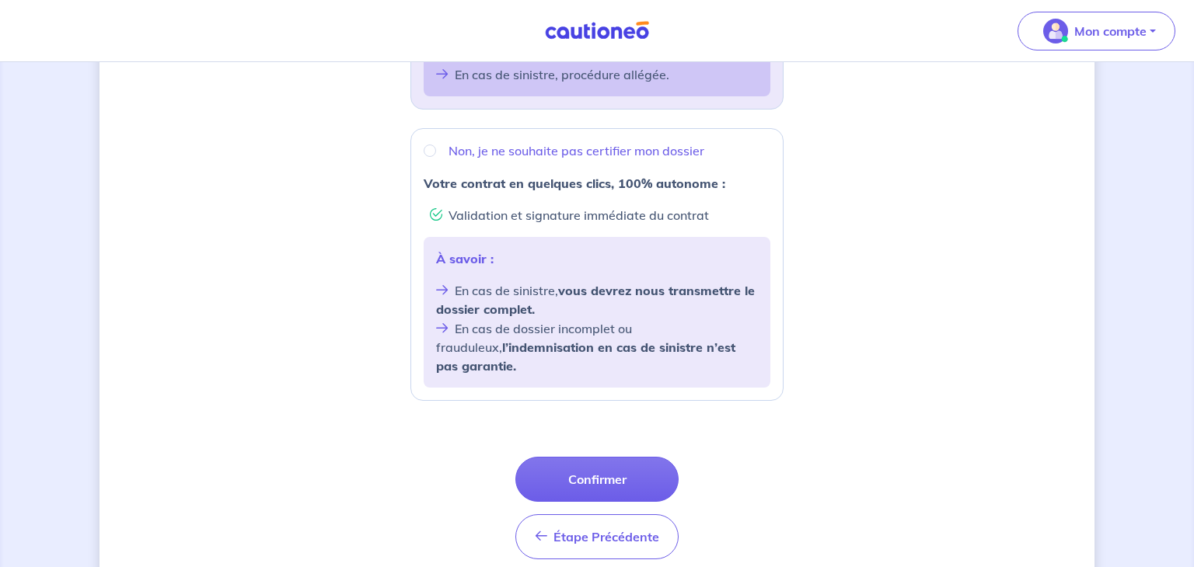
scroll to position [593, 0]
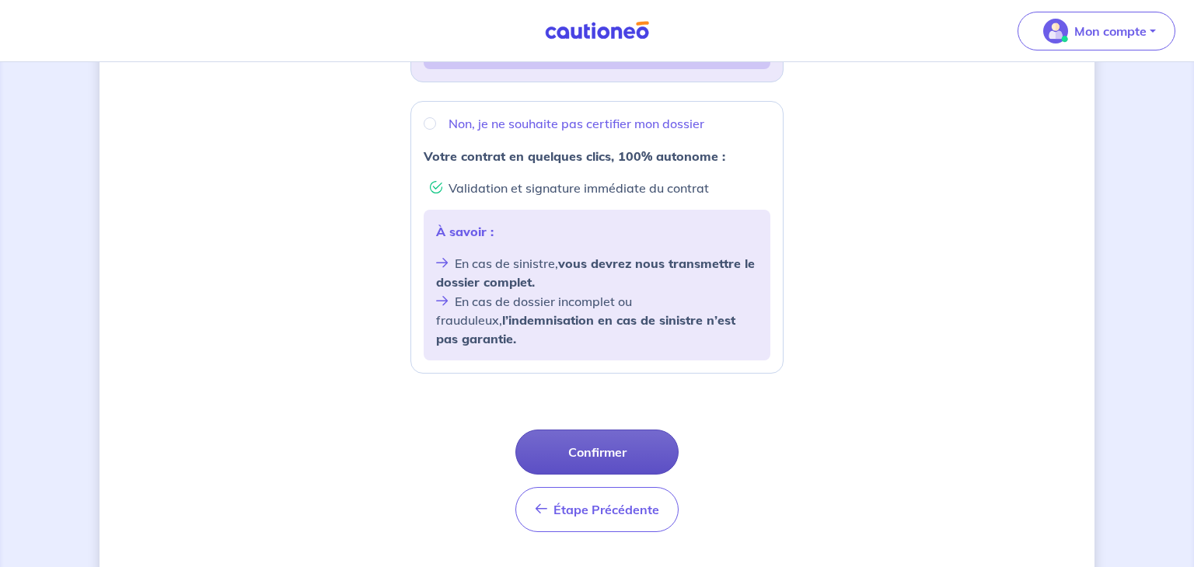
click at [613, 430] on button "Confirmer" at bounding box center [596, 452] width 163 height 45
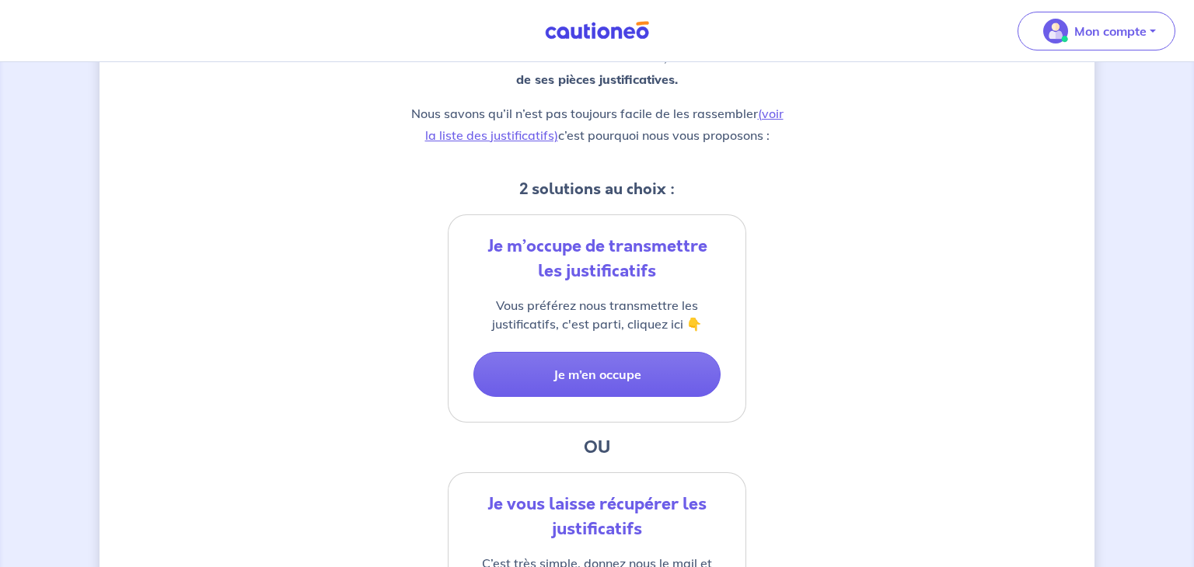
scroll to position [208, 0]
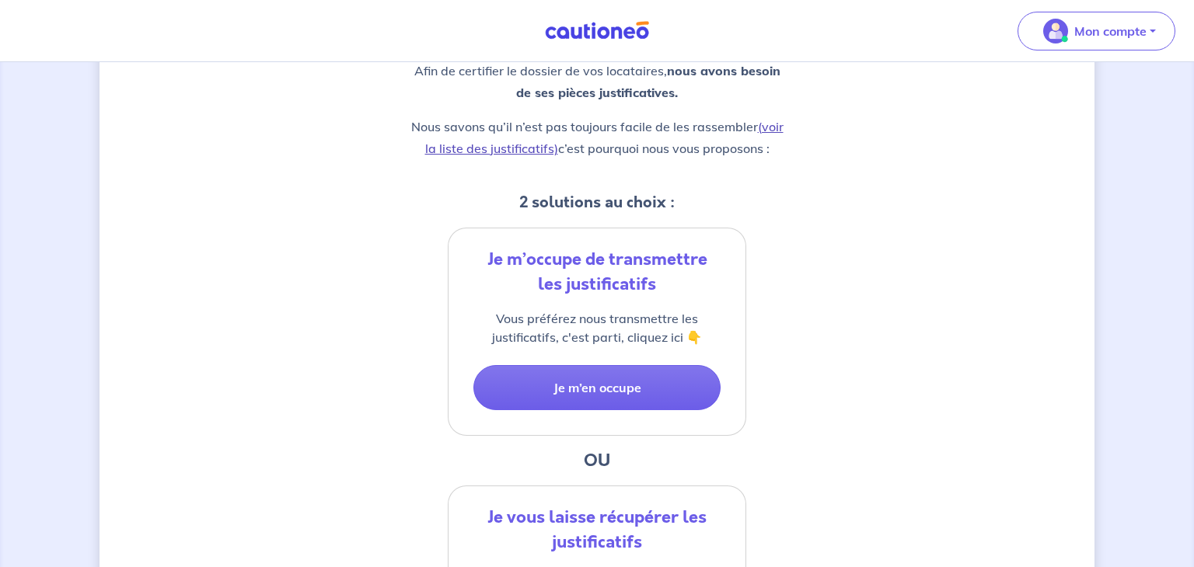
click at [773, 131] on link "(voir la liste des justificatifs)" at bounding box center [604, 137] width 358 height 37
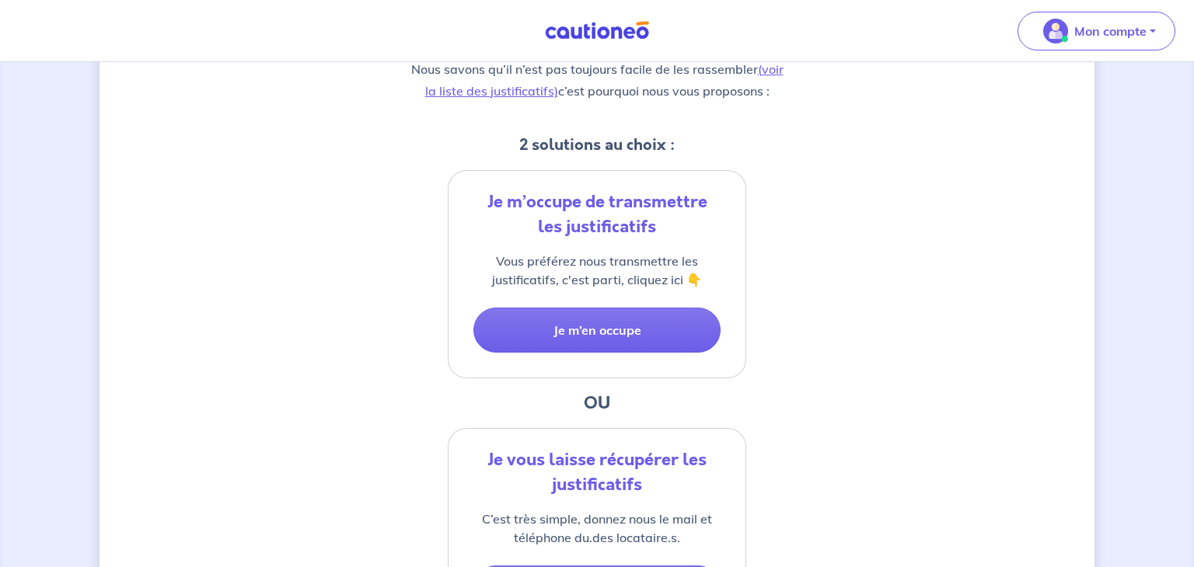
scroll to position [0, 0]
